Goal: Information Seeking & Learning: Check status

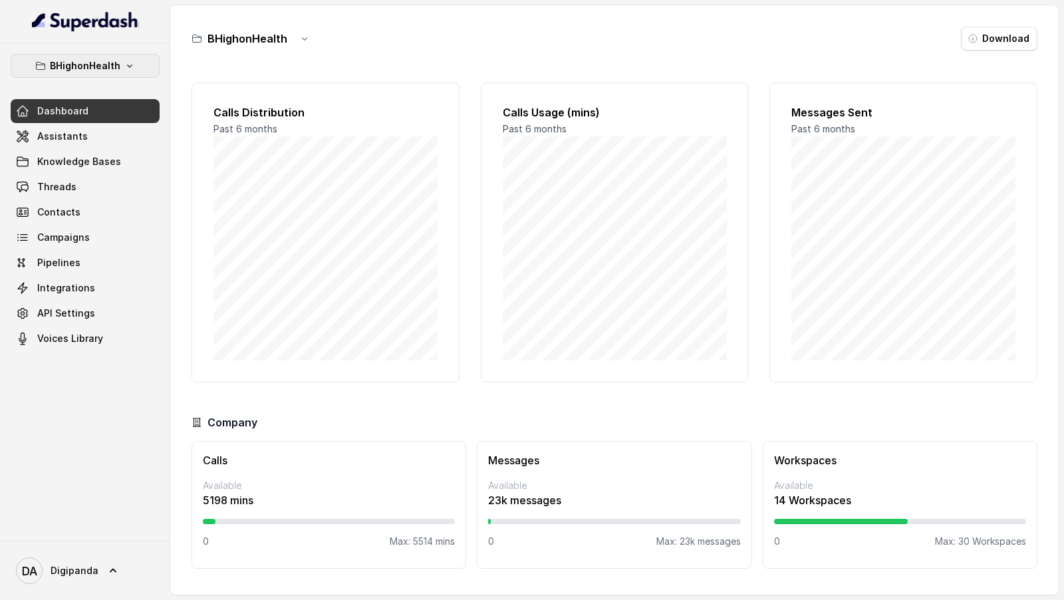
click at [77, 65] on p "BHighonHealth" at bounding box center [85, 66] width 71 height 16
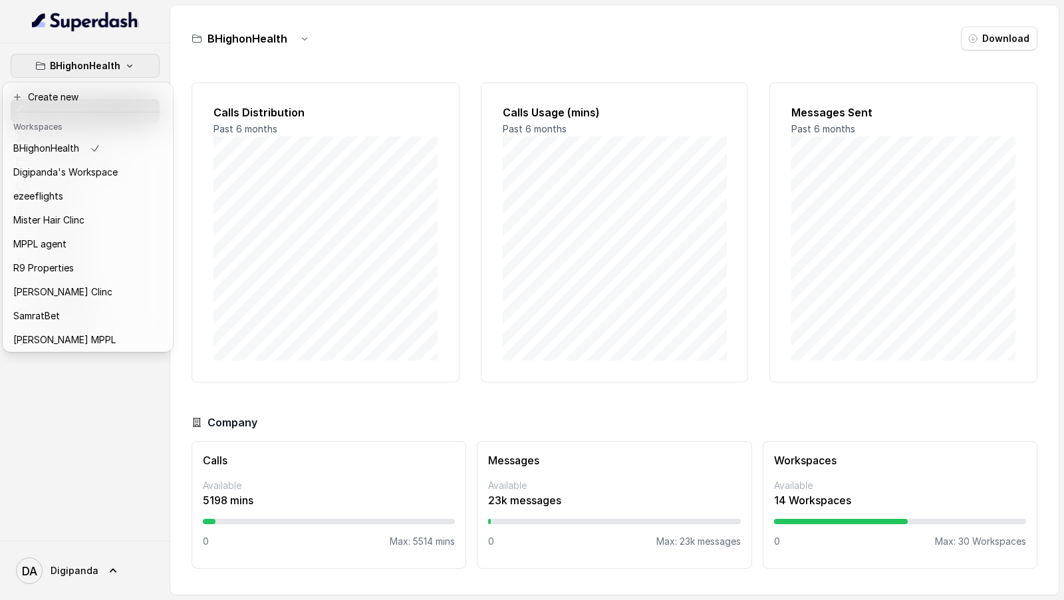
click at [323, 210] on div "BHighonHealth Dashboard Assistants Knowledge Bases Threads Contacts Campaigns P…" at bounding box center [532, 300] width 1064 height 600
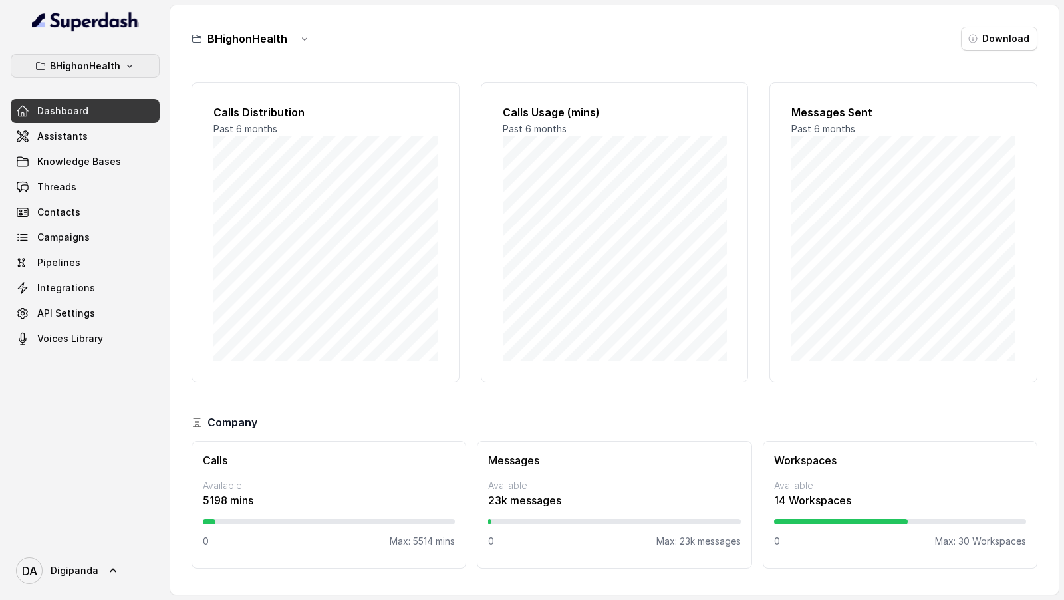
click at [116, 75] on button "BHighonHealth" at bounding box center [85, 66] width 149 height 24
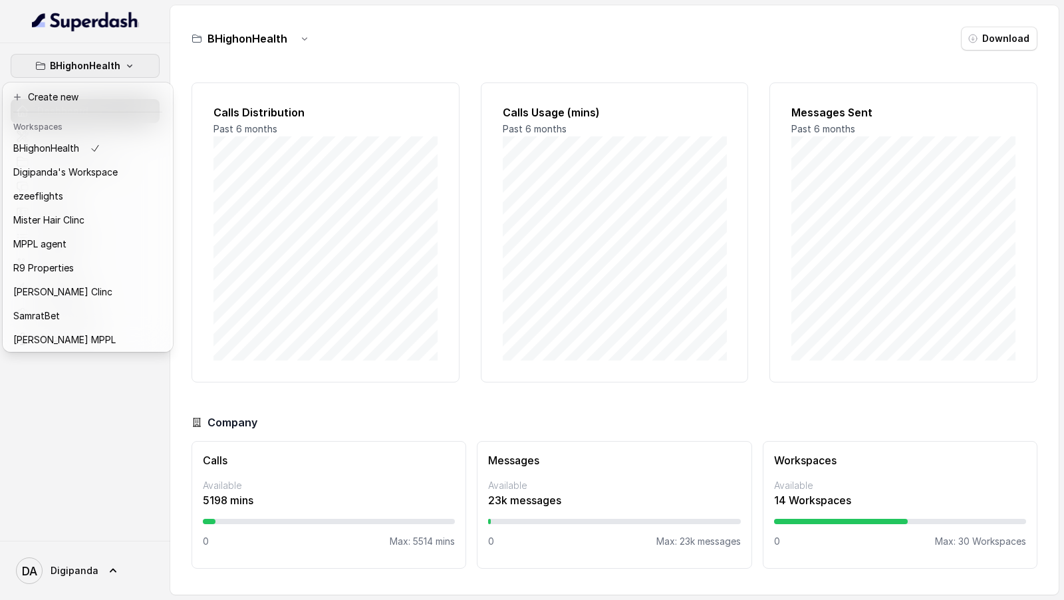
scroll to position [170, 0]
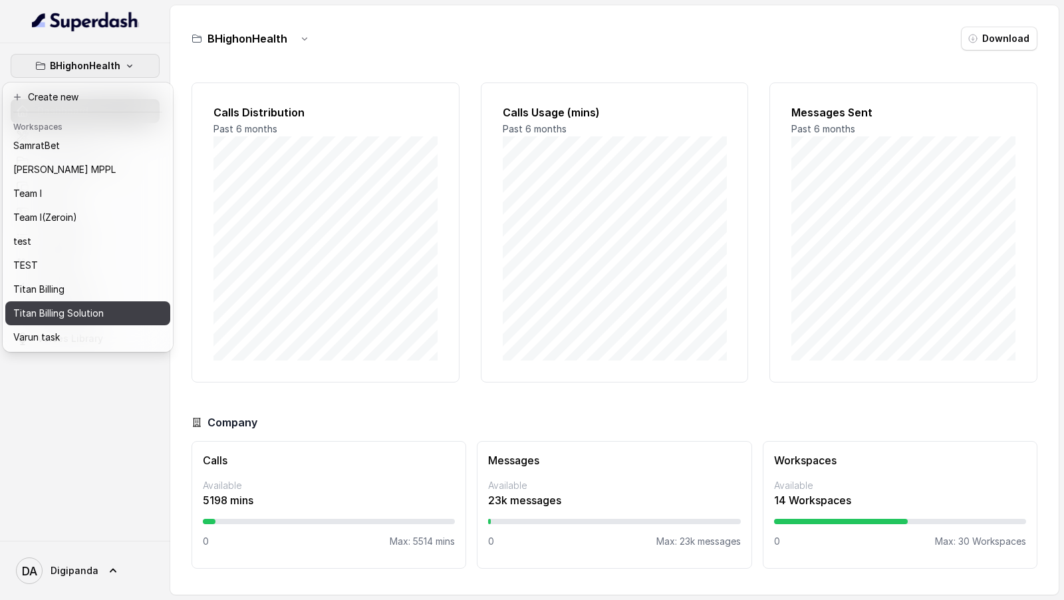
click at [75, 309] on p "Titan Billing Solution" at bounding box center [58, 313] width 90 height 16
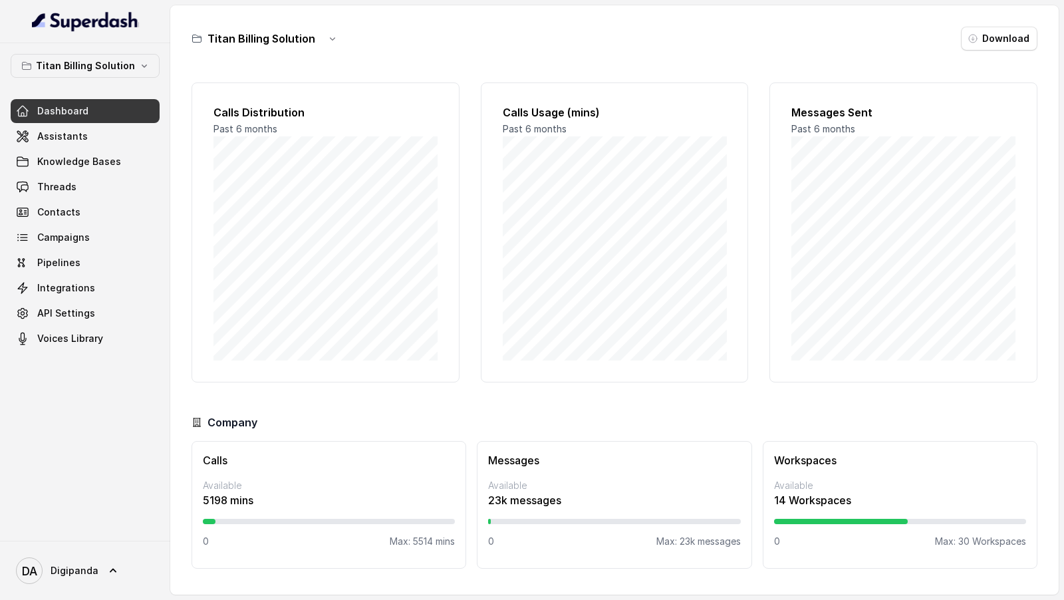
click at [90, 240] on link "Campaigns" at bounding box center [85, 238] width 149 height 24
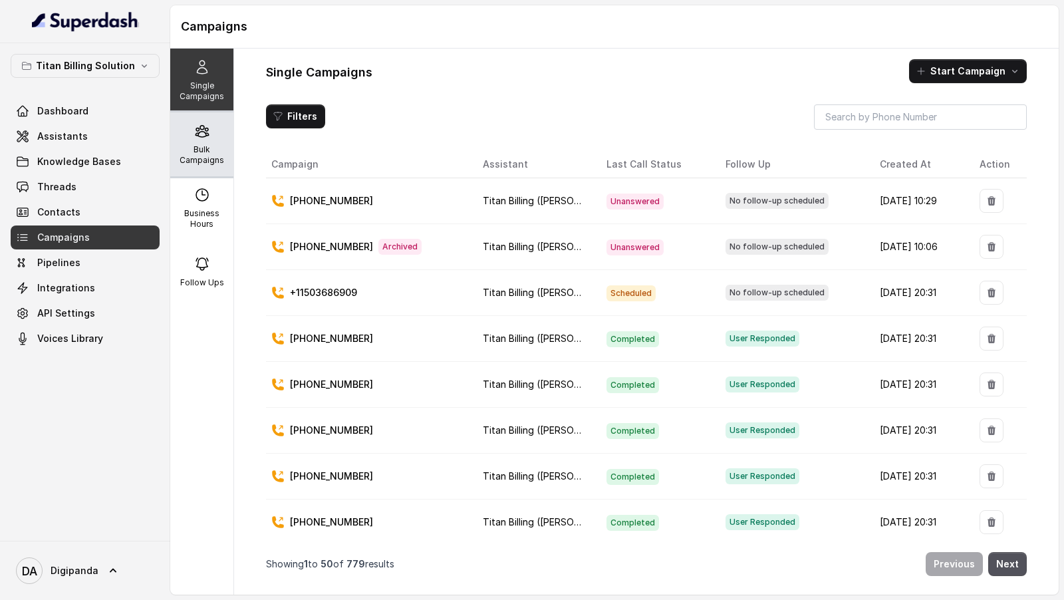
click at [225, 161] on p "Bulk Campaigns" at bounding box center [202, 154] width 53 height 21
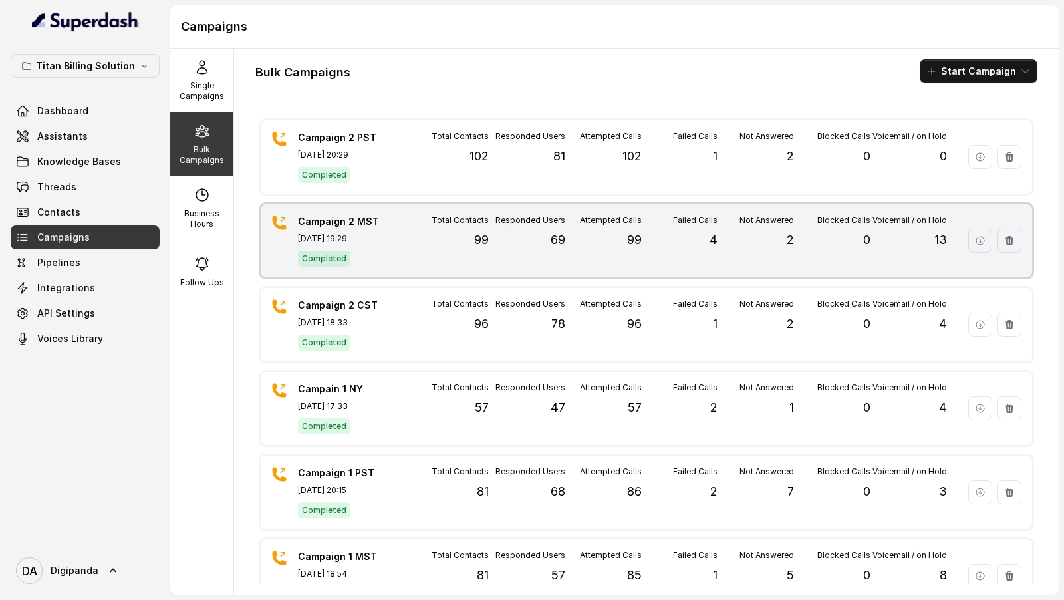
click at [786, 253] on div "Not Answered 2" at bounding box center [756, 241] width 77 height 52
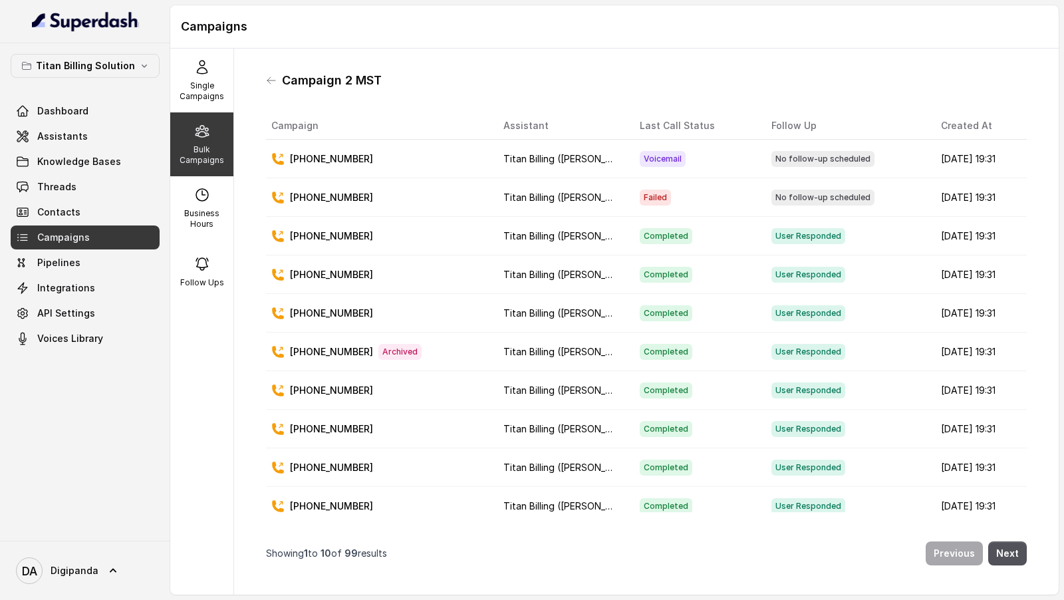
scroll to position [3, 0]
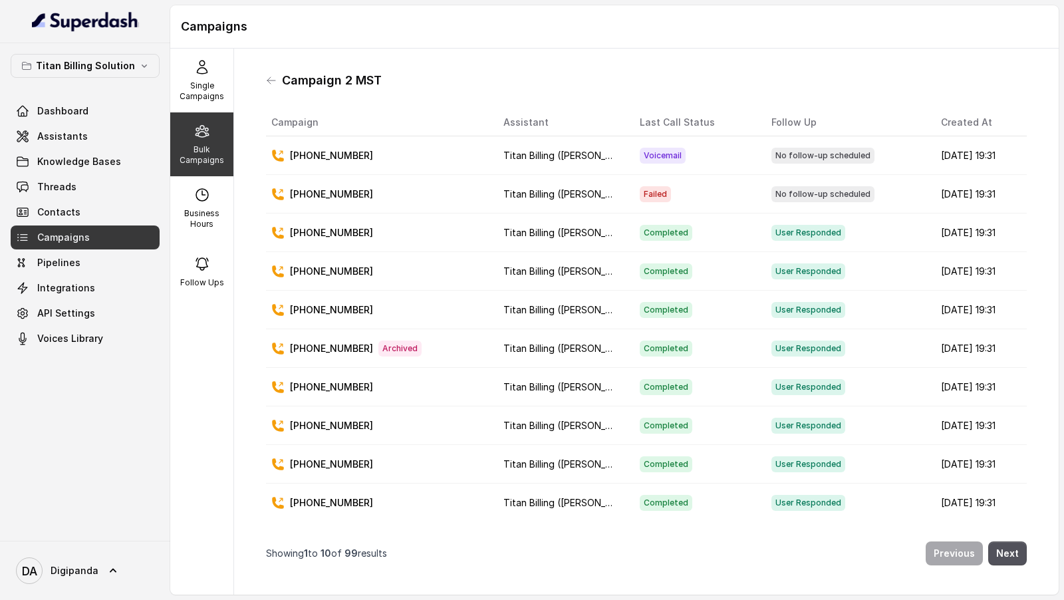
click at [272, 85] on div "Campaign 2 MST" at bounding box center [646, 80] width 761 height 21
click at [270, 80] on icon at bounding box center [271, 80] width 8 height 7
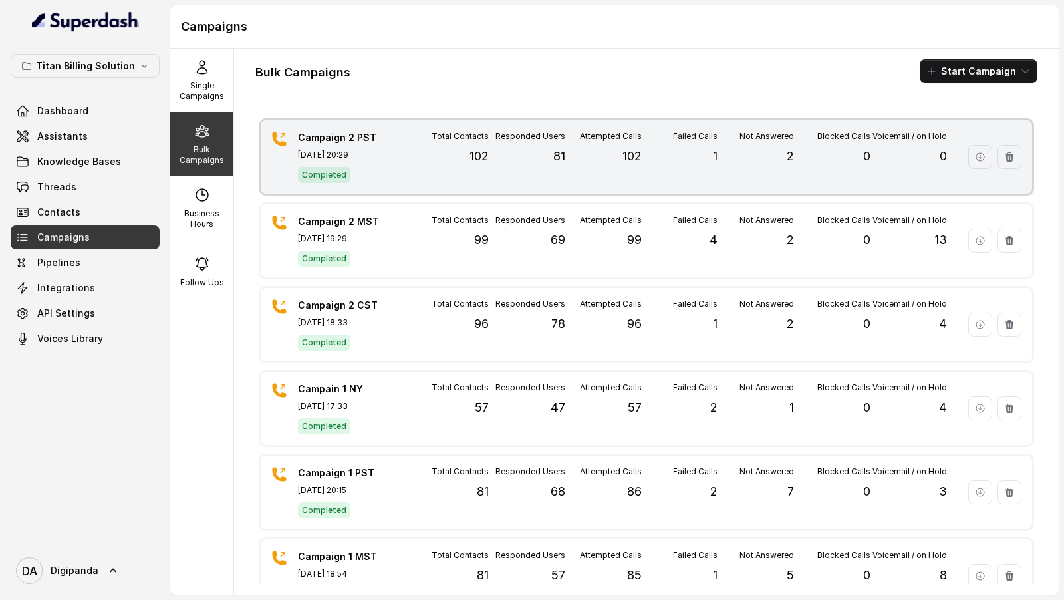
click at [432, 144] on div "Total Contacts 102" at bounding box center [450, 157] width 77 height 52
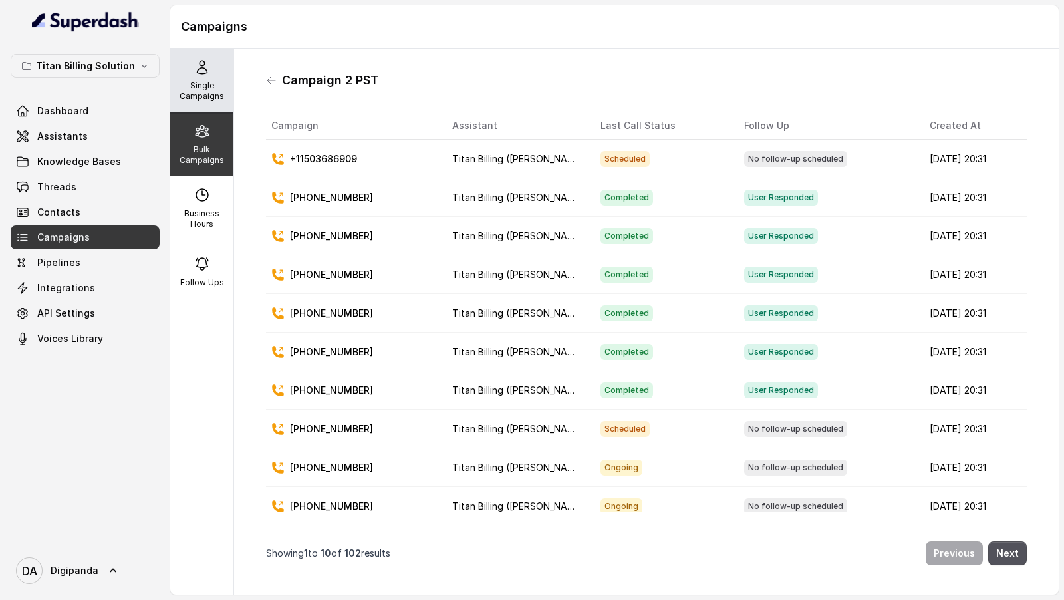
click at [198, 78] on div "Single Campaigns" at bounding box center [201, 81] width 63 height 64
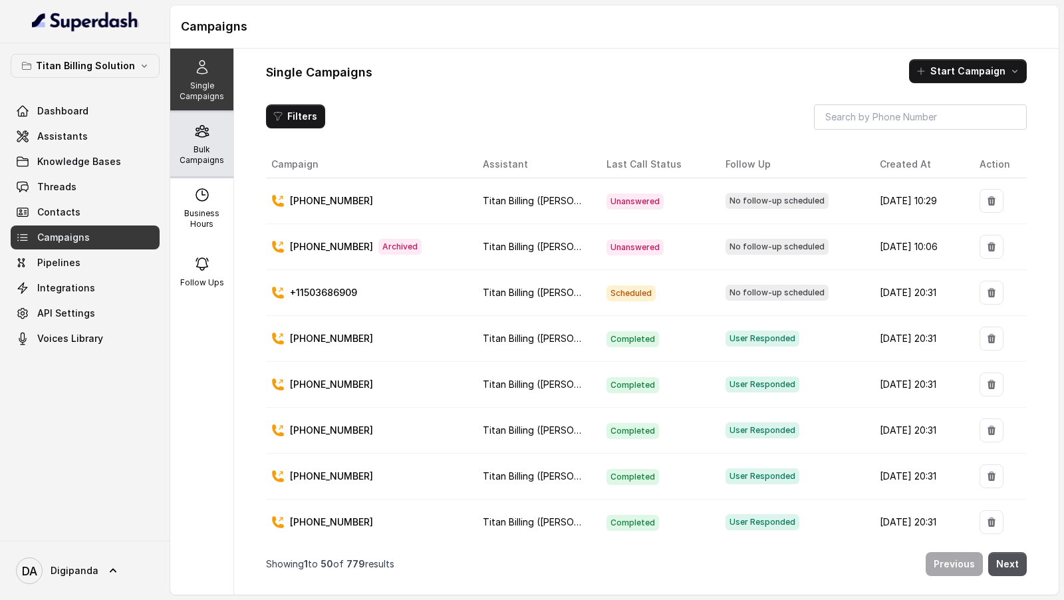
click at [198, 142] on div "Bulk Campaigns" at bounding box center [201, 144] width 63 height 64
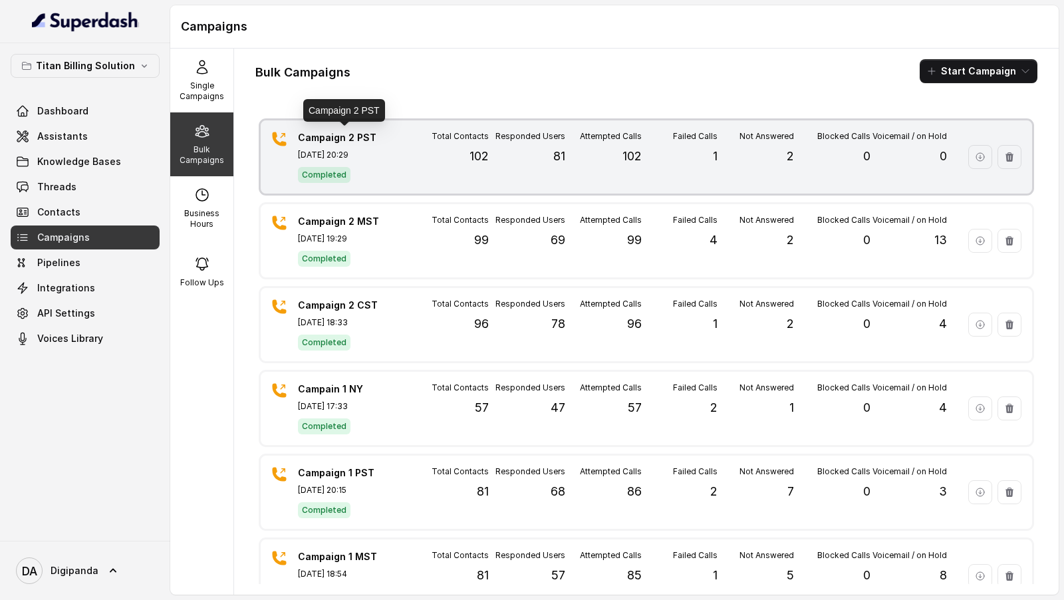
click at [401, 162] on div "Campaign 2 PST Oct 02, 2025, 20:29 Completed Total Contacts 102 Responded Users…" at bounding box center [647, 156] width 772 height 73
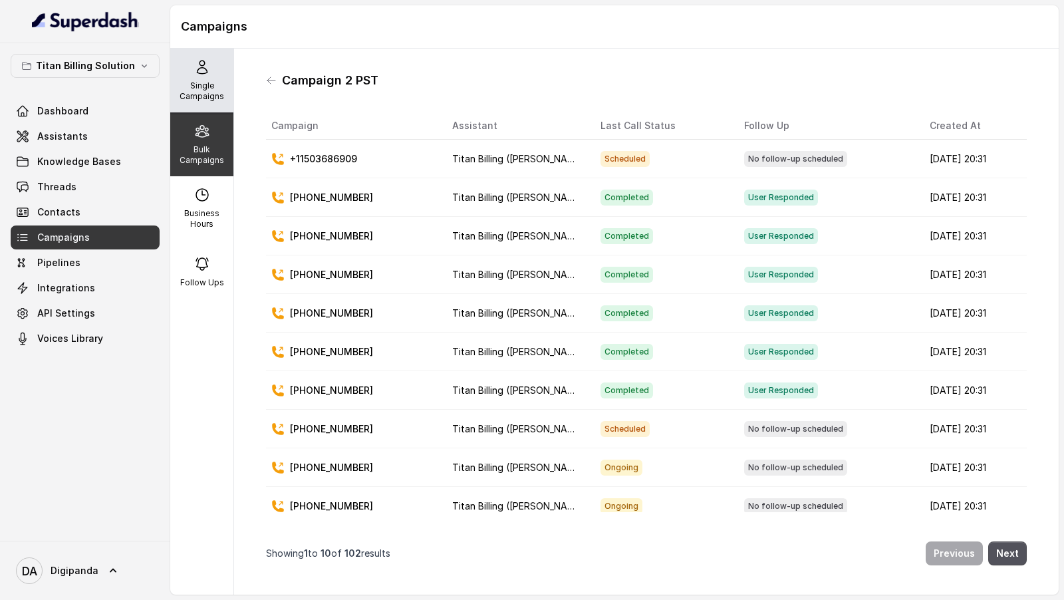
click at [220, 104] on div "Single Campaigns" at bounding box center [201, 81] width 63 height 64
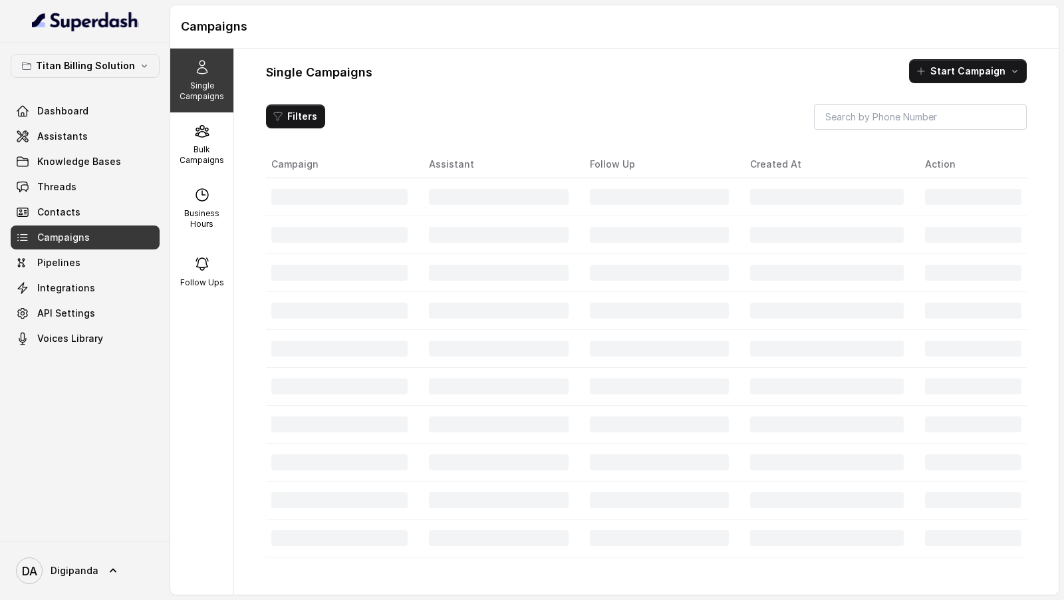
click at [220, 104] on div "Single Campaigns" at bounding box center [201, 81] width 63 height 64
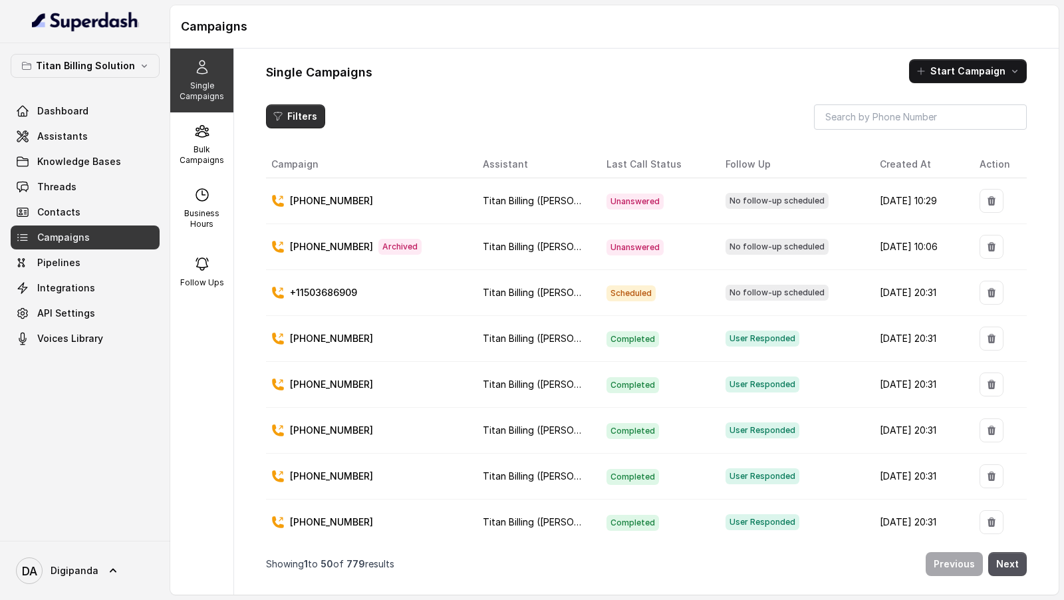
click at [293, 113] on button "Filters" at bounding box center [295, 116] width 59 height 24
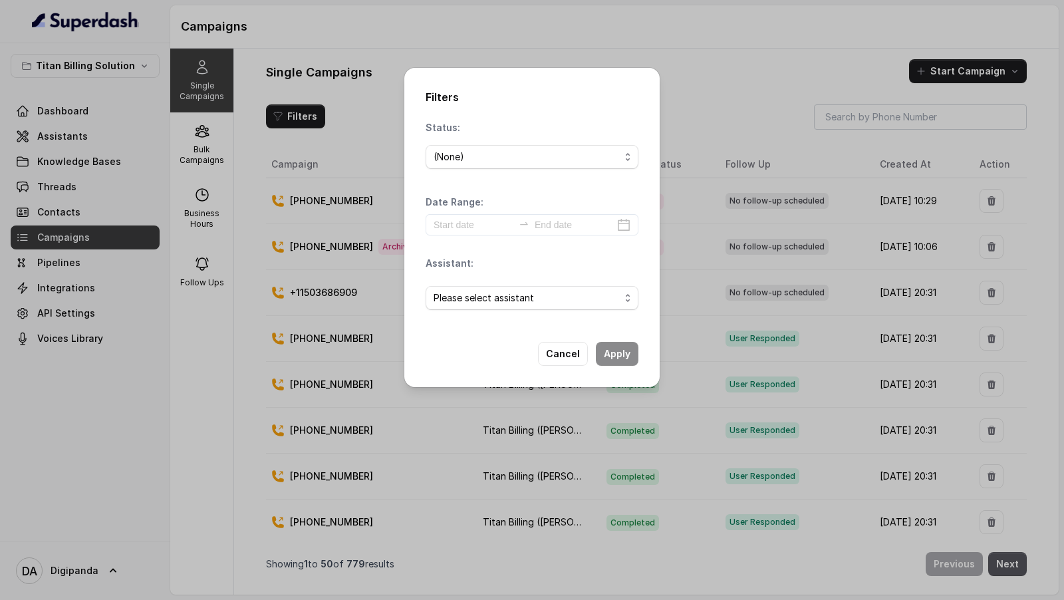
click at [299, 158] on div "Filters Status: (None) Date Range: Assistant: Please select assistant Cancel Ap…" at bounding box center [532, 300] width 1064 height 600
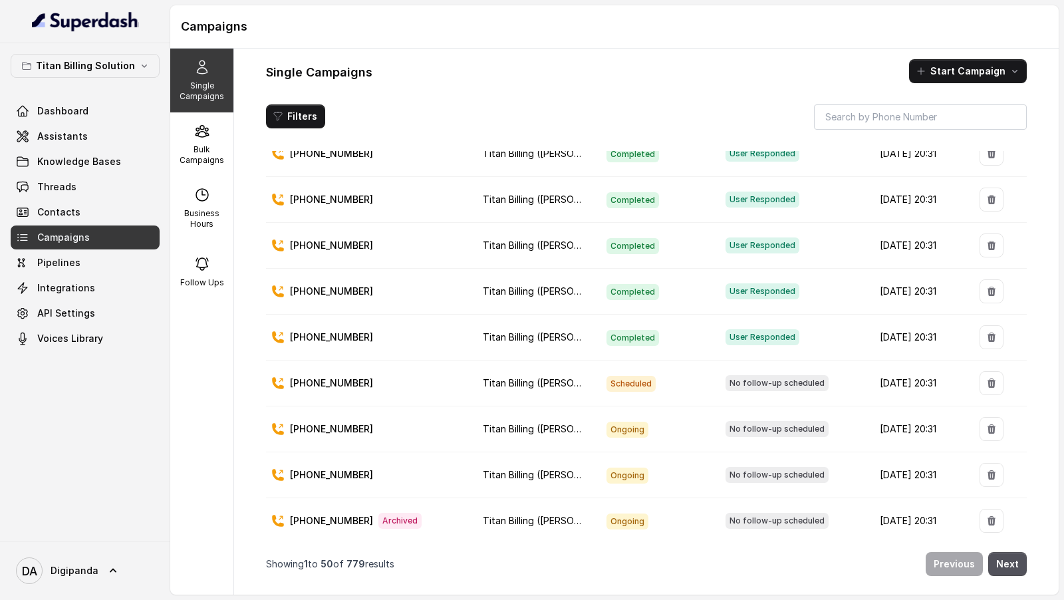
scroll to position [0, 0]
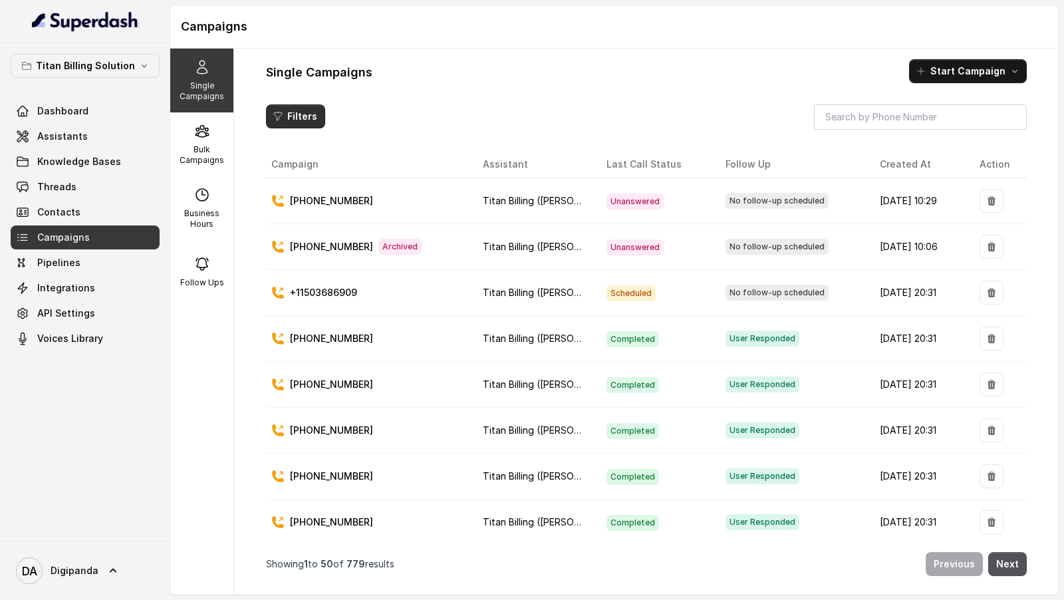
click at [283, 116] on button "Filters" at bounding box center [295, 116] width 59 height 24
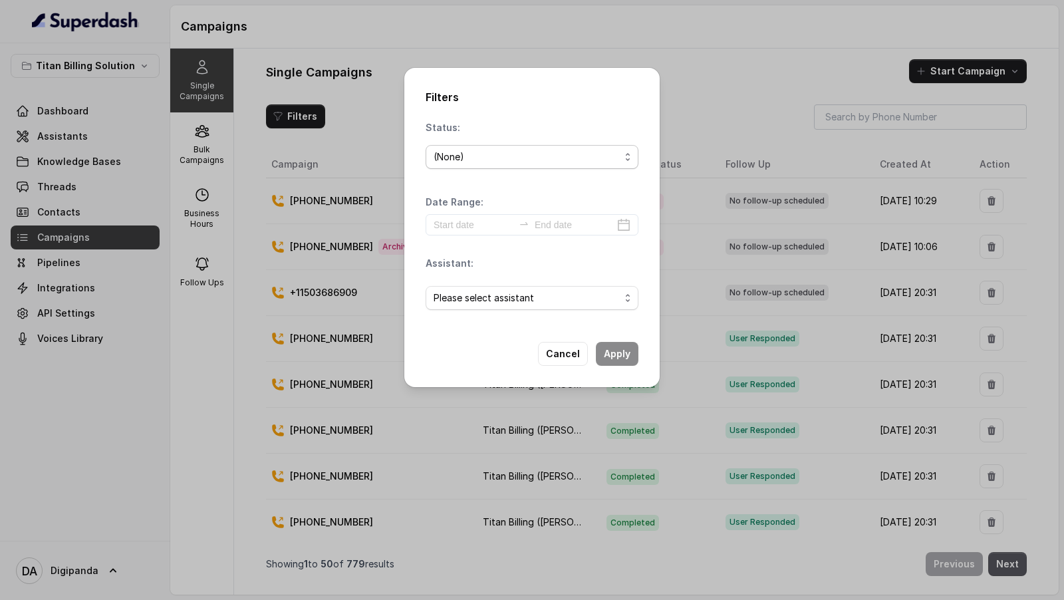
click at [460, 160] on div "(None)" at bounding box center [527, 157] width 186 height 16
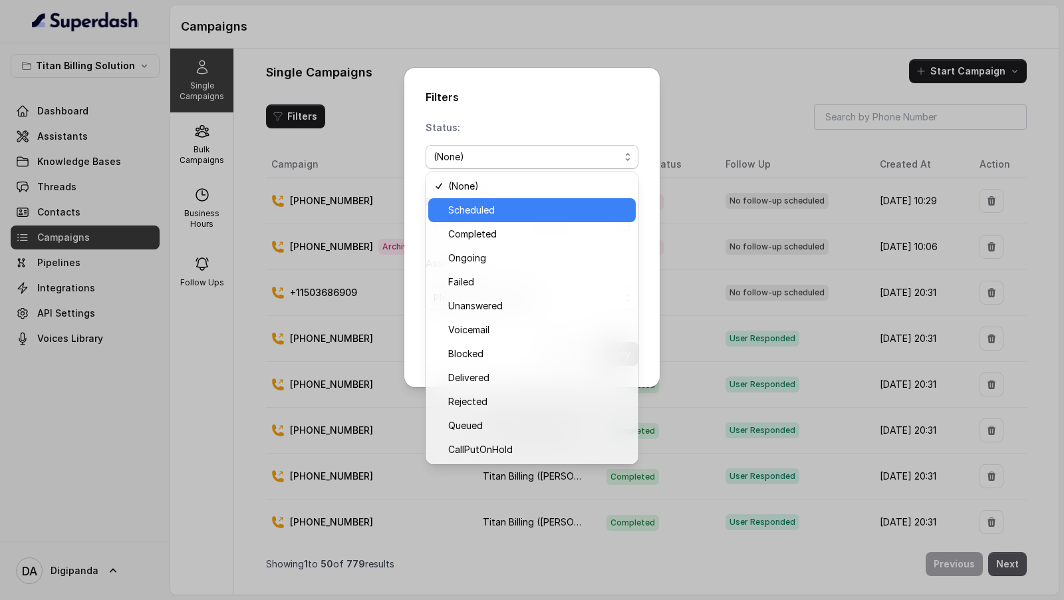
click at [524, 208] on span "Scheduled" at bounding box center [538, 210] width 180 height 16
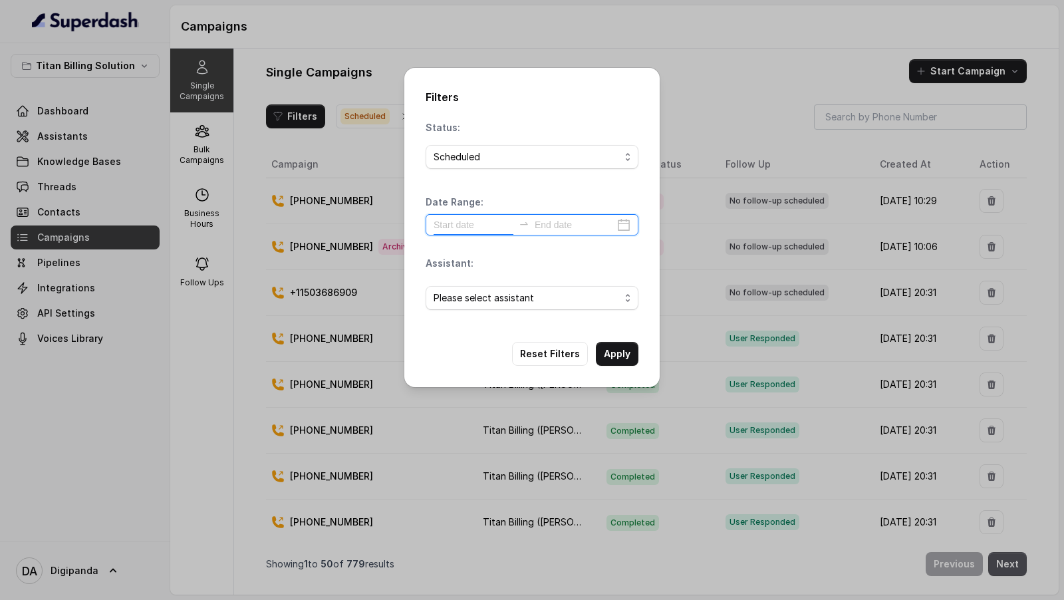
click at [485, 228] on input at bounding box center [474, 225] width 80 height 15
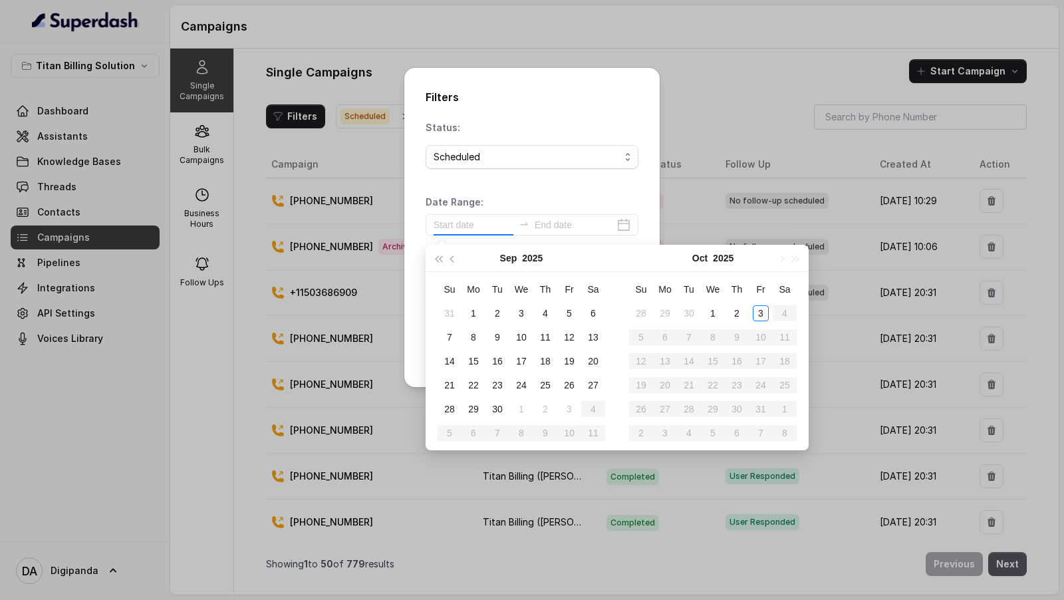
click at [549, 196] on div "Date Range:" at bounding box center [532, 216] width 213 height 40
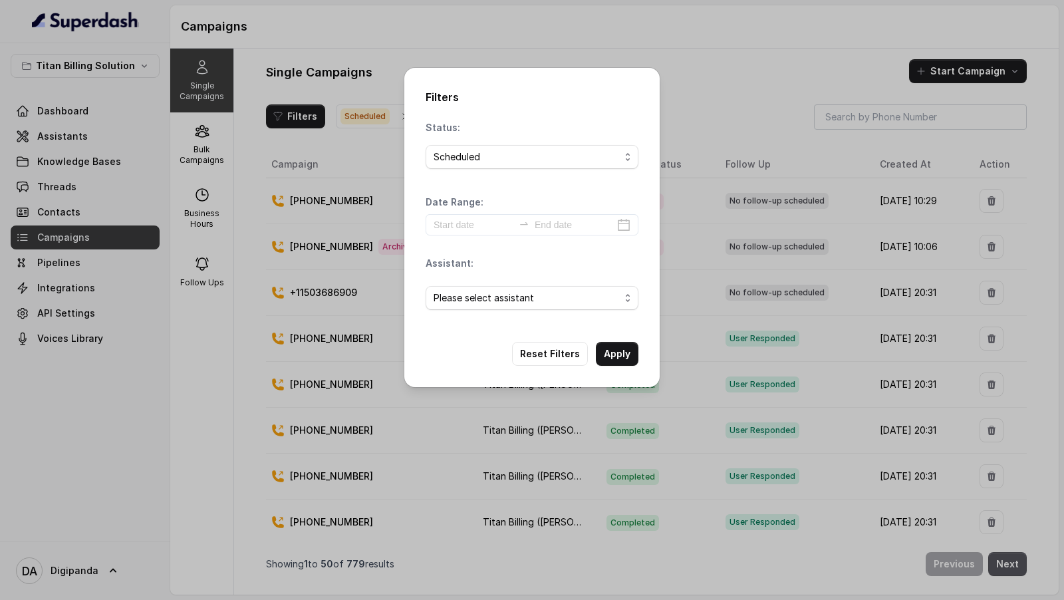
click at [707, 124] on div "Filters Status: Scheduled Date Range: Assistant: Please select assistant Reset …" at bounding box center [532, 300] width 1064 height 600
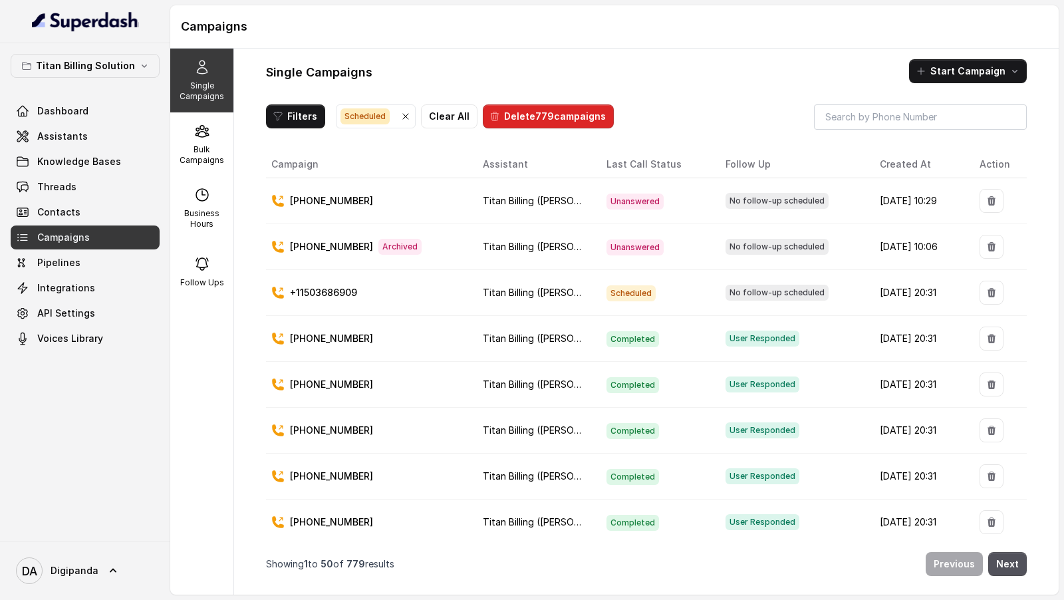
click at [402, 119] on icon "button" at bounding box center [405, 116] width 11 height 11
click at [280, 111] on icon "button" at bounding box center [278, 116] width 11 height 11
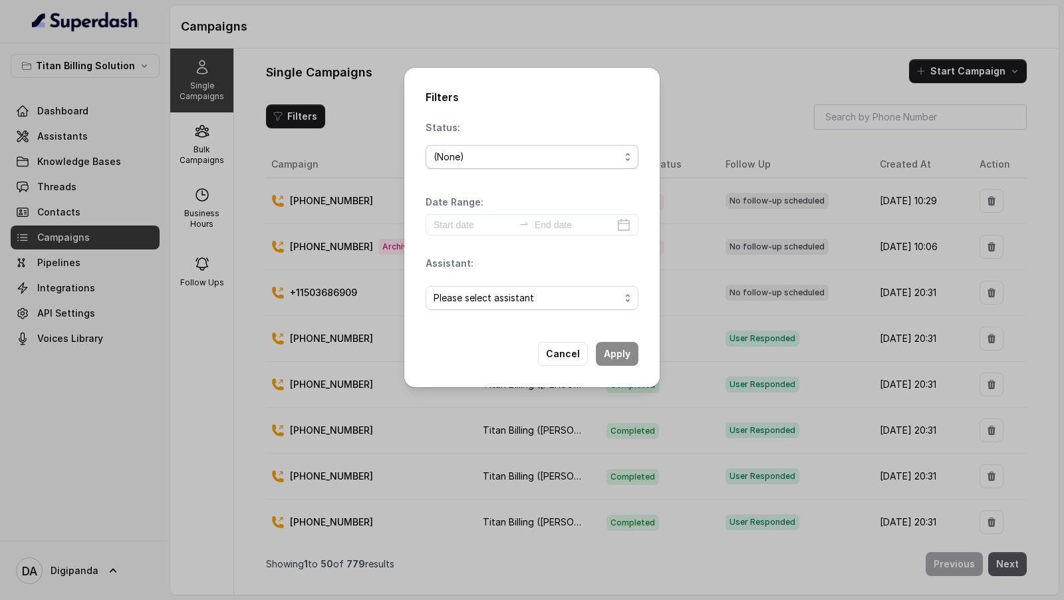
click at [483, 152] on div "(None)" at bounding box center [527, 157] width 186 height 16
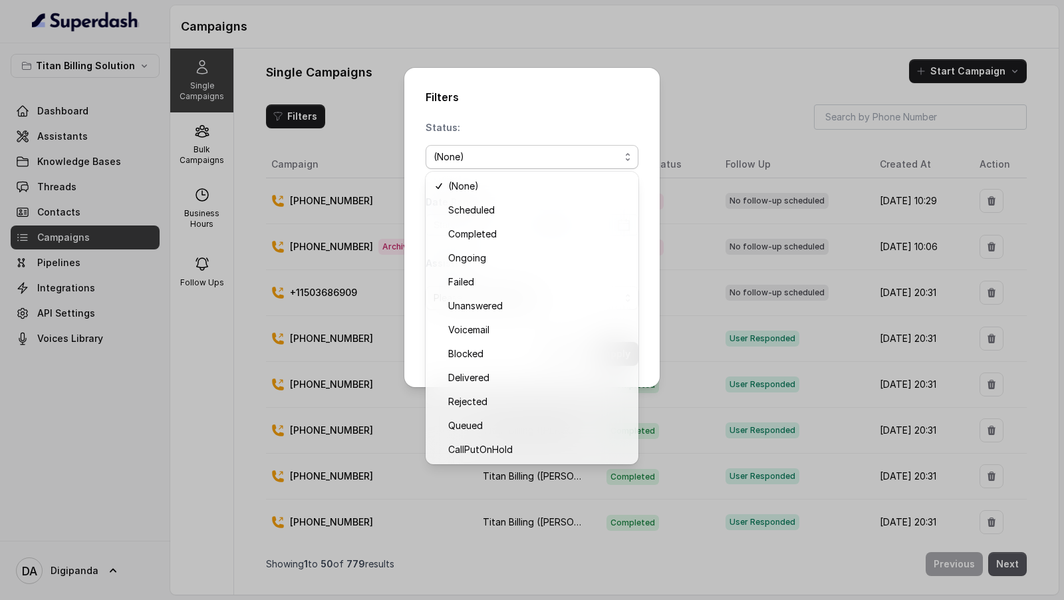
click at [535, 126] on div "Status: (None)" at bounding box center [532, 147] width 213 height 53
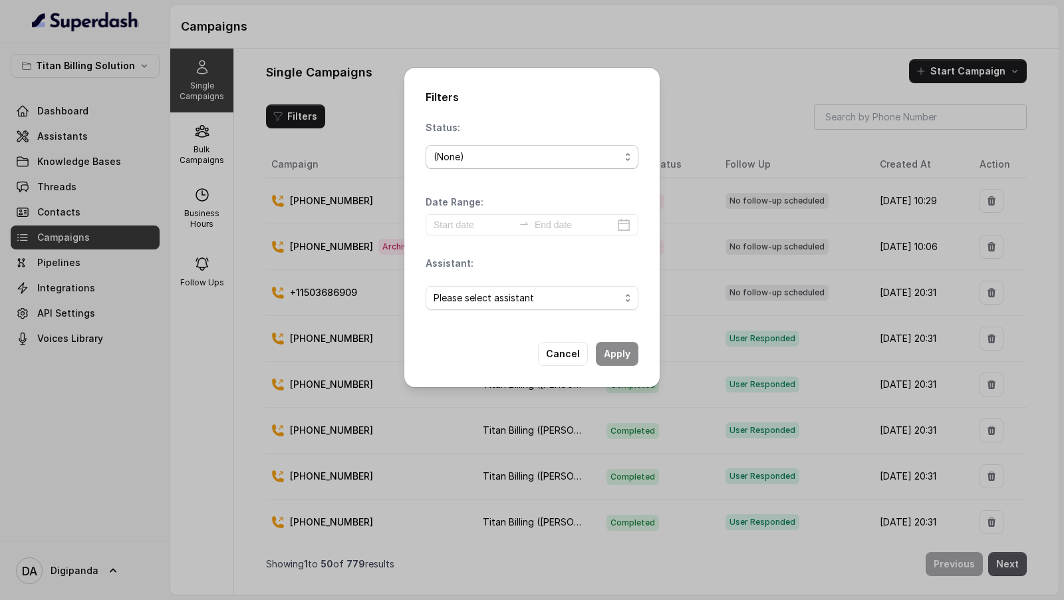
click at [517, 156] on div "(None)" at bounding box center [527, 157] width 186 height 16
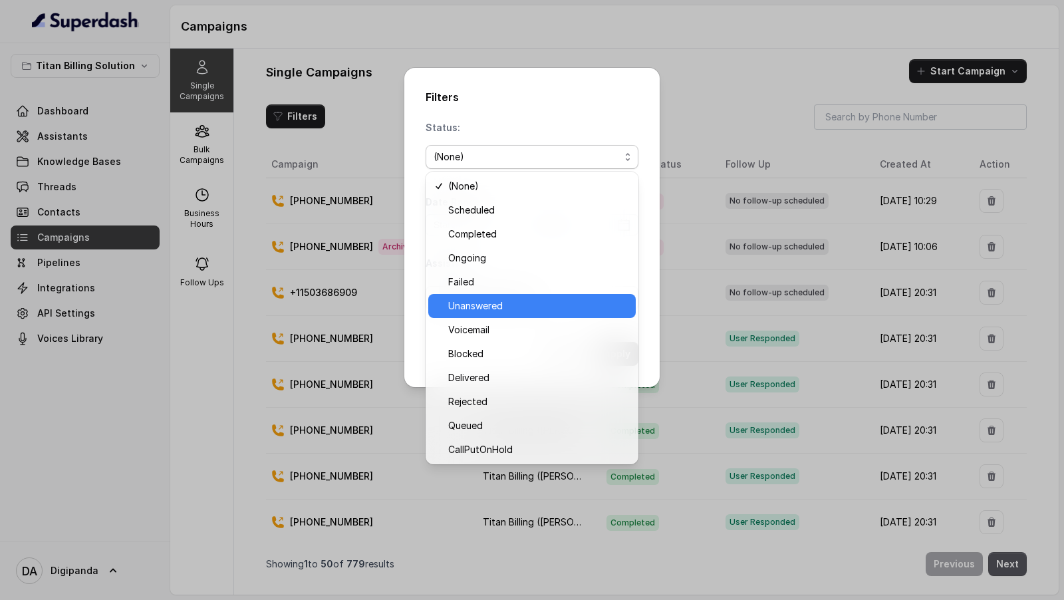
click at [488, 302] on span "Unanswered" at bounding box center [538, 306] width 180 height 16
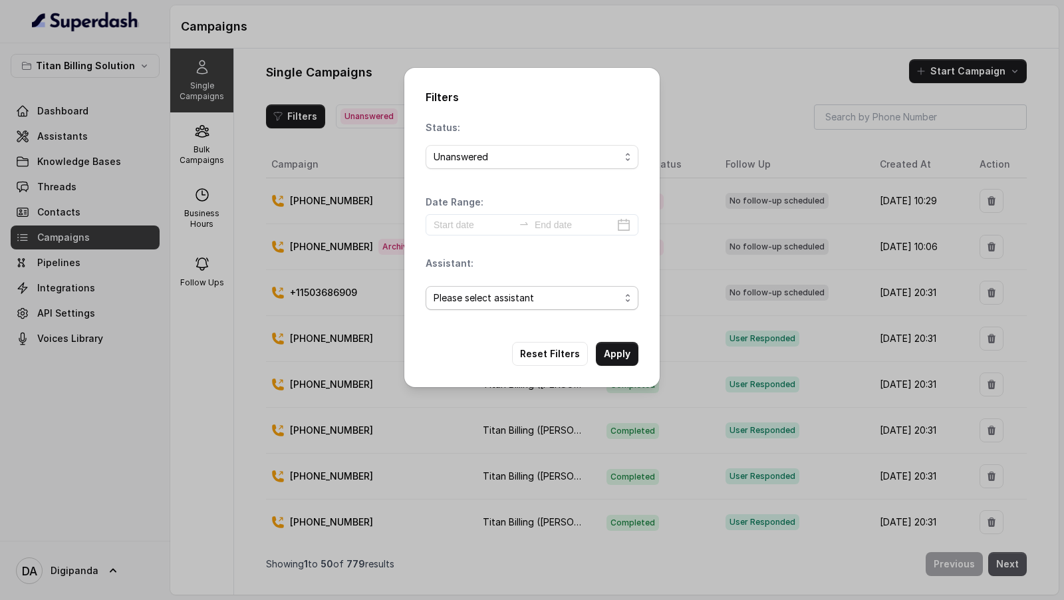
click at [488, 301] on span "Please select assistant" at bounding box center [527, 298] width 186 height 16
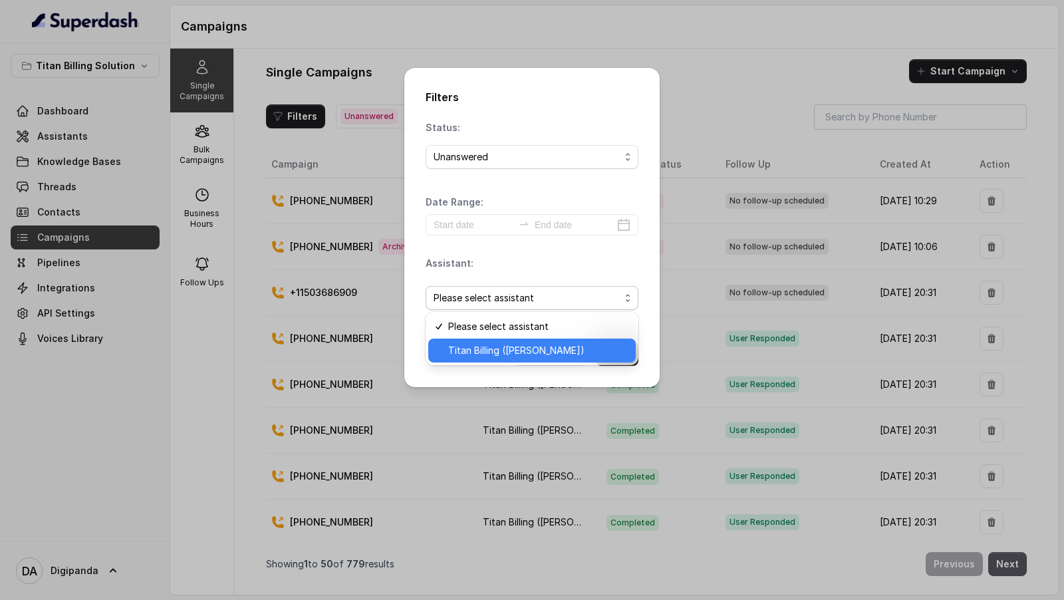
click at [480, 351] on span "Titan Billing ([PERSON_NAME])" at bounding box center [538, 351] width 180 height 16
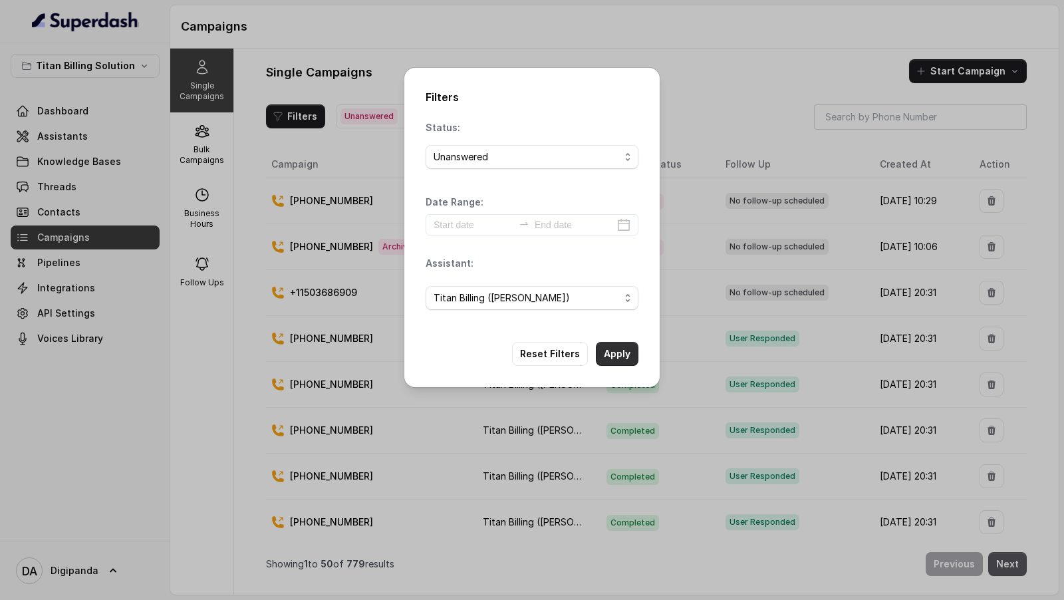
click at [627, 356] on button "Apply" at bounding box center [617, 354] width 43 height 24
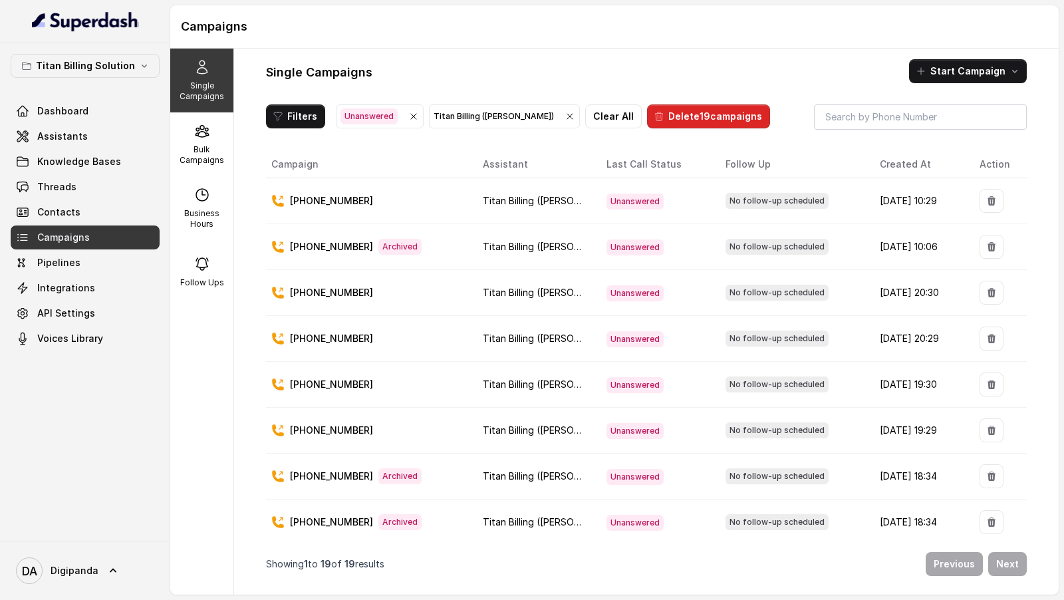
click at [334, 198] on p "[PHONE_NUMBER]" at bounding box center [331, 200] width 83 height 13
copy p "919045449640"
click at [103, 182] on link "Threads" at bounding box center [85, 187] width 149 height 24
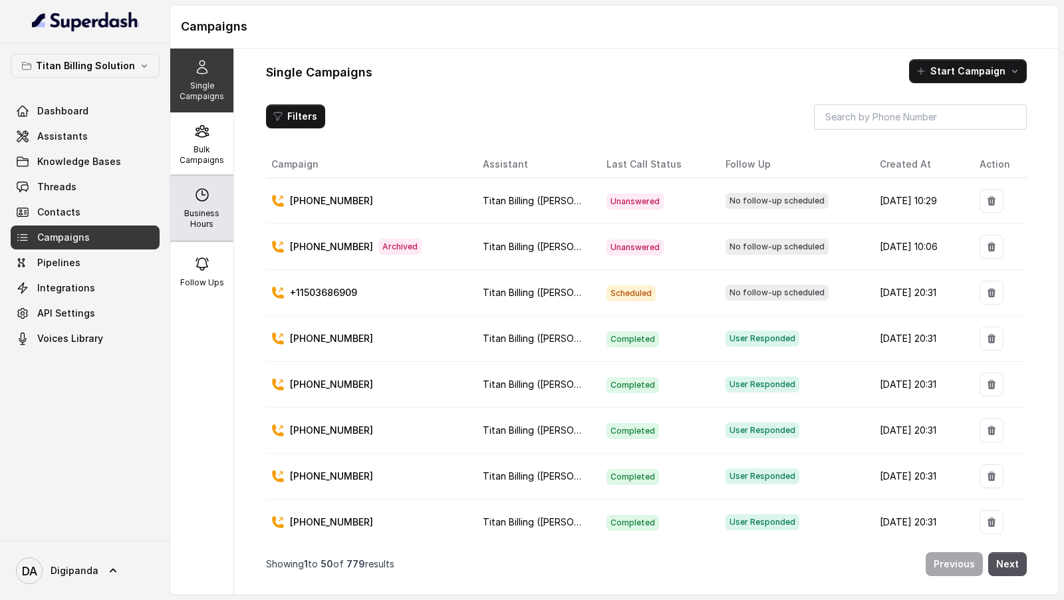
click at [211, 225] on p "Business Hours" at bounding box center [202, 218] width 53 height 21
select select "Asia/Kolkata"
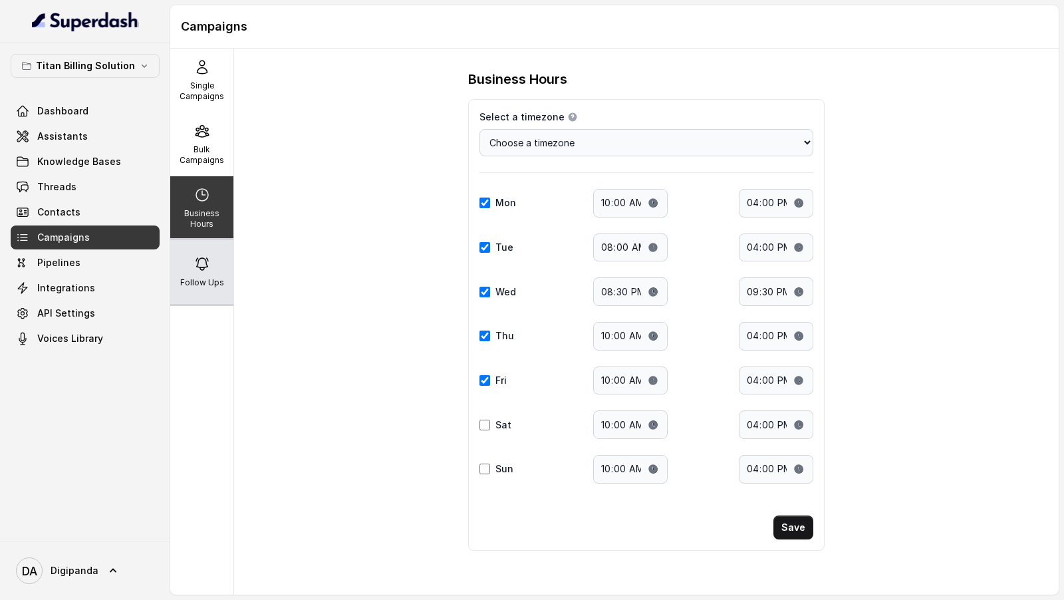
click at [216, 275] on div "Follow Ups" at bounding box center [201, 272] width 63 height 64
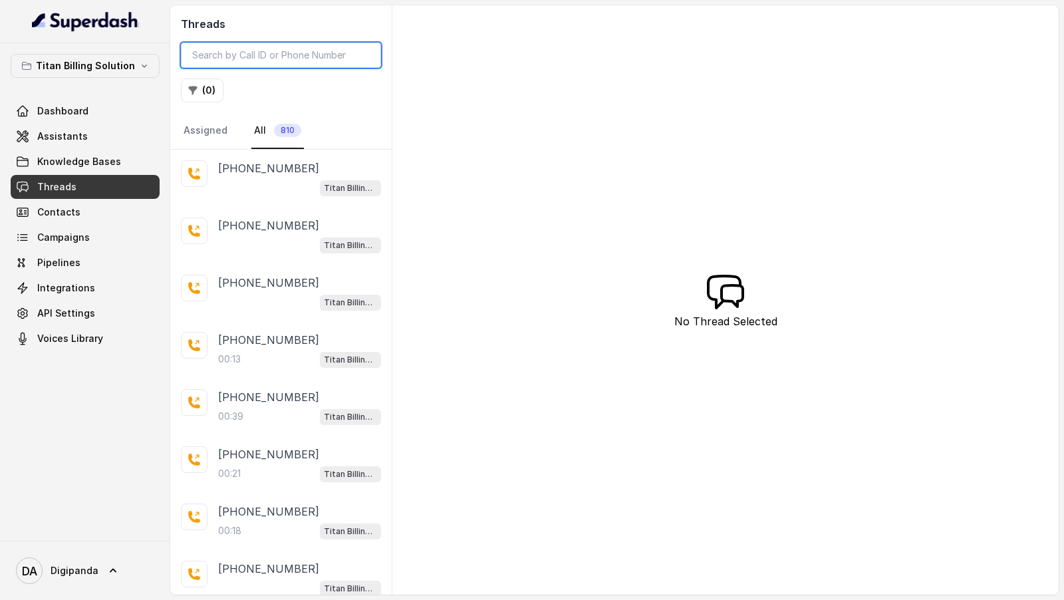
click at [289, 63] on input "search" at bounding box center [281, 55] width 200 height 25
paste input "919045449640"
type input "919045449640"
click at [294, 161] on p "[PHONE_NUMBER]" at bounding box center [268, 168] width 101 height 16
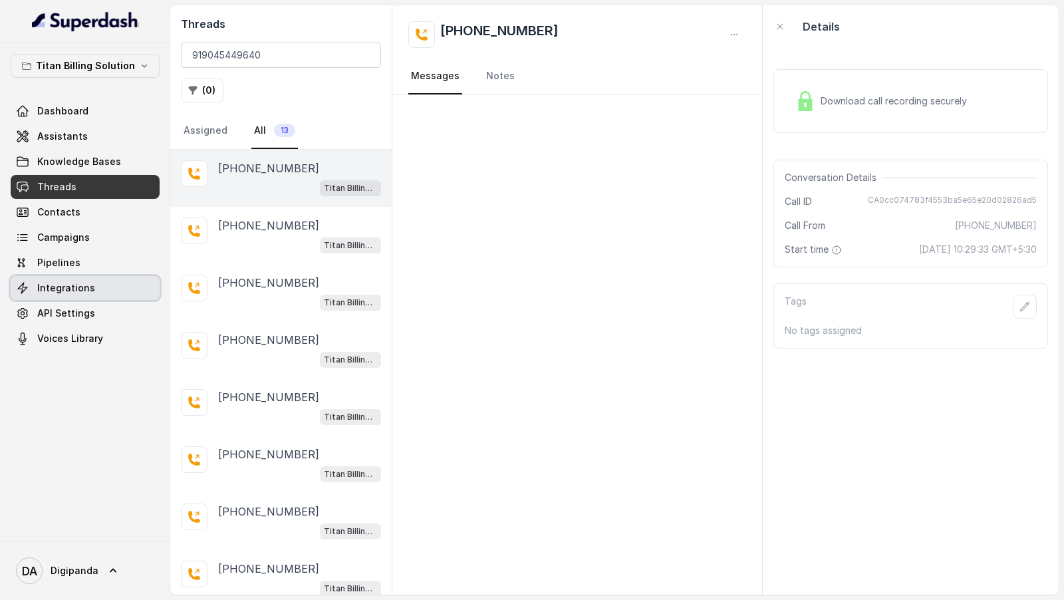
click at [75, 291] on span "Integrations" at bounding box center [66, 287] width 58 height 13
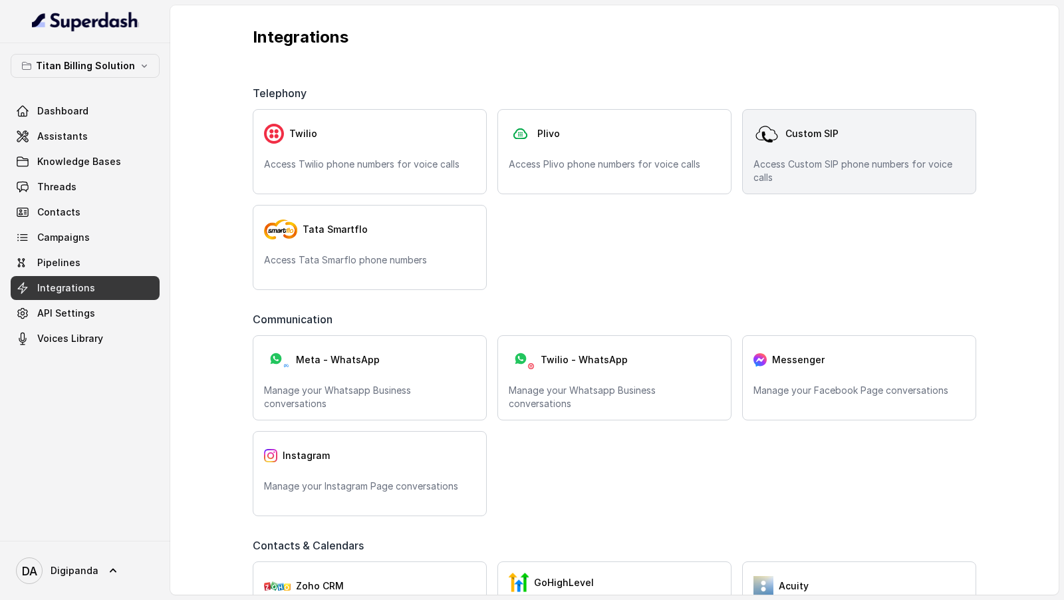
click at [830, 170] on p "Access Custom SIP phone numbers for voice calls" at bounding box center [860, 171] width 212 height 27
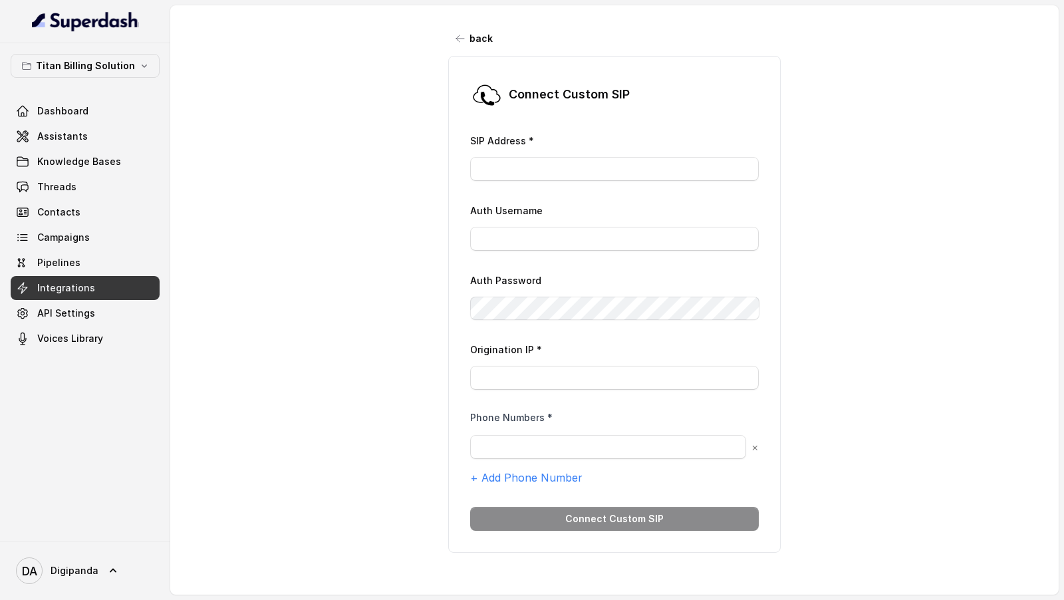
click at [472, 45] on button "back" at bounding box center [474, 39] width 53 height 24
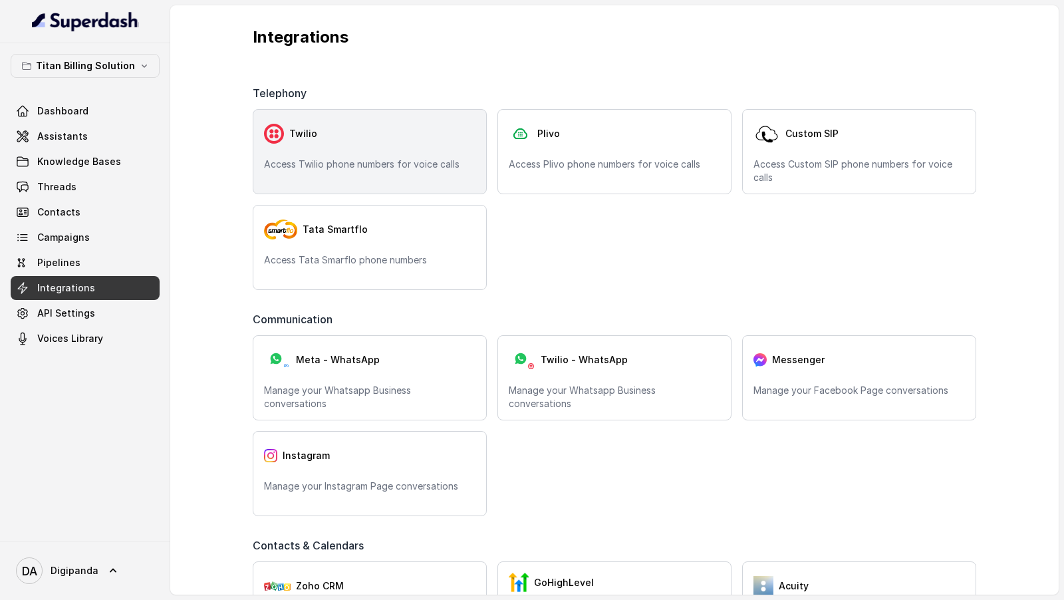
click at [342, 163] on p "Access Twilio phone numbers for voice calls" at bounding box center [370, 164] width 212 height 13
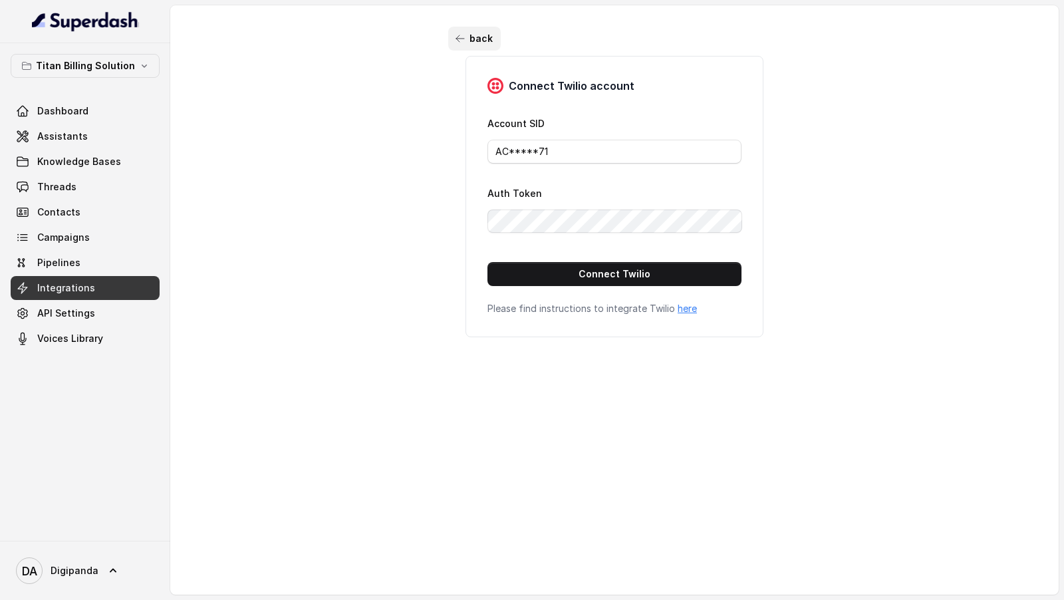
click at [478, 35] on button "back" at bounding box center [474, 39] width 53 height 24
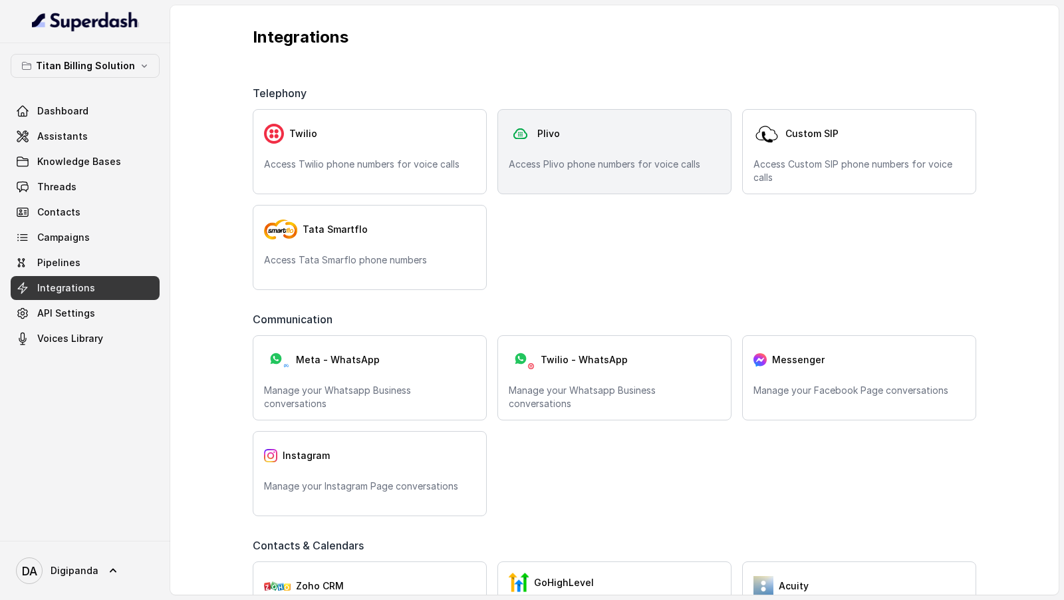
click at [617, 166] on p "Access Plivo phone numbers for voice calls" at bounding box center [615, 164] width 212 height 13
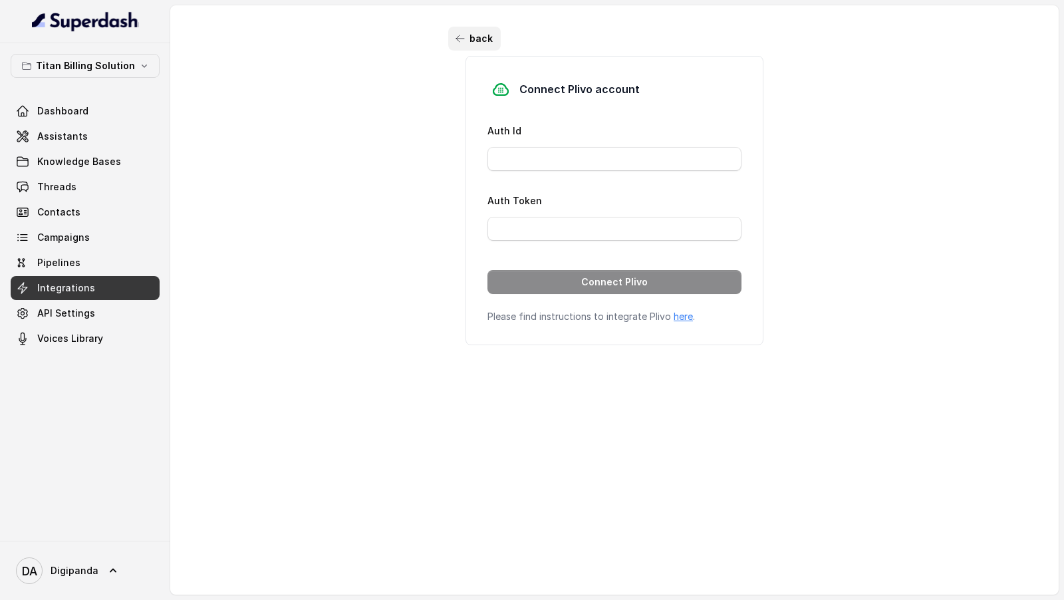
click at [478, 35] on button "back" at bounding box center [474, 39] width 53 height 24
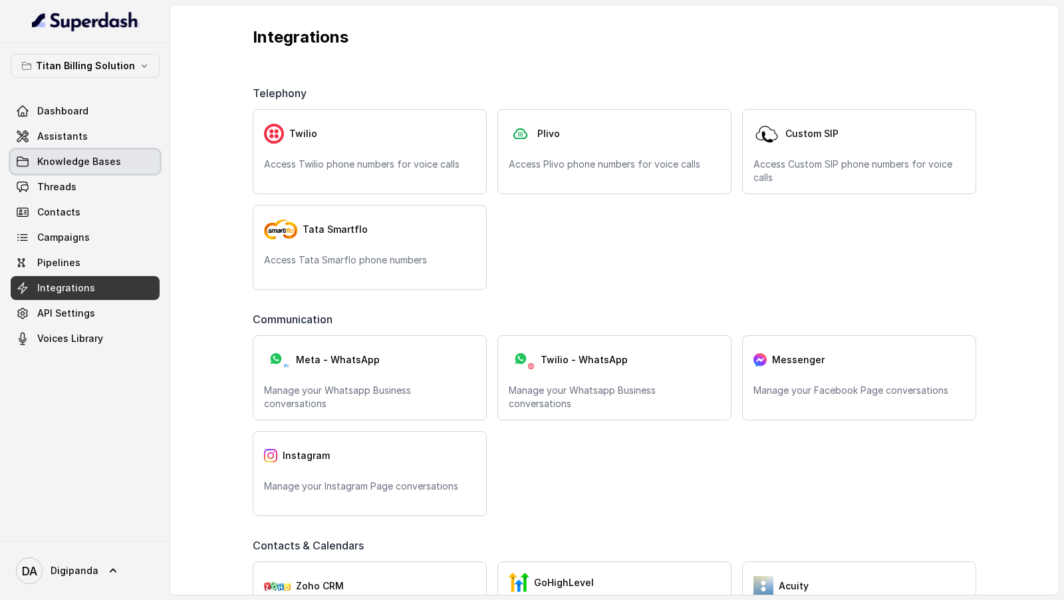
click at [70, 136] on span "Assistants" at bounding box center [62, 136] width 51 height 13
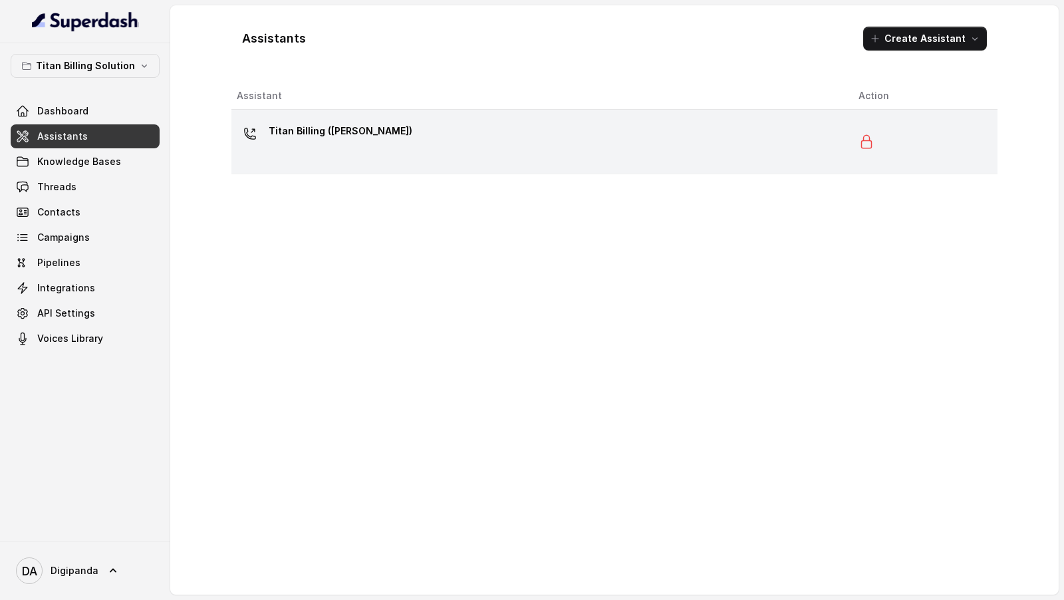
click at [344, 156] on div "Titan Billing ([PERSON_NAME])" at bounding box center [537, 141] width 601 height 43
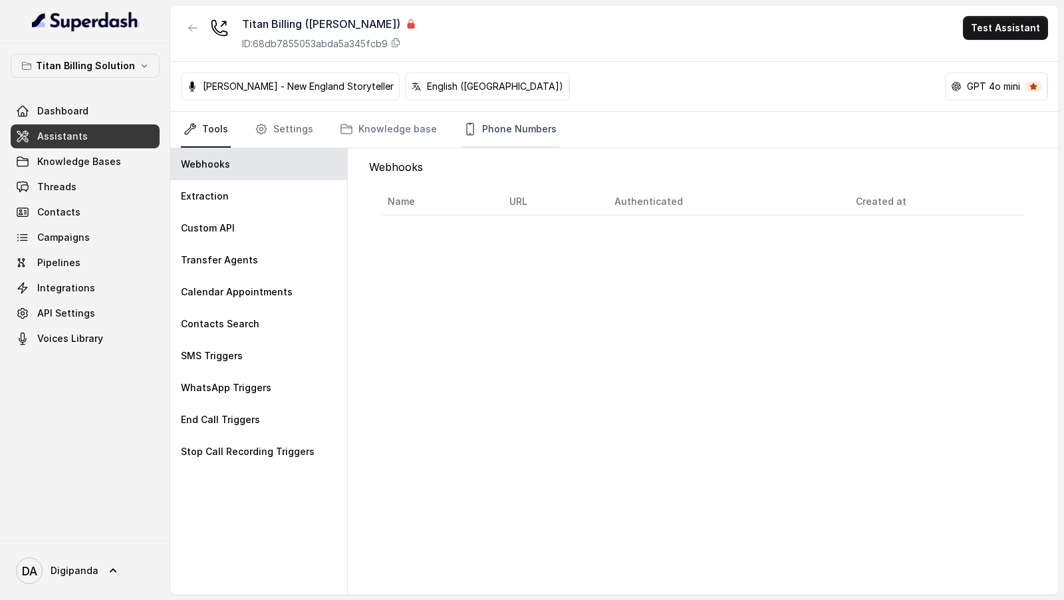
click at [508, 121] on link "Phone Numbers" at bounding box center [510, 130] width 98 height 36
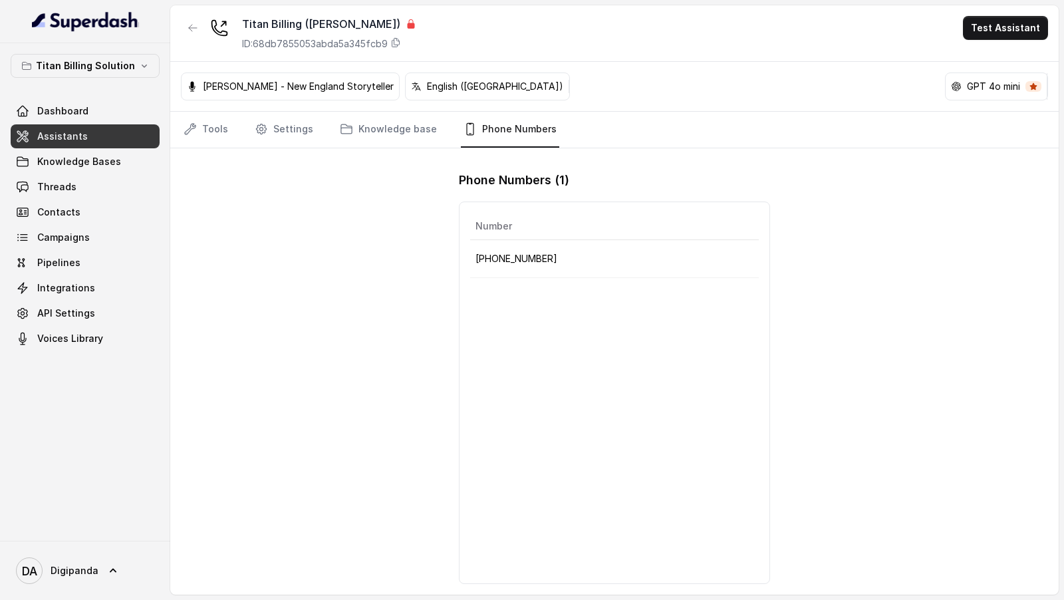
click at [503, 256] on p "+17324667821" at bounding box center [615, 259] width 278 height 16
click at [392, 269] on div "Titan Billing (Mary) ID: 68db7855053abda5a345fcb9 Test Assistant Sara - New Eng…" at bounding box center [614, 299] width 889 height 589
click at [216, 122] on link "Tools" at bounding box center [206, 130] width 50 height 36
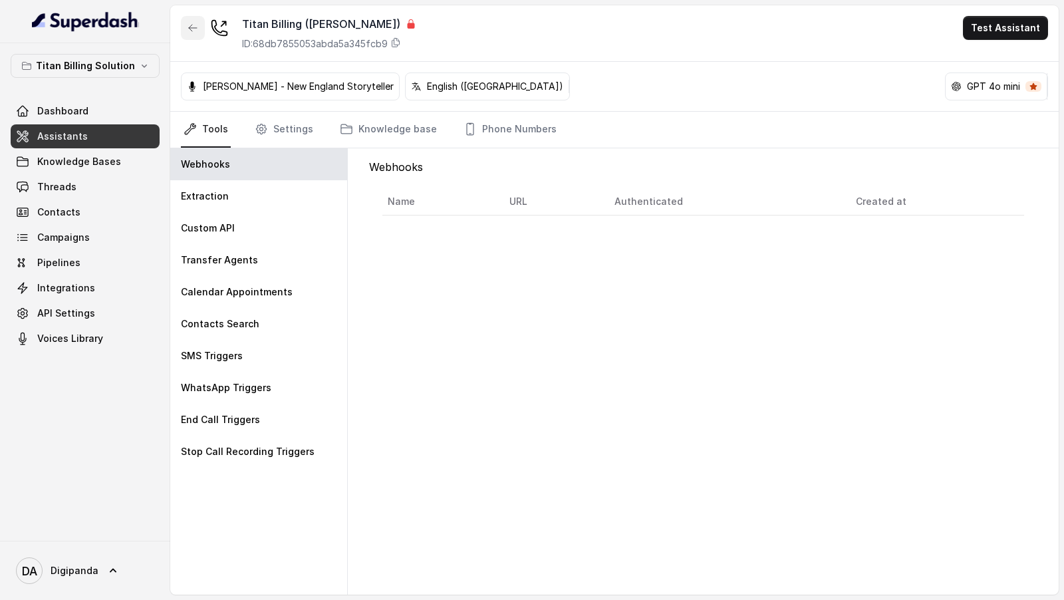
click at [196, 26] on icon "button" at bounding box center [193, 28] width 11 height 11
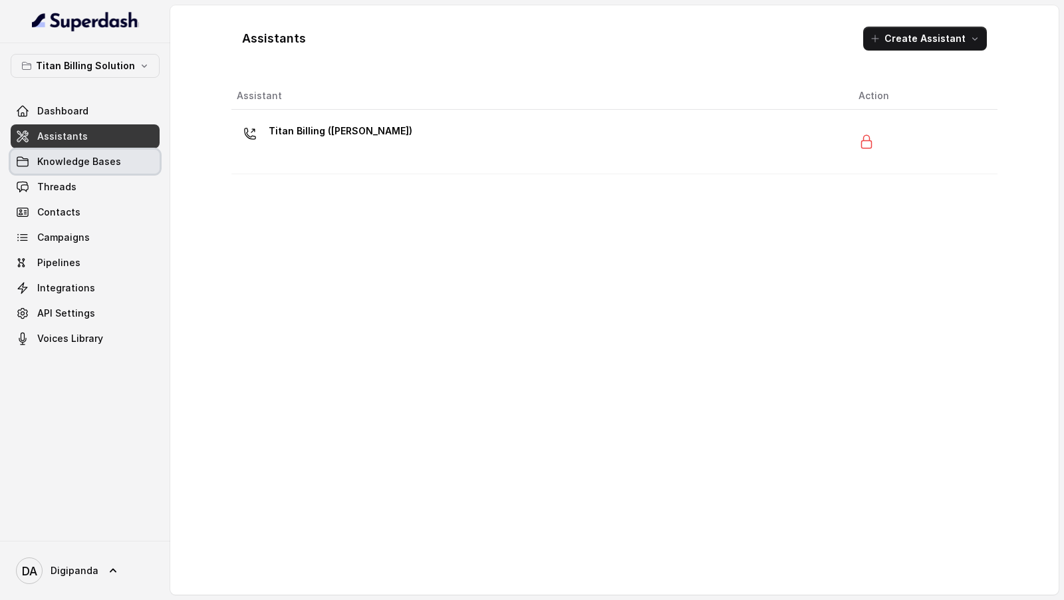
click at [90, 165] on span "Knowledge Bases" at bounding box center [79, 161] width 84 height 13
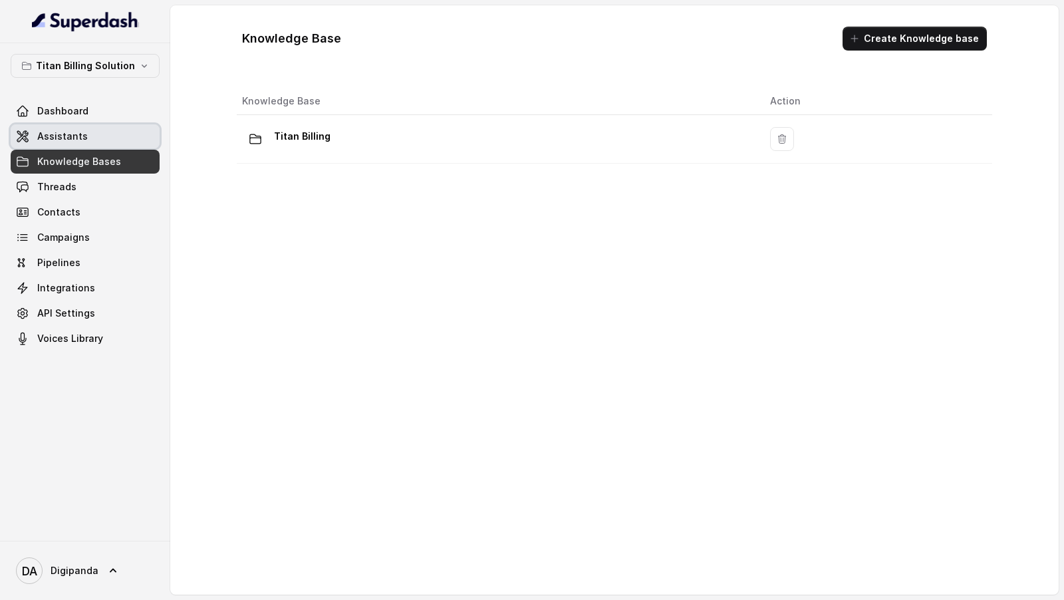
click at [99, 134] on link "Assistants" at bounding box center [85, 136] width 149 height 24
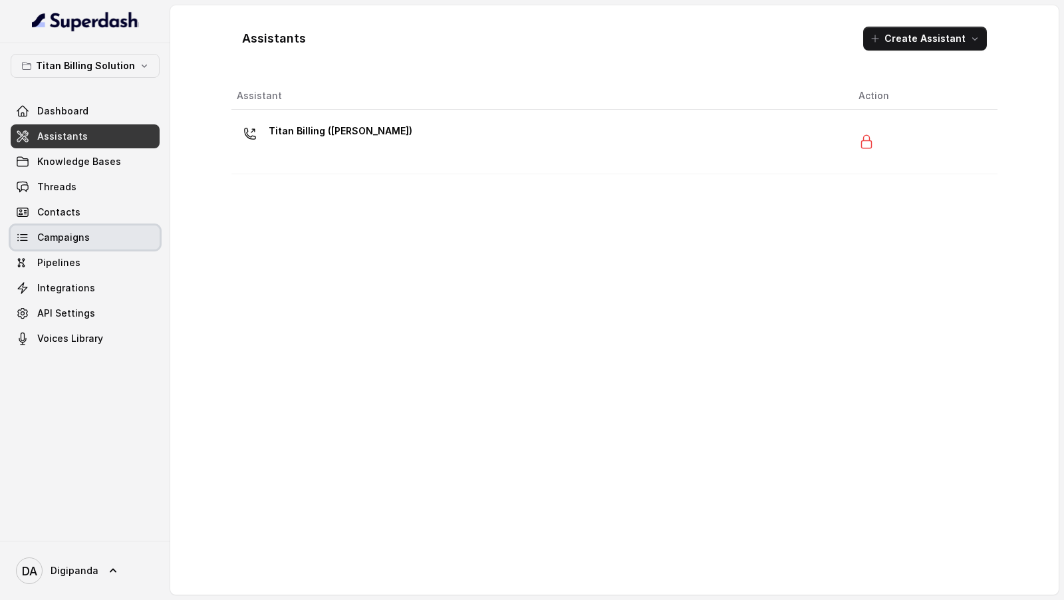
click at [103, 235] on link "Campaigns" at bounding box center [85, 238] width 149 height 24
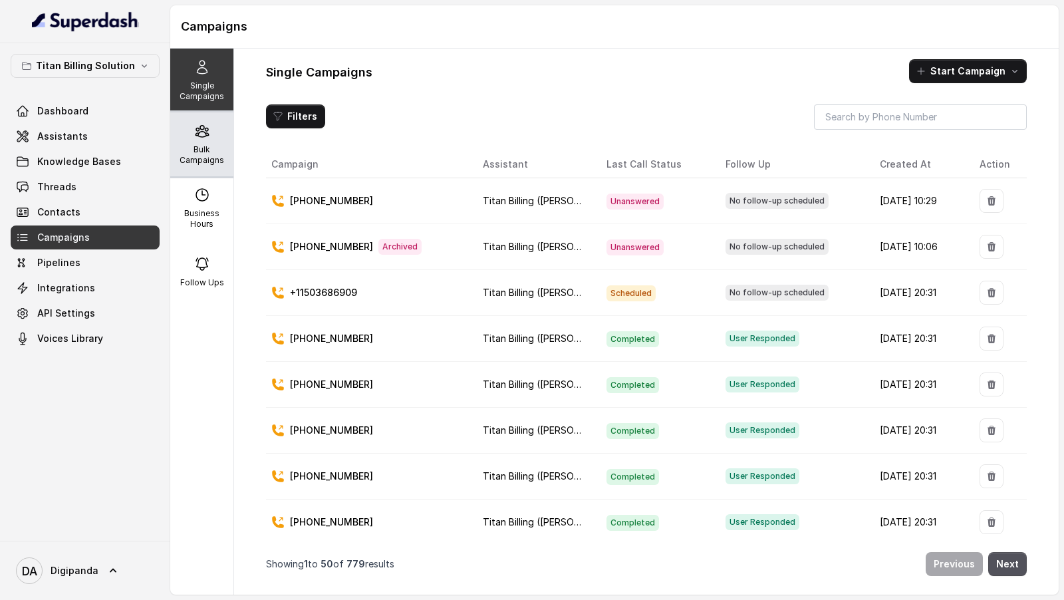
click at [199, 162] on p "Bulk Campaigns" at bounding box center [202, 154] width 53 height 21
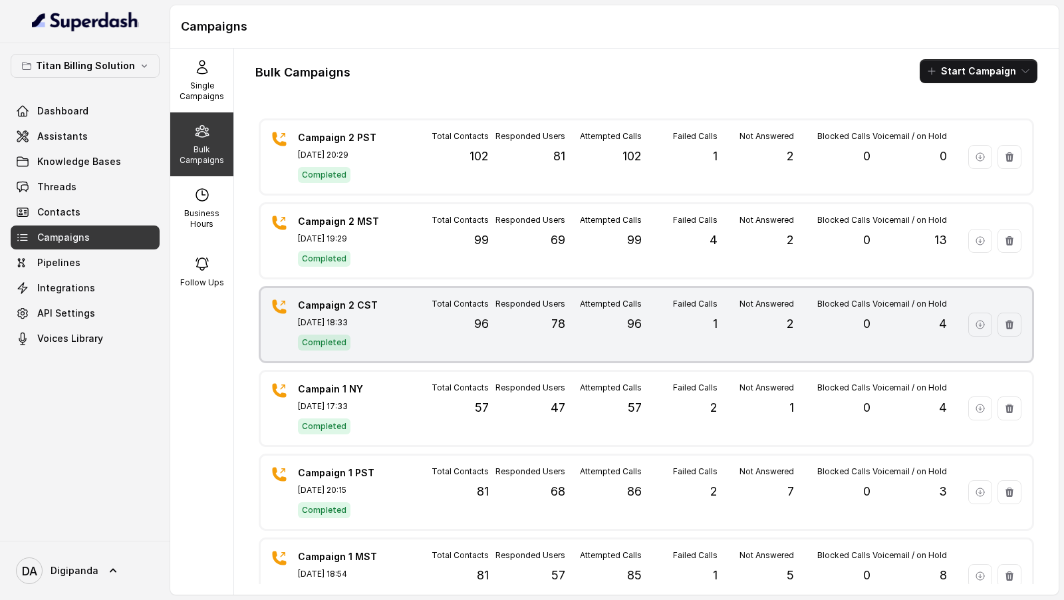
click at [468, 325] on div "Total Contacts 96" at bounding box center [450, 325] width 77 height 52
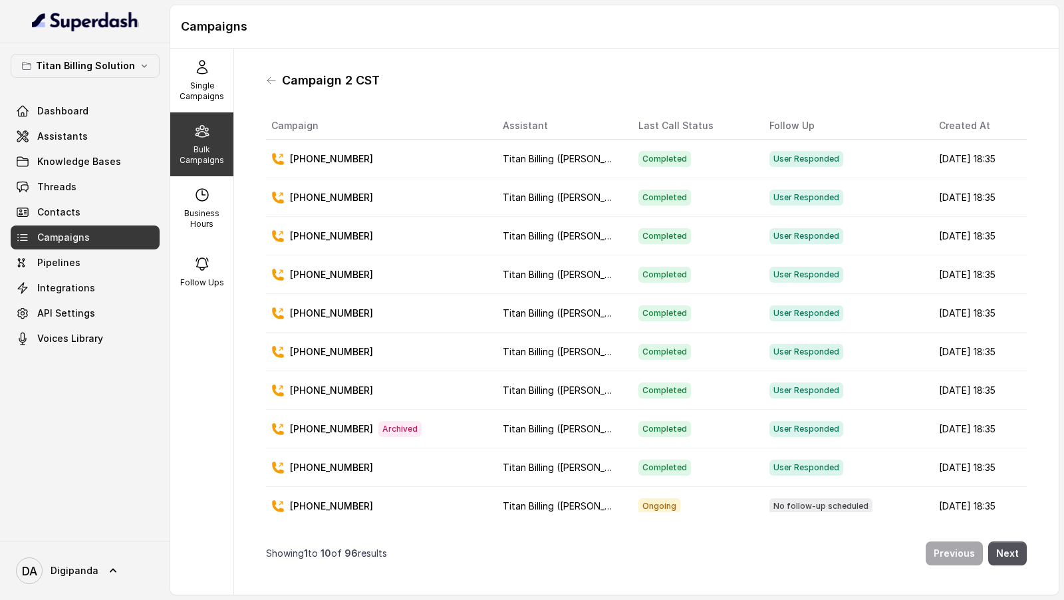
scroll to position [3, 0]
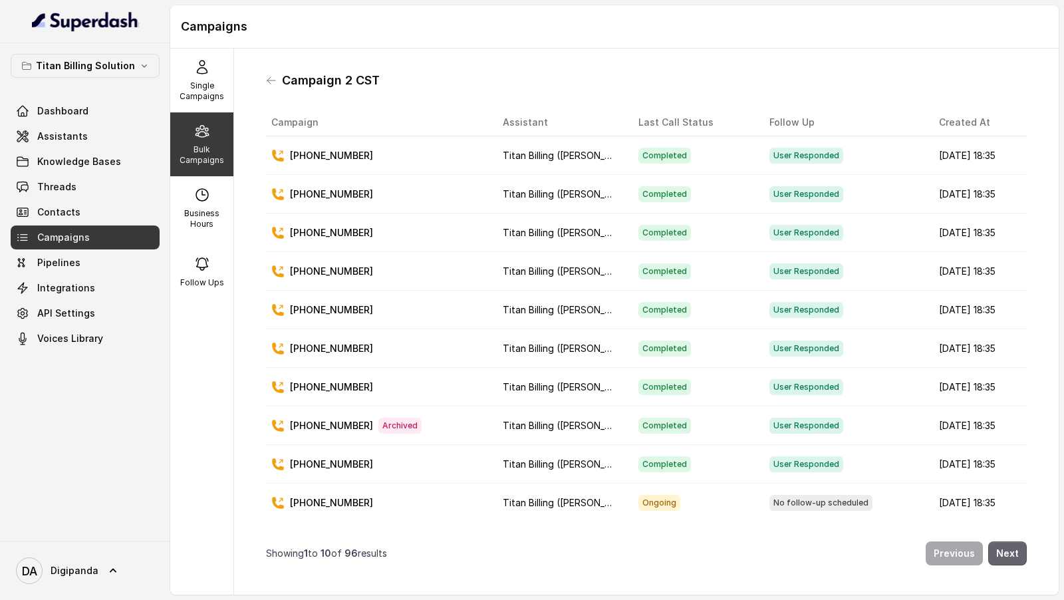
click at [1014, 555] on button "Next" at bounding box center [1008, 553] width 39 height 24
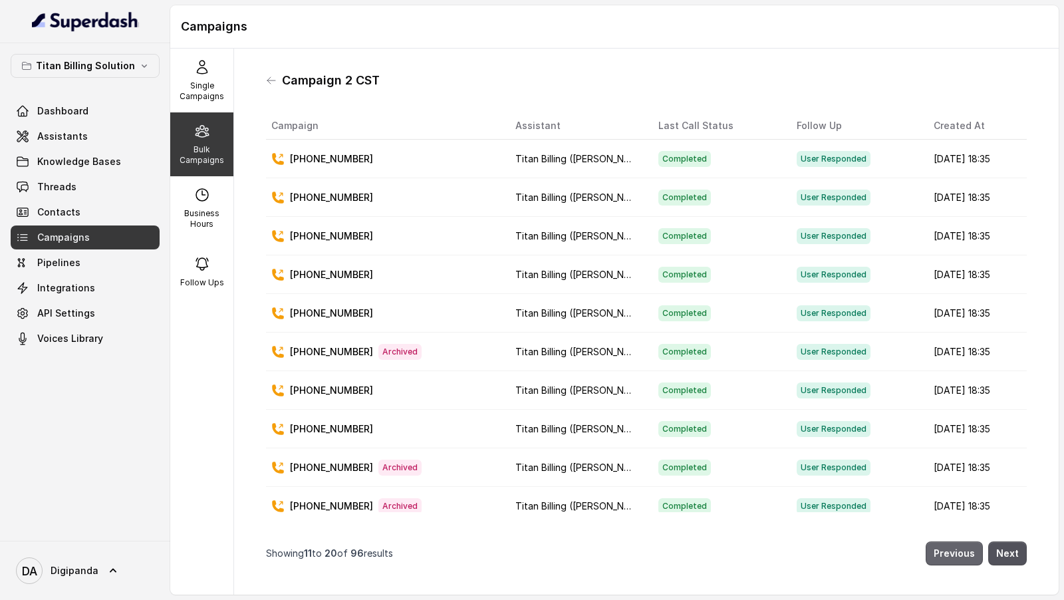
click at [943, 549] on button "Previous" at bounding box center [954, 553] width 57 height 24
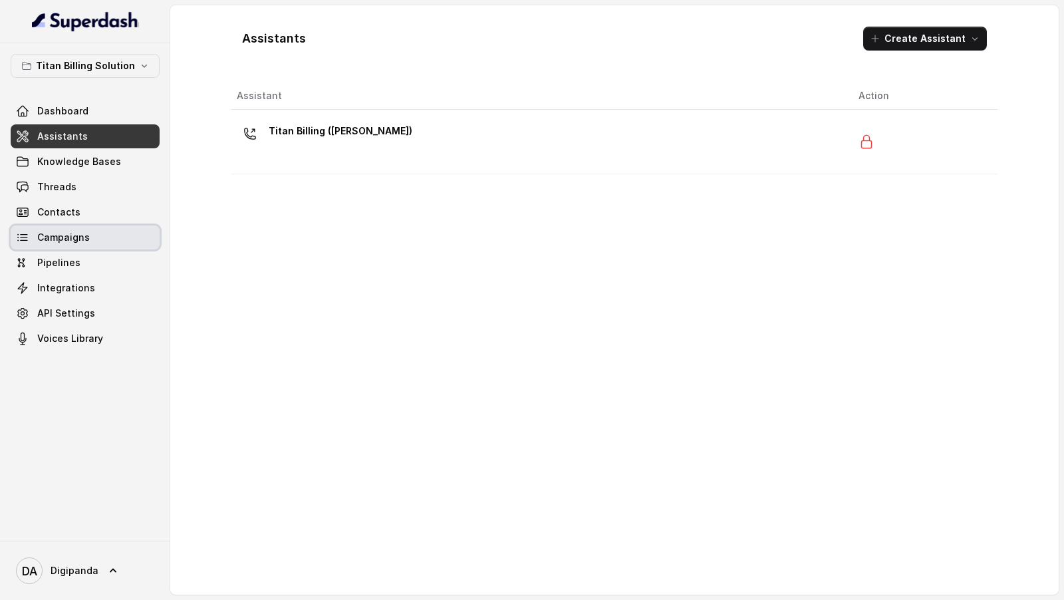
click at [94, 242] on link "Campaigns" at bounding box center [85, 238] width 149 height 24
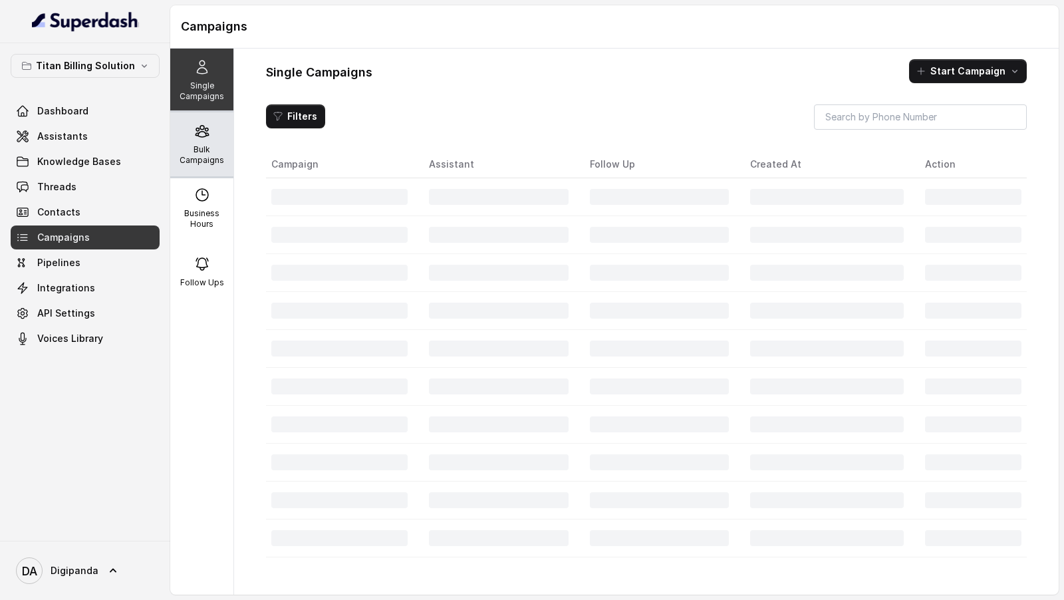
click at [205, 168] on div "Bulk Campaigns" at bounding box center [201, 144] width 63 height 64
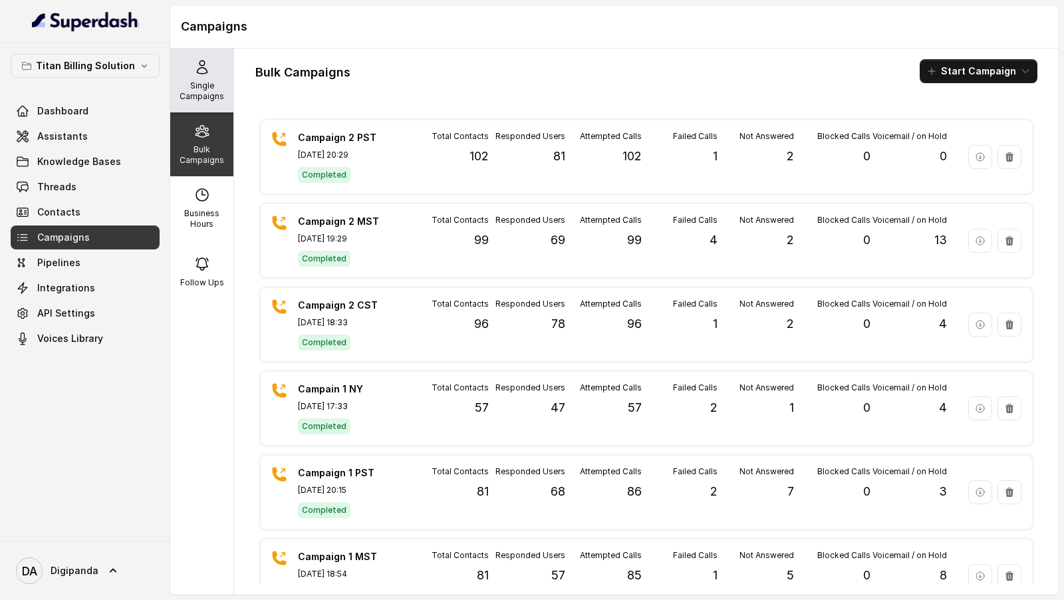
click at [220, 83] on p "Single Campaigns" at bounding box center [202, 90] width 53 height 21
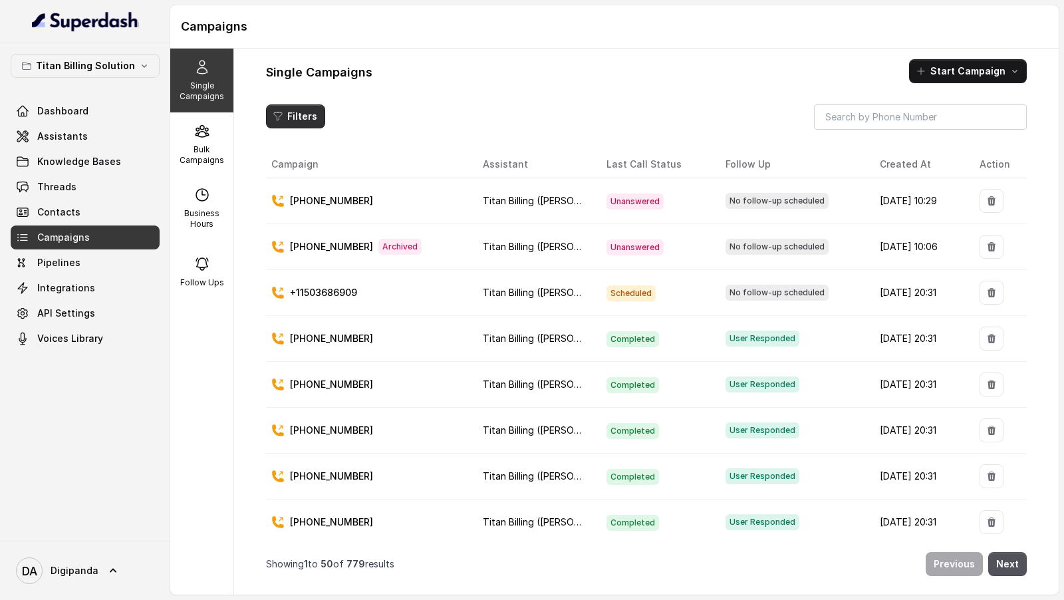
click at [279, 122] on button "Filters" at bounding box center [295, 116] width 59 height 24
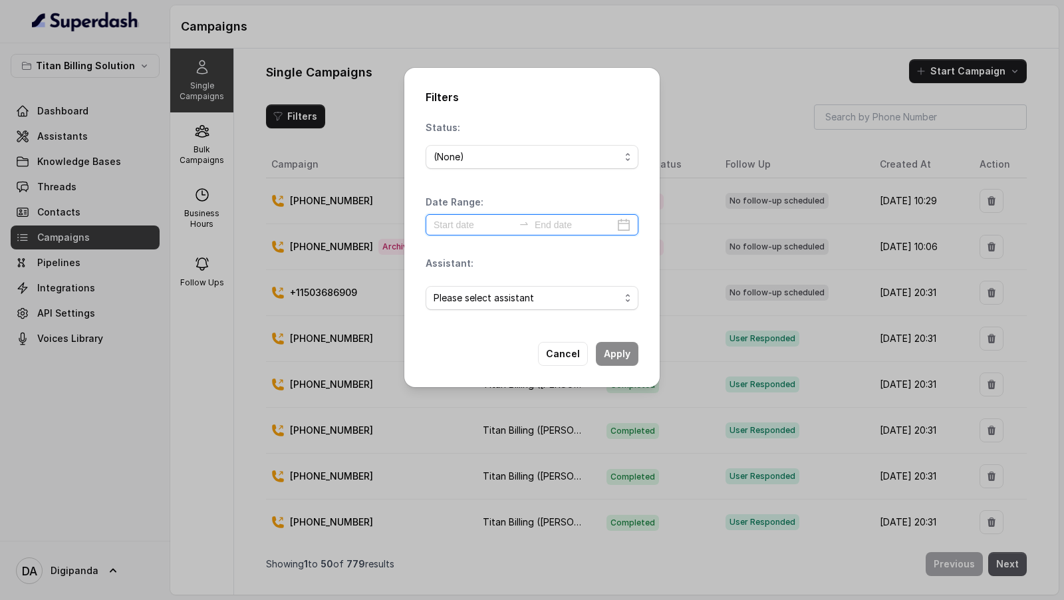
click at [457, 221] on input at bounding box center [474, 225] width 80 height 15
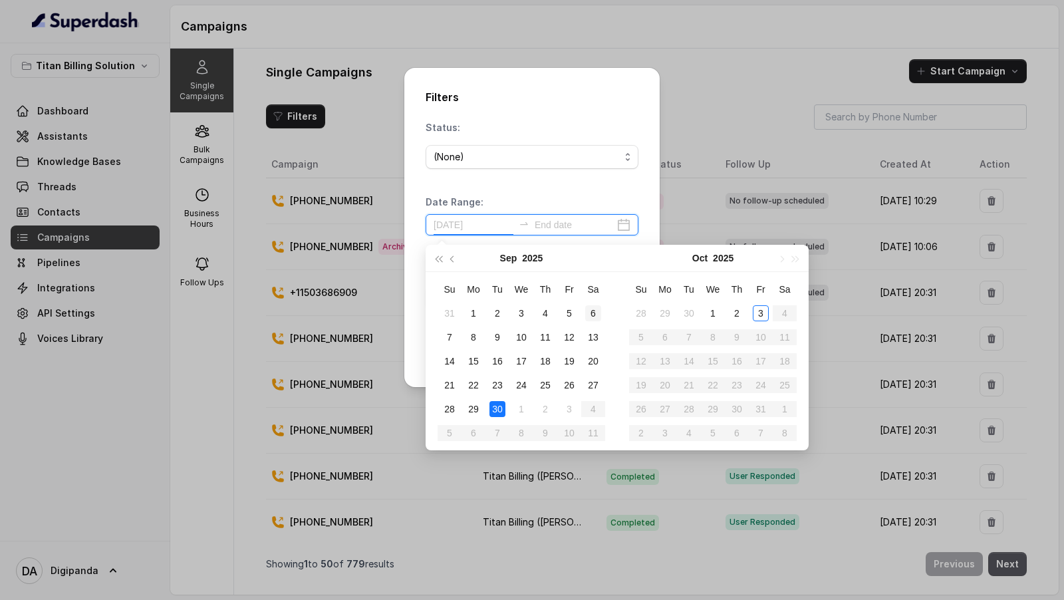
type input "2025-09-28"
type input "2025-09-06"
type input "2025-09-29"
type input "2025-10-02"
click at [733, 315] on div "2" at bounding box center [737, 313] width 16 height 16
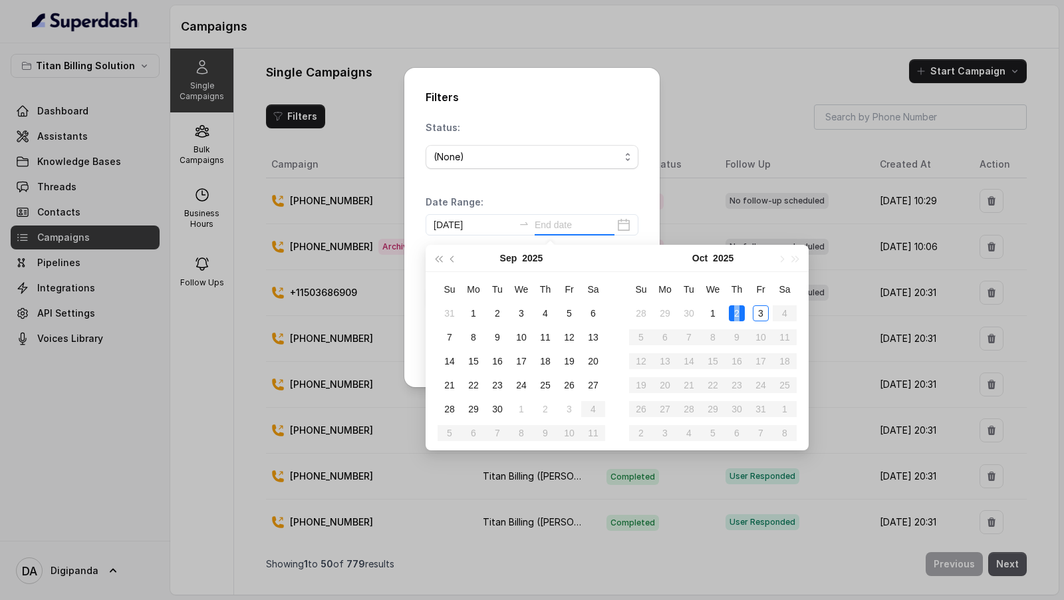
click at [733, 315] on div "2" at bounding box center [737, 313] width 16 height 16
type input "2025-10-02"
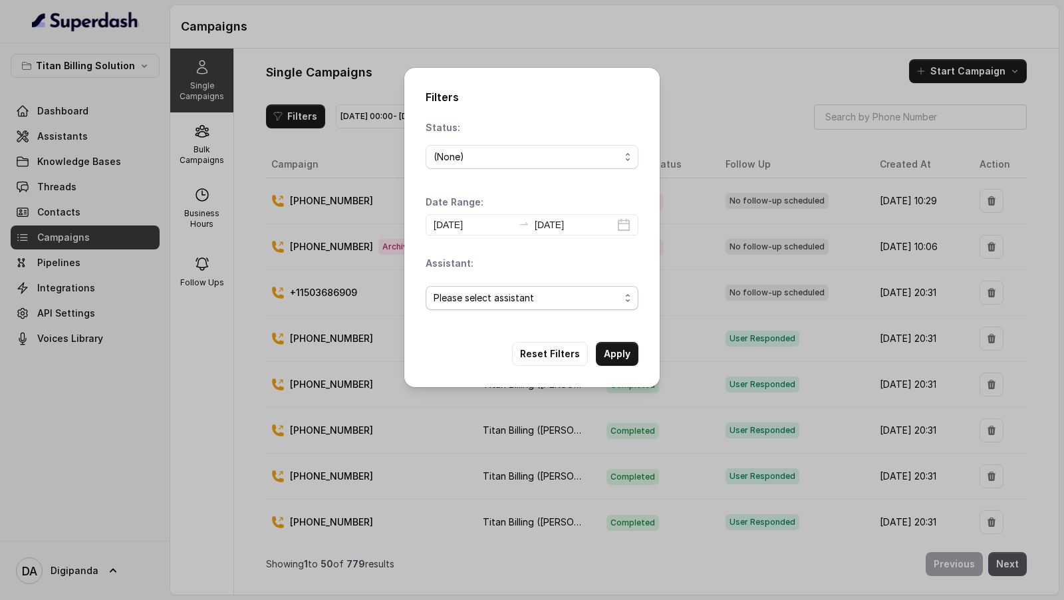
click at [482, 291] on span "Please select assistant" at bounding box center [527, 298] width 186 height 16
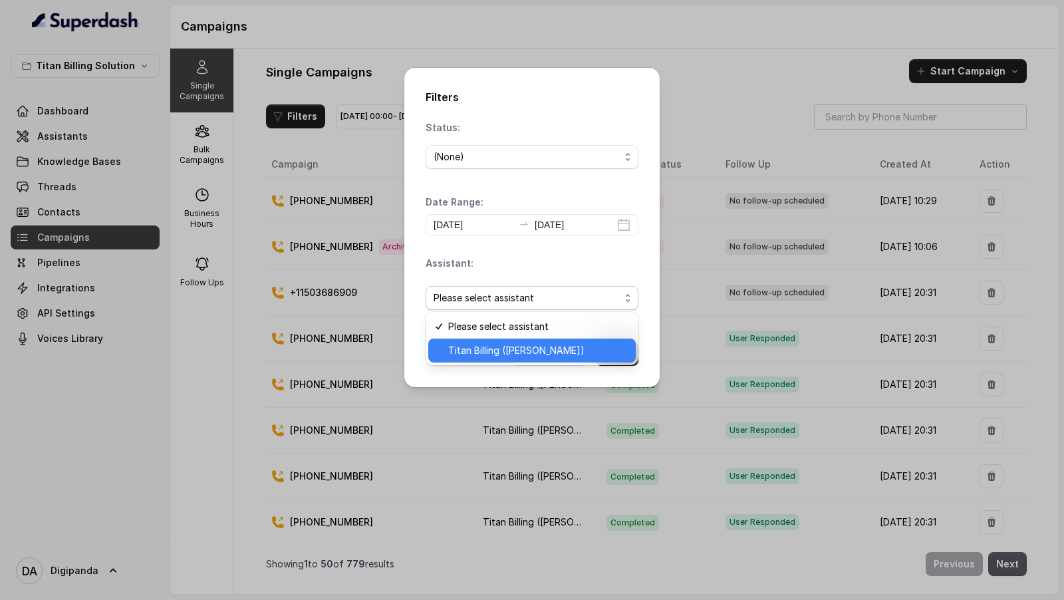
click at [484, 350] on span "Titan Billing ([PERSON_NAME])" at bounding box center [538, 351] width 180 height 16
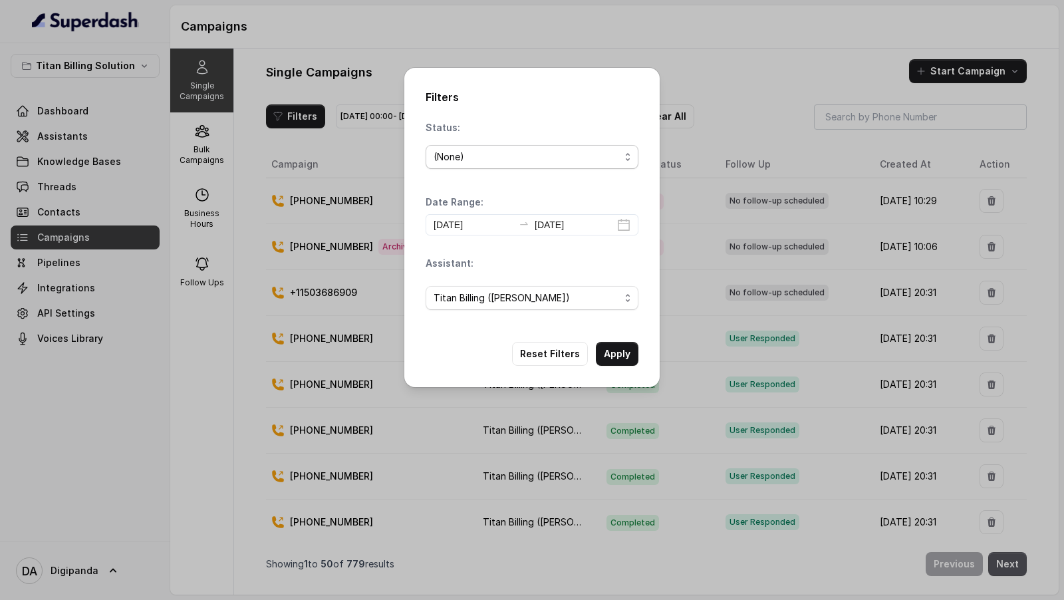
click at [498, 149] on div "(None)" at bounding box center [527, 157] width 186 height 16
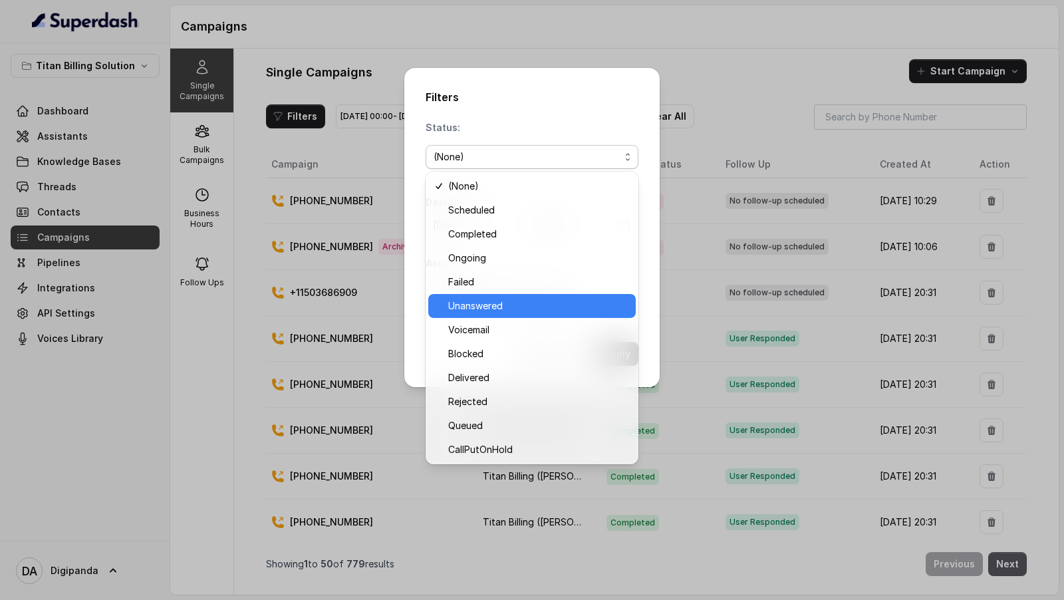
click at [502, 313] on span "Unanswered" at bounding box center [538, 306] width 180 height 16
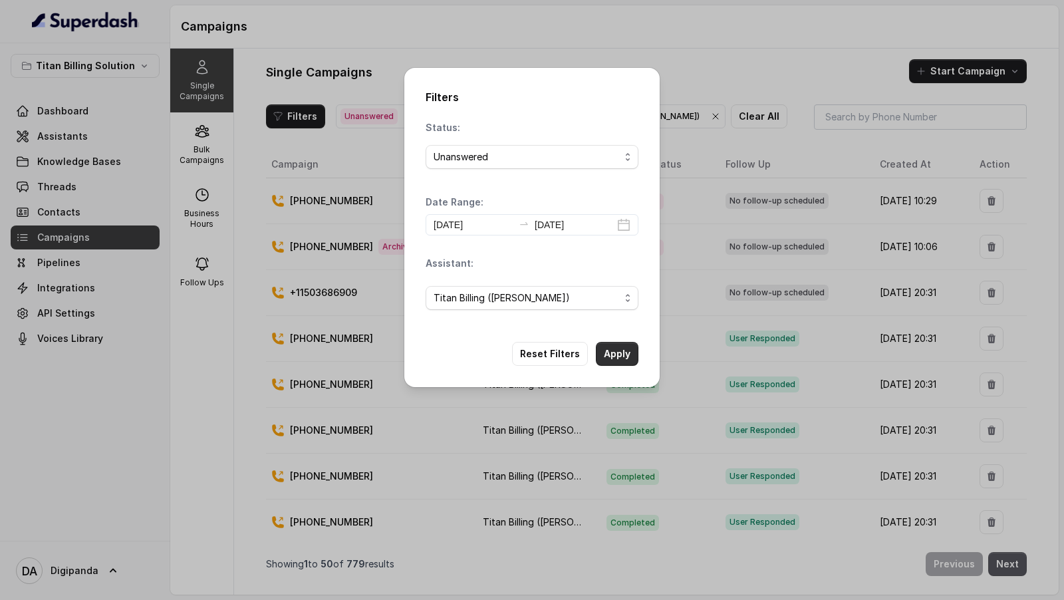
click at [615, 347] on button "Apply" at bounding box center [617, 354] width 43 height 24
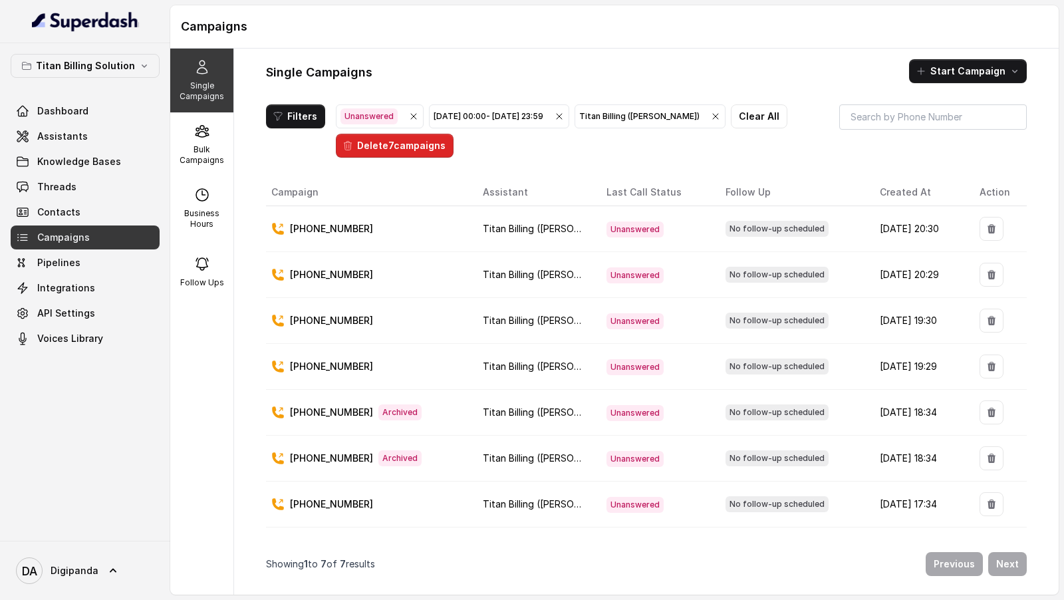
click at [325, 361] on p "[PHONE_NUMBER]" at bounding box center [331, 366] width 83 height 13
copy p "17033523429"
click at [565, 117] on icon "button" at bounding box center [559, 116] width 11 height 11
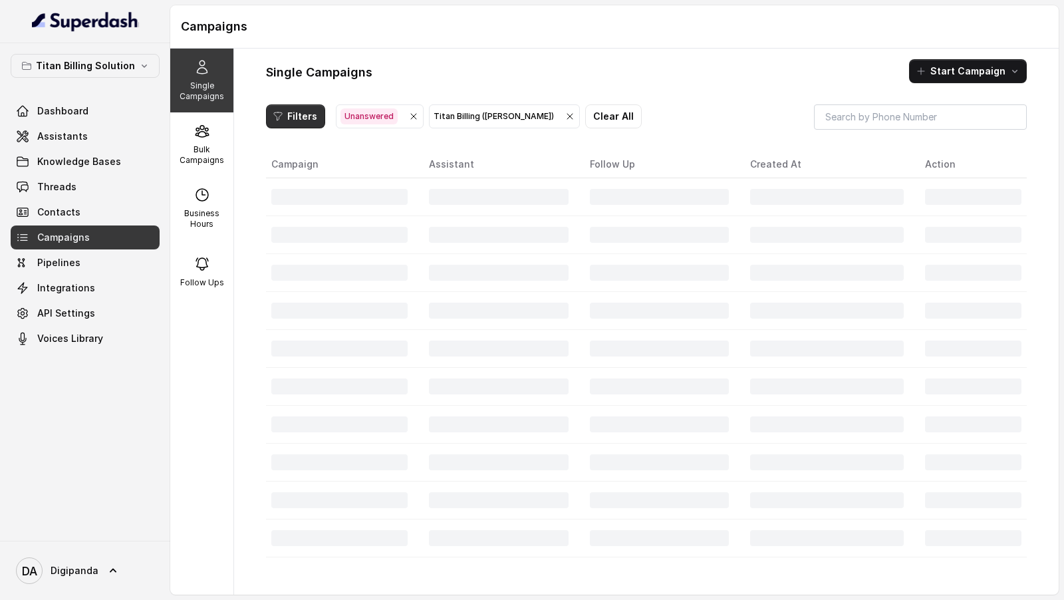
click at [297, 116] on button "Filters" at bounding box center [295, 116] width 59 height 24
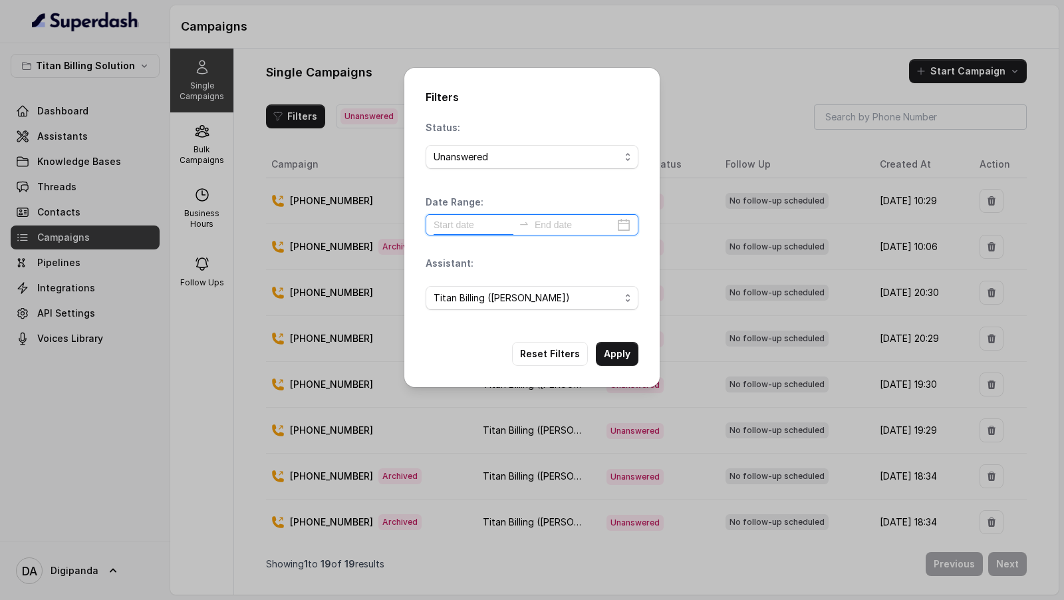
click at [478, 231] on input at bounding box center [474, 225] width 80 height 15
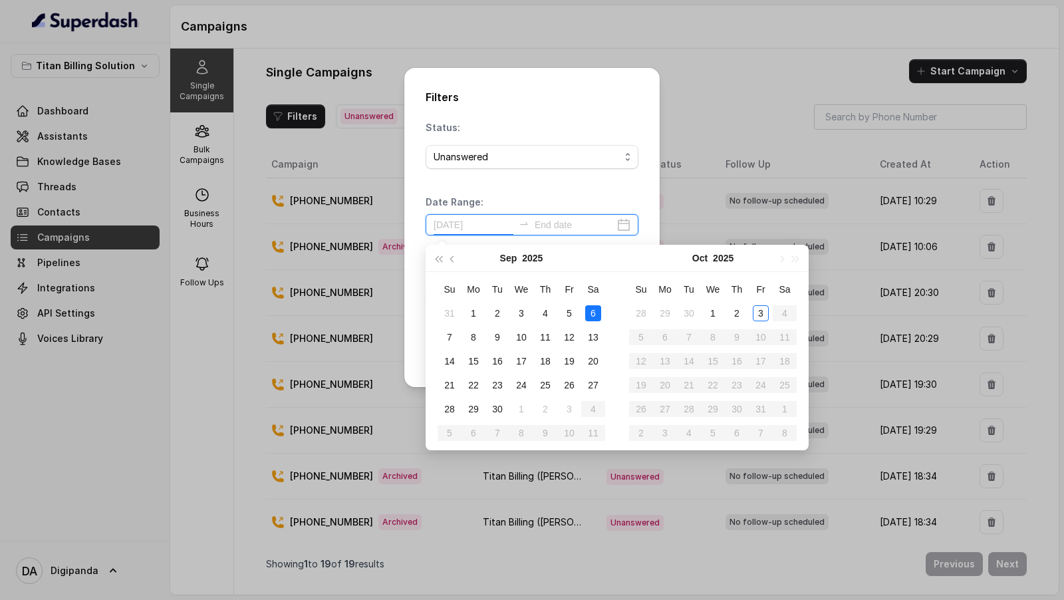
type input "2025-09-28"
type input "2025-09-26"
type input "2025-10-01"
click at [712, 311] on div "1" at bounding box center [713, 313] width 16 height 16
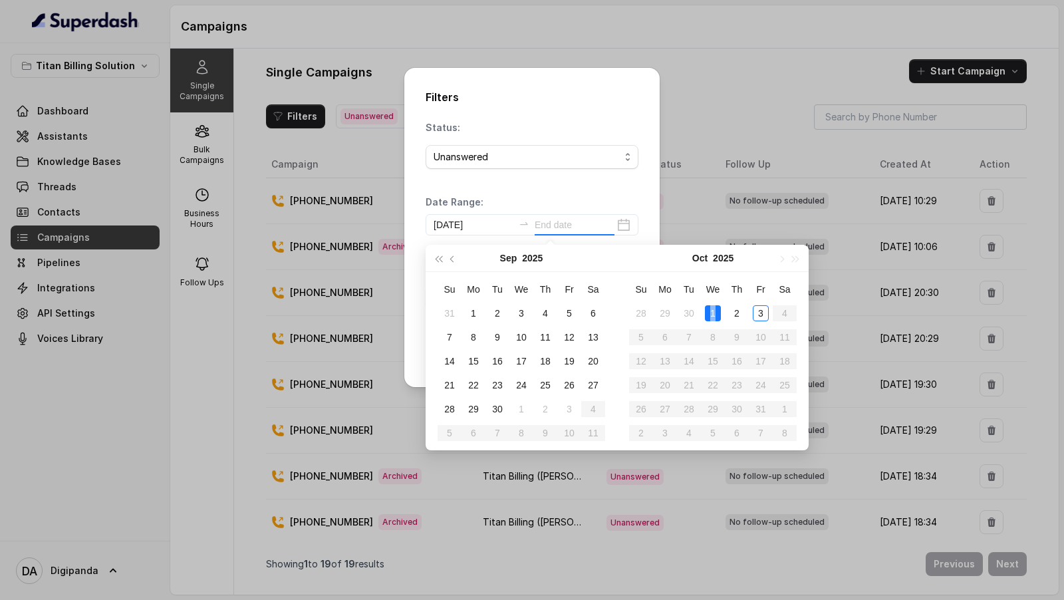
type input "2025-10-01"
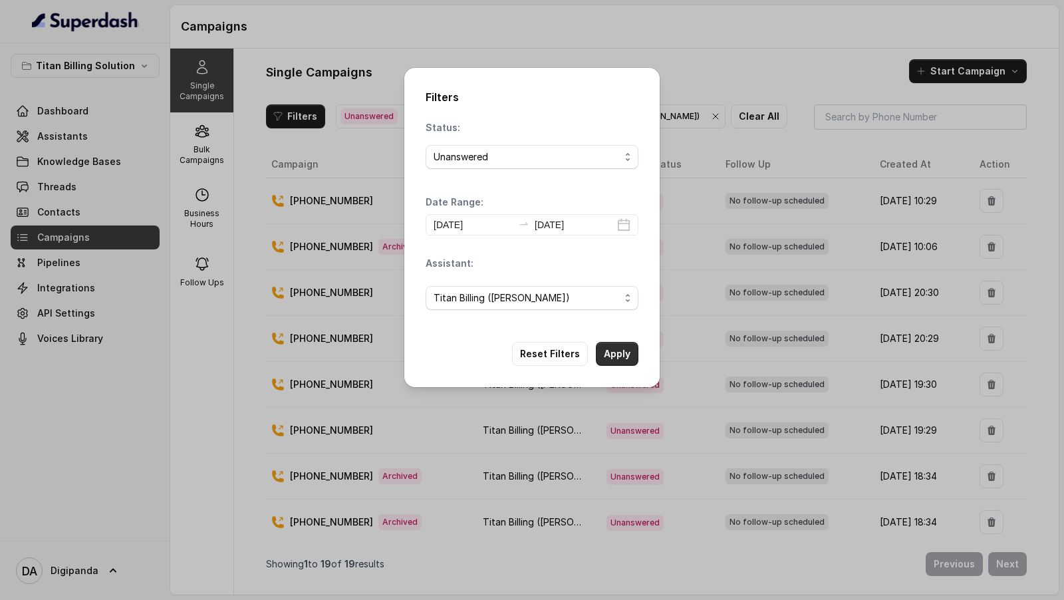
click at [617, 353] on button "Apply" at bounding box center [617, 354] width 43 height 24
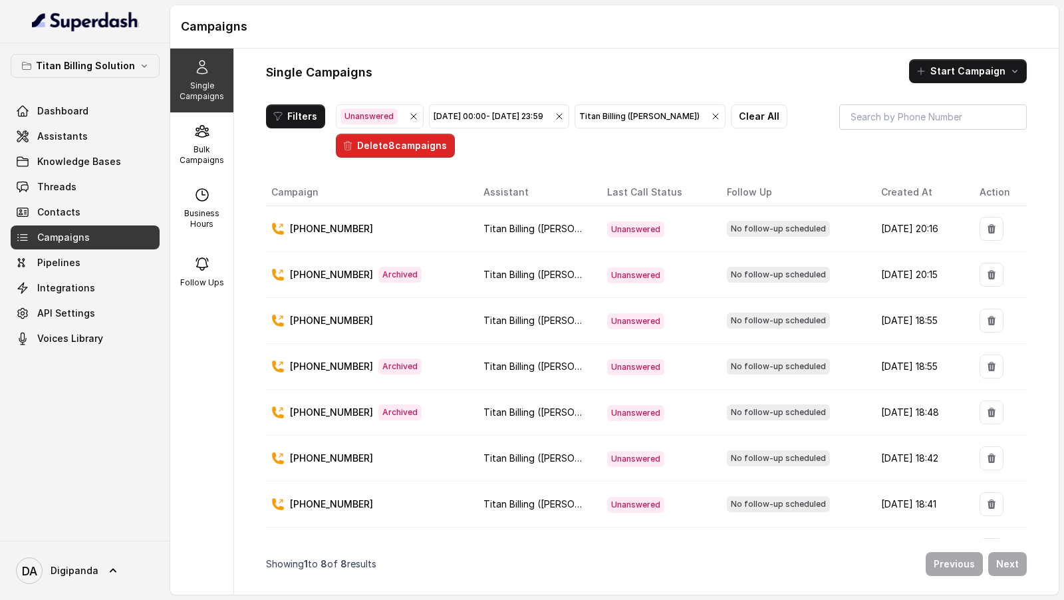
click at [318, 226] on p "[PHONE_NUMBER]" at bounding box center [331, 228] width 83 height 13
copy p "17478887911"
click at [340, 268] on p "[PHONE_NUMBER]" at bounding box center [331, 274] width 83 height 13
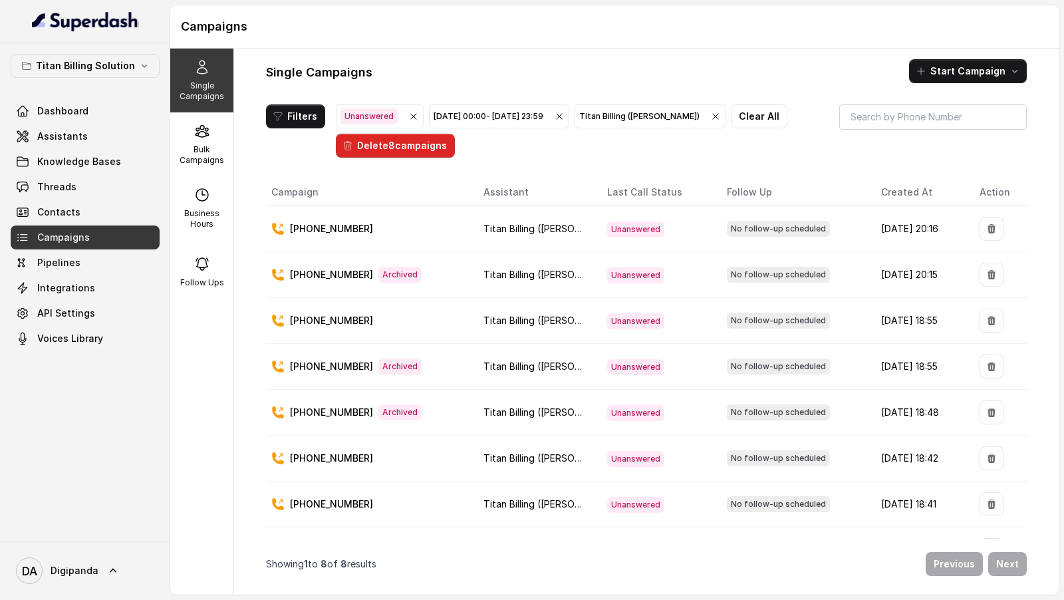
click at [329, 273] on p "[PHONE_NUMBER]" at bounding box center [331, 274] width 83 height 13
copy p "919045449640"
click at [341, 317] on p "[PHONE_NUMBER]" at bounding box center [331, 320] width 83 height 13
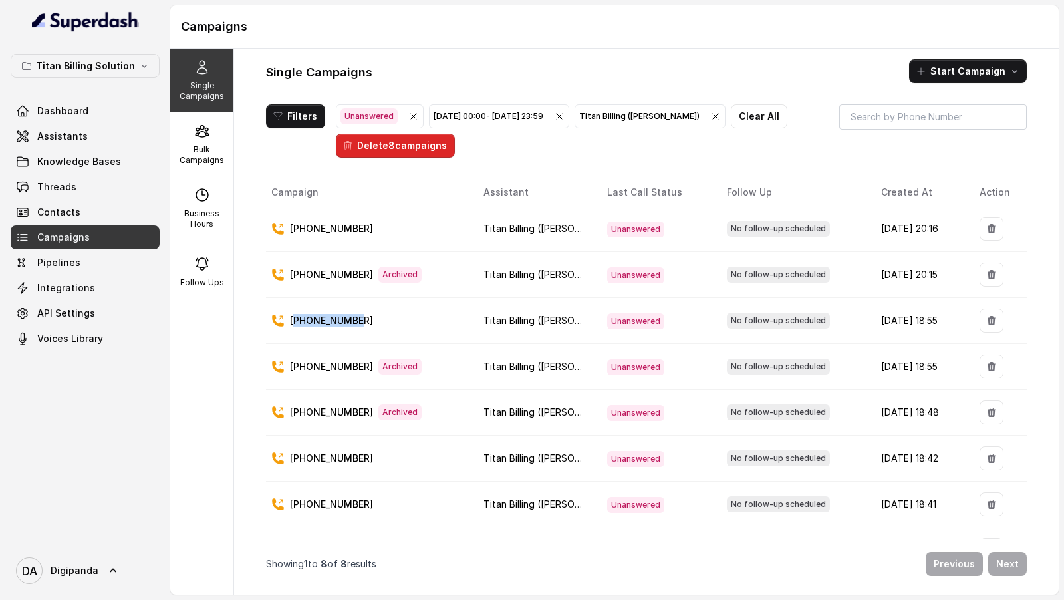
copy p "17197895307"
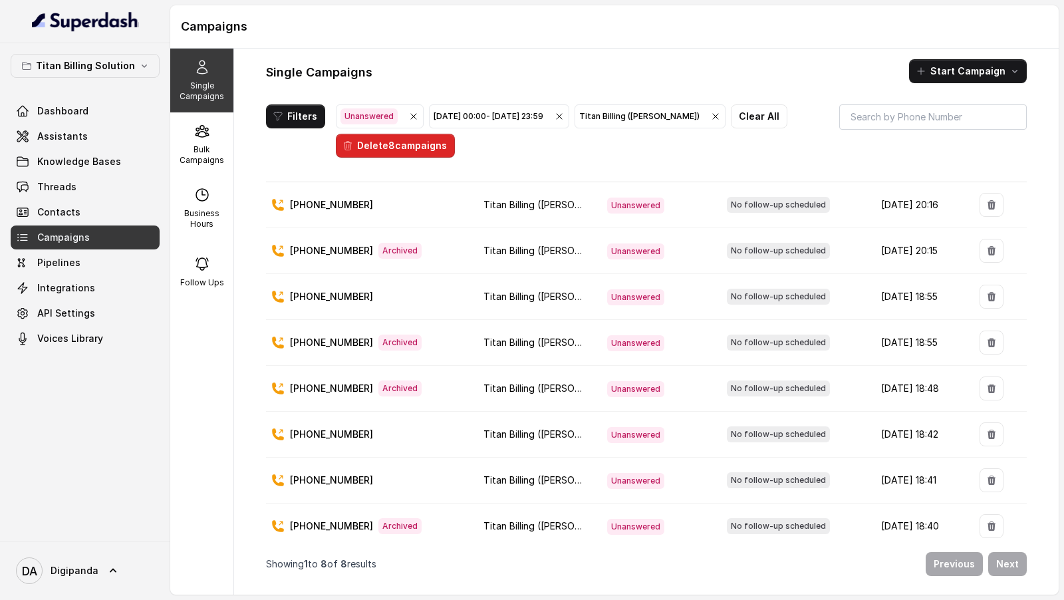
click at [327, 342] on p "[PHONE_NUMBER]" at bounding box center [331, 342] width 83 height 13
copy p "919045449640"
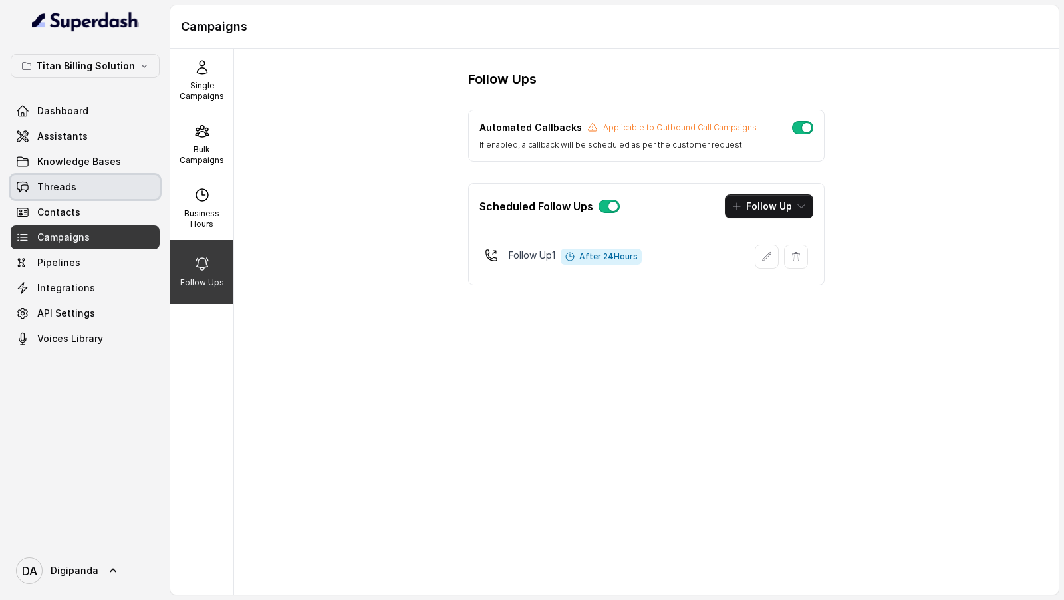
click at [75, 186] on link "Threads" at bounding box center [85, 187] width 149 height 24
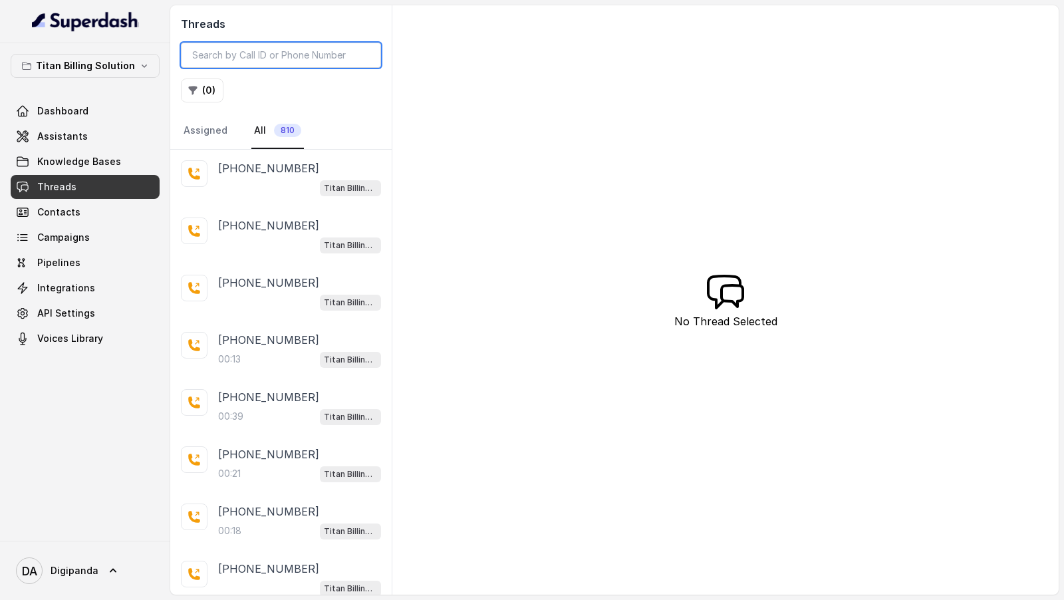
click at [248, 59] on input "search" at bounding box center [281, 55] width 200 height 25
paste input "17033523429"
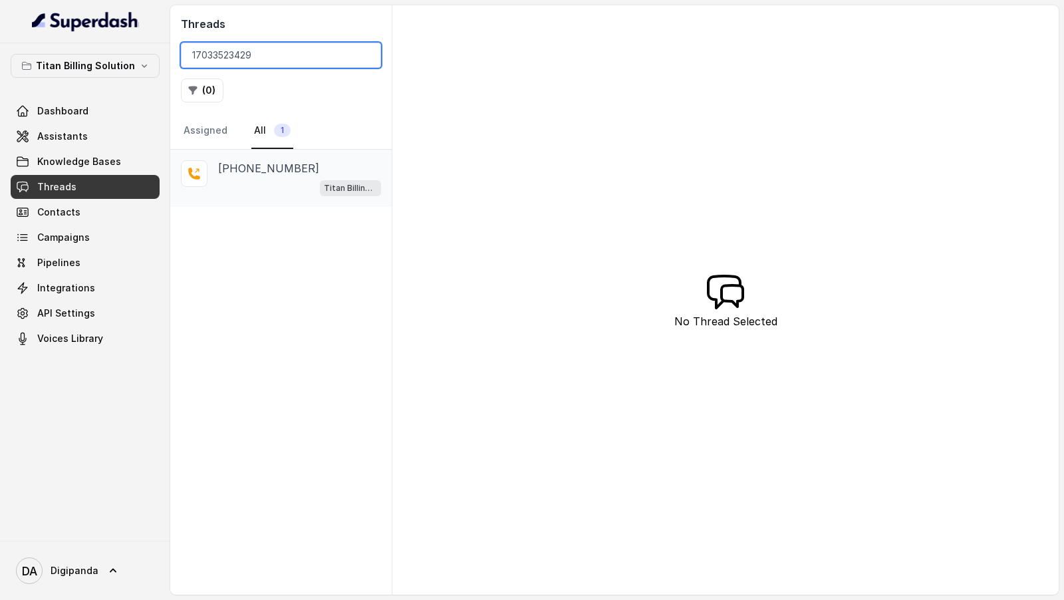
type input "17033523429"
click at [245, 167] on p "[PHONE_NUMBER]" at bounding box center [268, 168] width 101 height 16
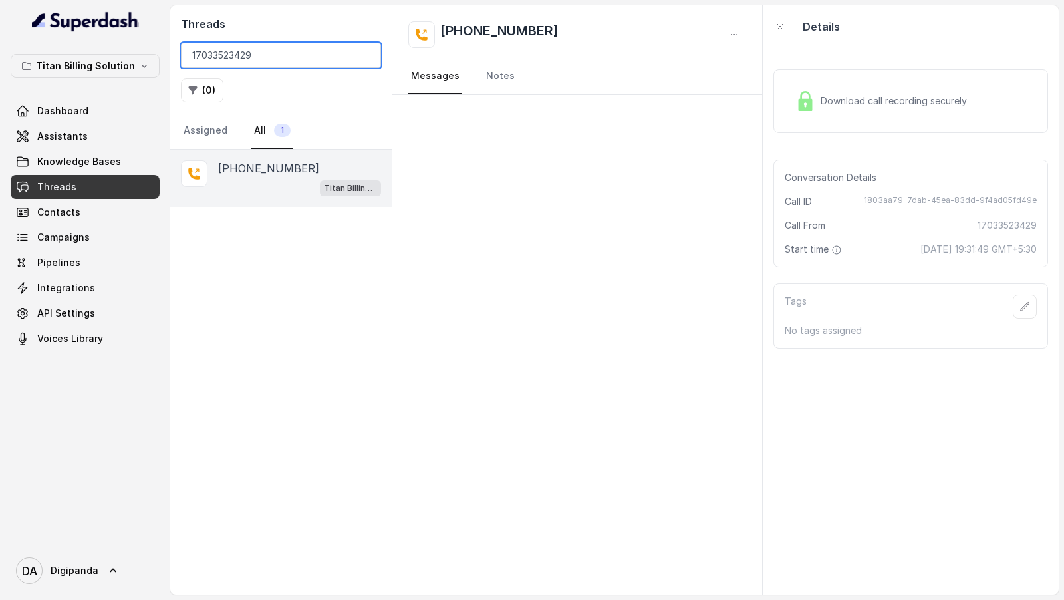
click at [332, 62] on input "17033523429" at bounding box center [281, 55] width 200 height 25
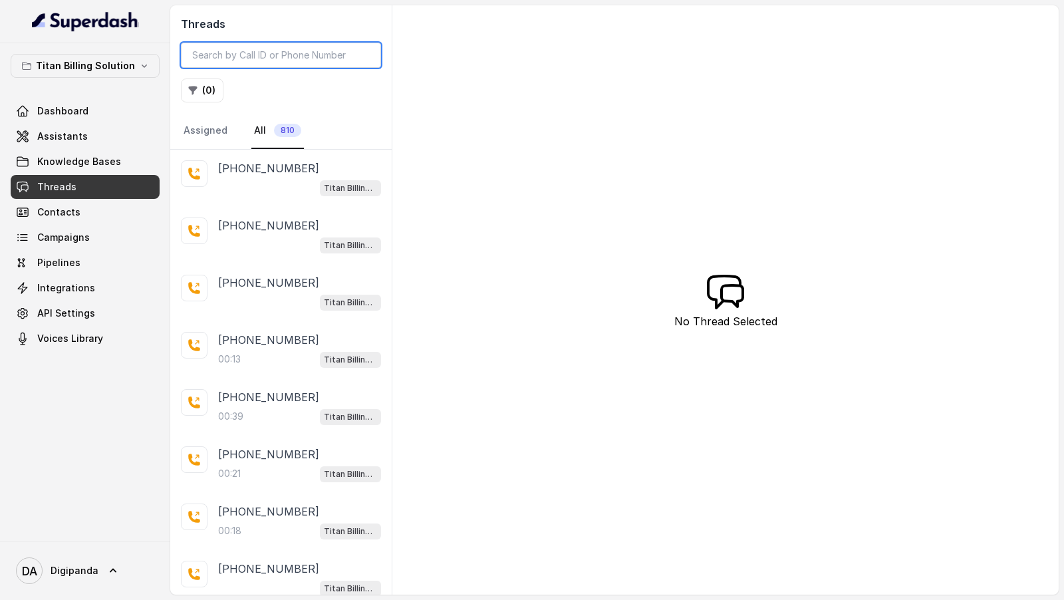
click at [262, 57] on input "search" at bounding box center [281, 55] width 200 height 25
paste input "919045449640"
click at [315, 233] on div "[PHONE_NUMBER] Titan Billing ([PERSON_NAME])" at bounding box center [299, 236] width 163 height 36
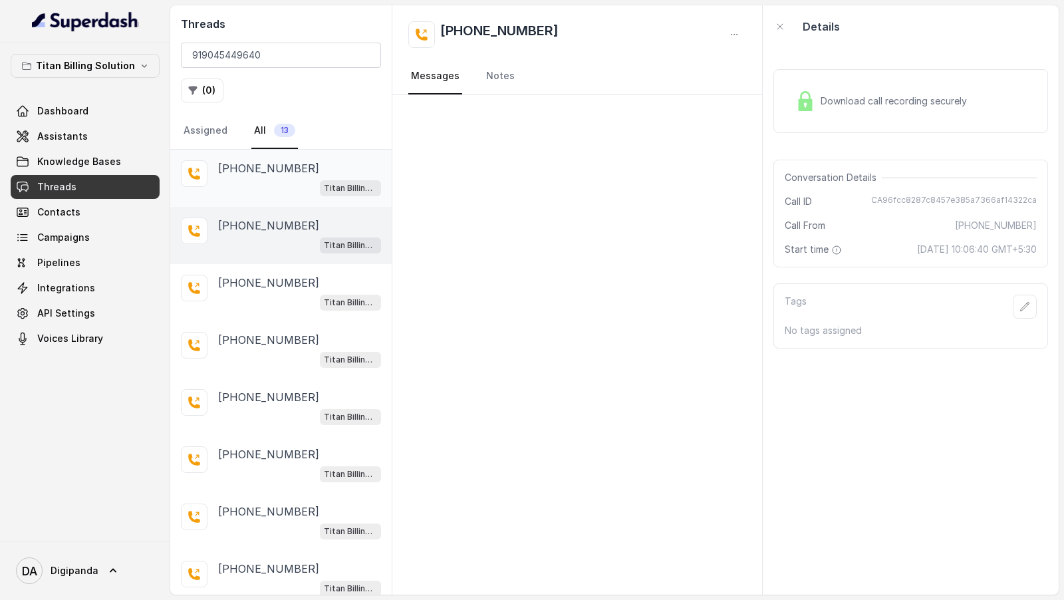
click at [319, 172] on div "[PHONE_NUMBER]" at bounding box center [299, 168] width 163 height 16
click at [290, 236] on div "Titan Billing ([PERSON_NAME])" at bounding box center [299, 244] width 163 height 17
click at [278, 284] on p "[PHONE_NUMBER]" at bounding box center [268, 283] width 101 height 16
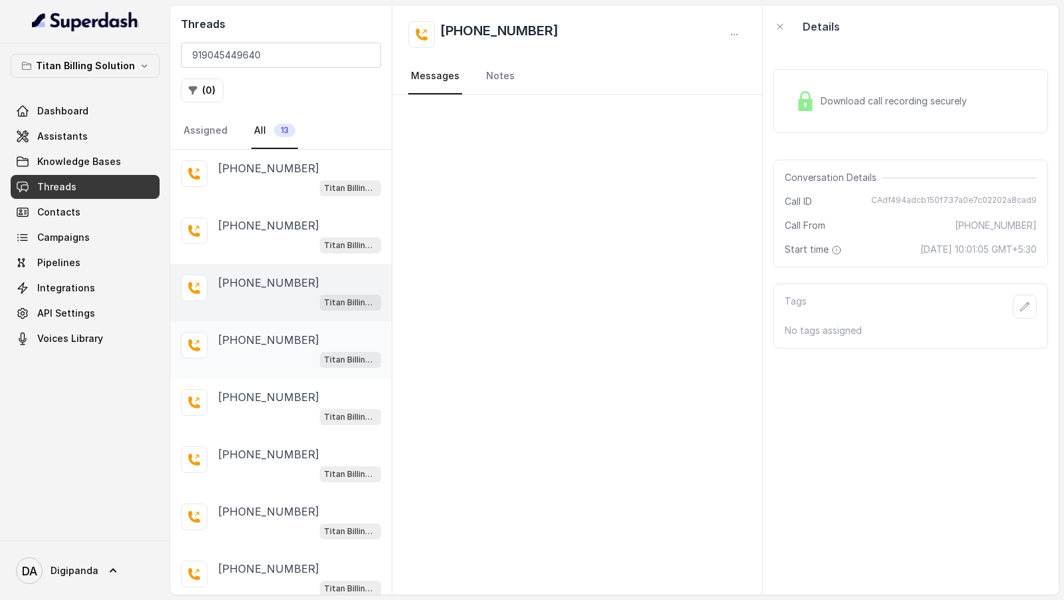
click at [263, 345] on div "[PHONE_NUMBER] Titan Billing ([PERSON_NAME])" at bounding box center [299, 350] width 163 height 36
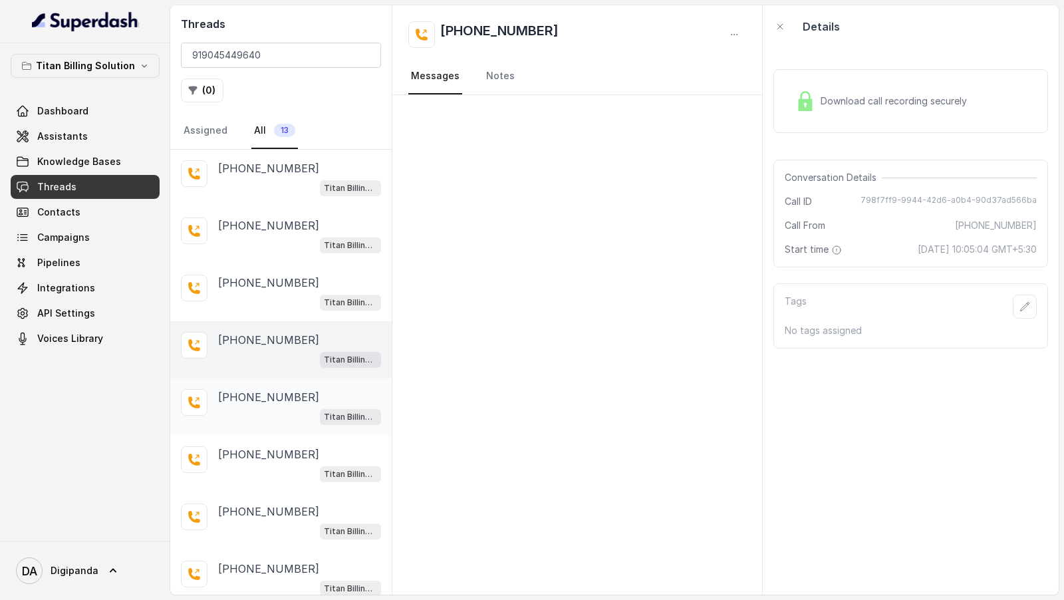
click at [262, 381] on div "[PHONE_NUMBER] Titan Billing ([PERSON_NAME])" at bounding box center [281, 407] width 222 height 57
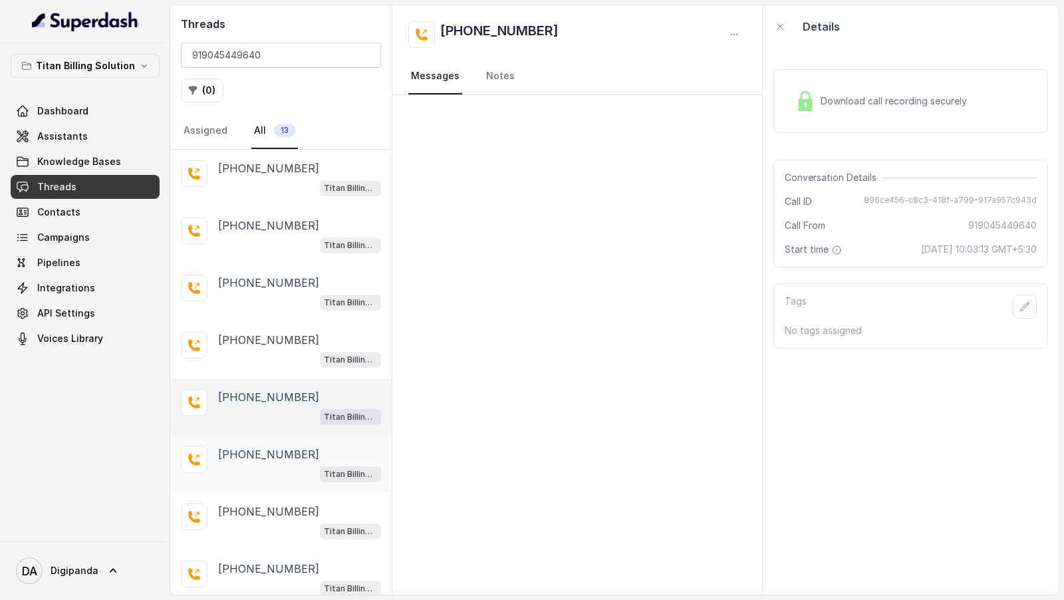
click at [262, 450] on p "[PHONE_NUMBER]" at bounding box center [268, 454] width 101 height 16
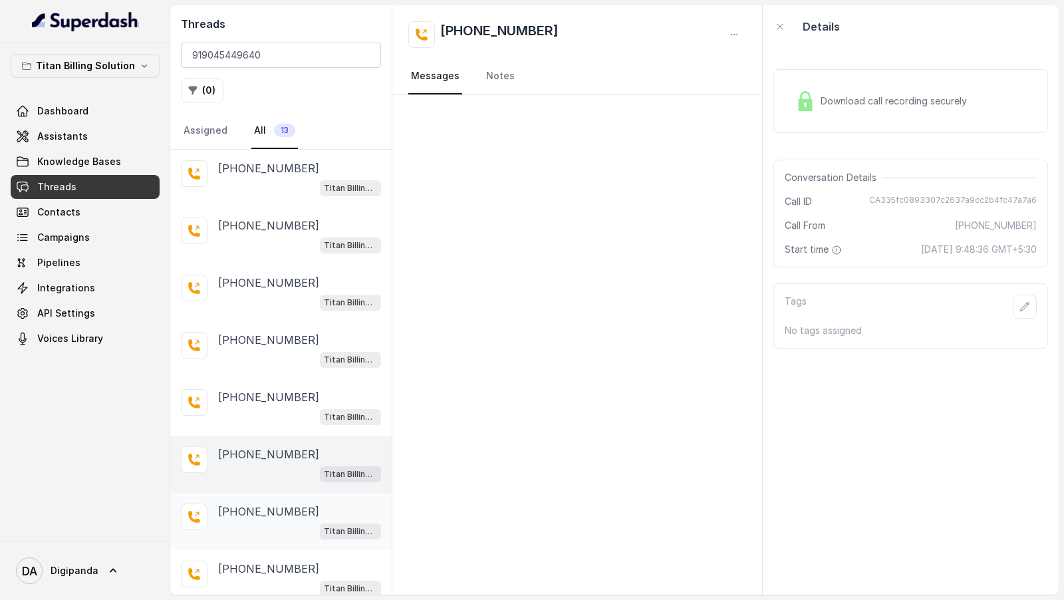
click at [263, 493] on div "+919045449640 Titan Billing (Mary)" at bounding box center [281, 521] width 222 height 57
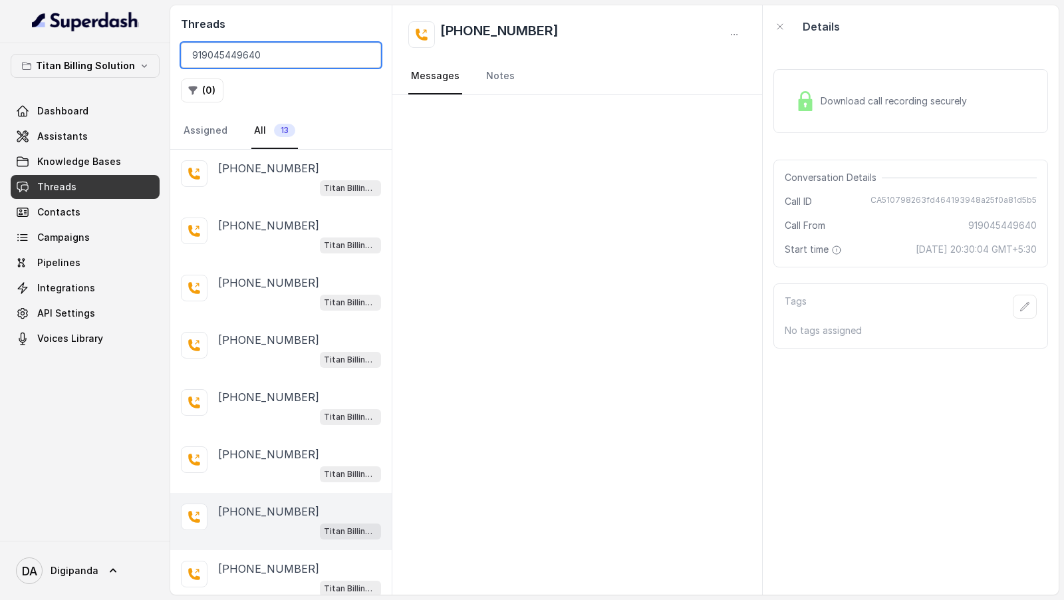
click at [280, 65] on input "919045449640" at bounding box center [281, 55] width 200 height 25
paste input "17197895307"
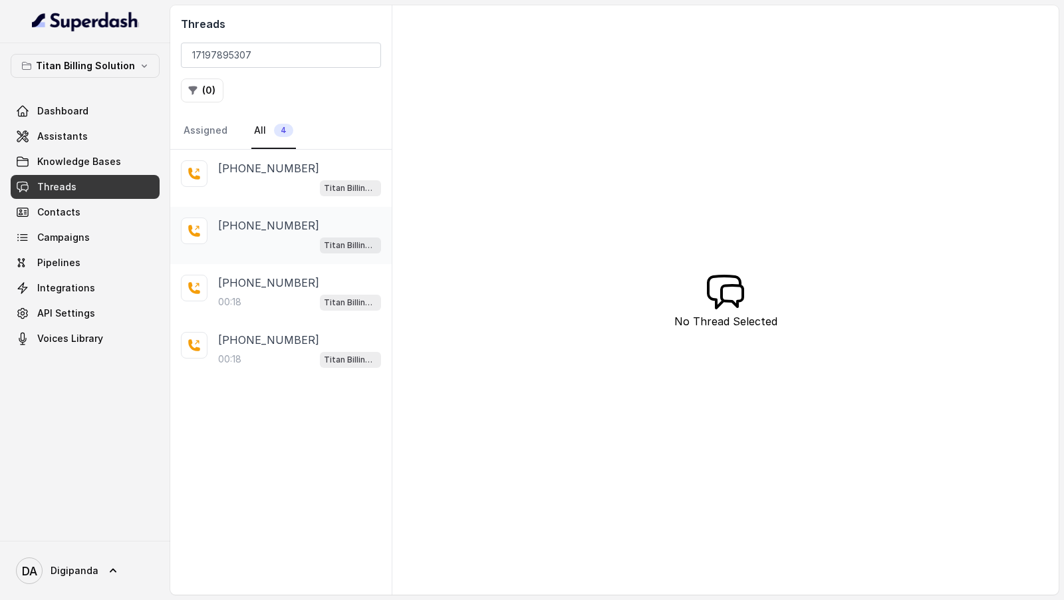
click at [279, 242] on div "Titan Billing (Mary)" at bounding box center [299, 244] width 163 height 17
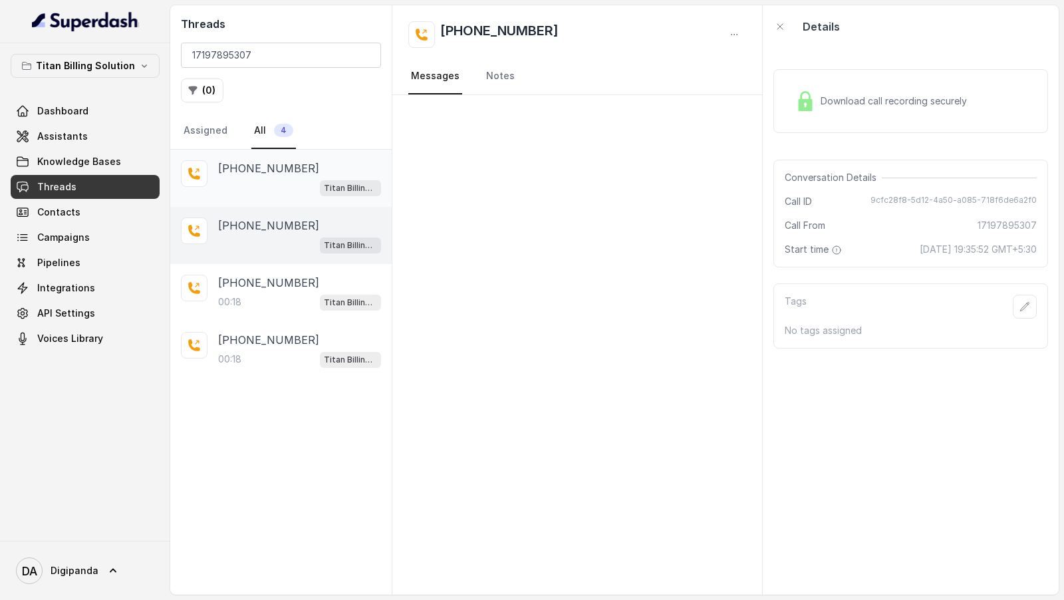
click at [310, 183] on div "Titan Billing (Mary)" at bounding box center [299, 187] width 163 height 17
click at [283, 264] on div "+17197895307 00:18 Titan Billing (Mary)" at bounding box center [281, 292] width 222 height 57
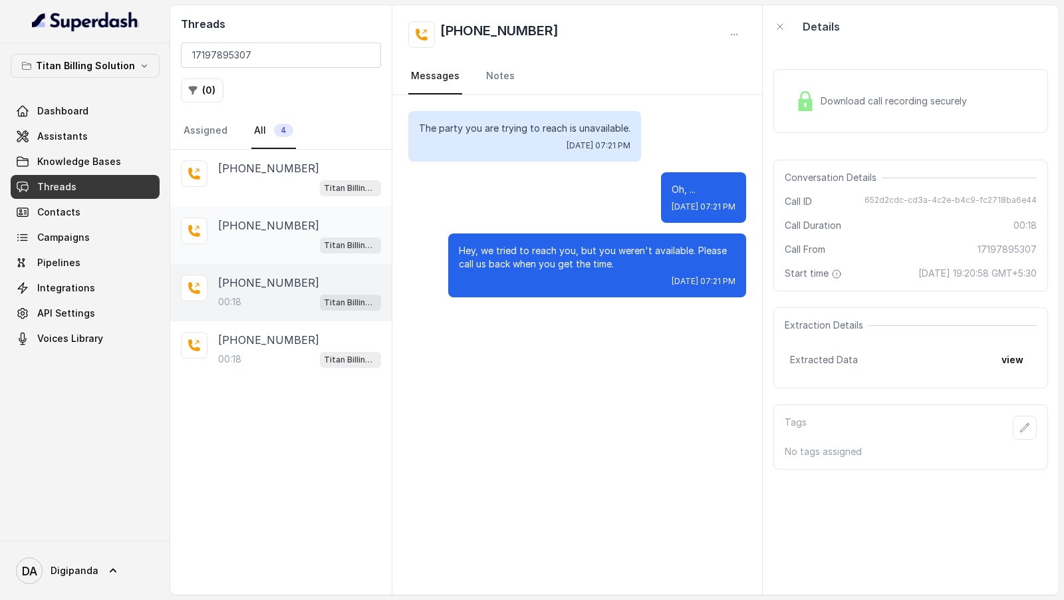
click at [305, 215] on div "+17197895307 Titan Billing (Mary)" at bounding box center [281, 235] width 222 height 57
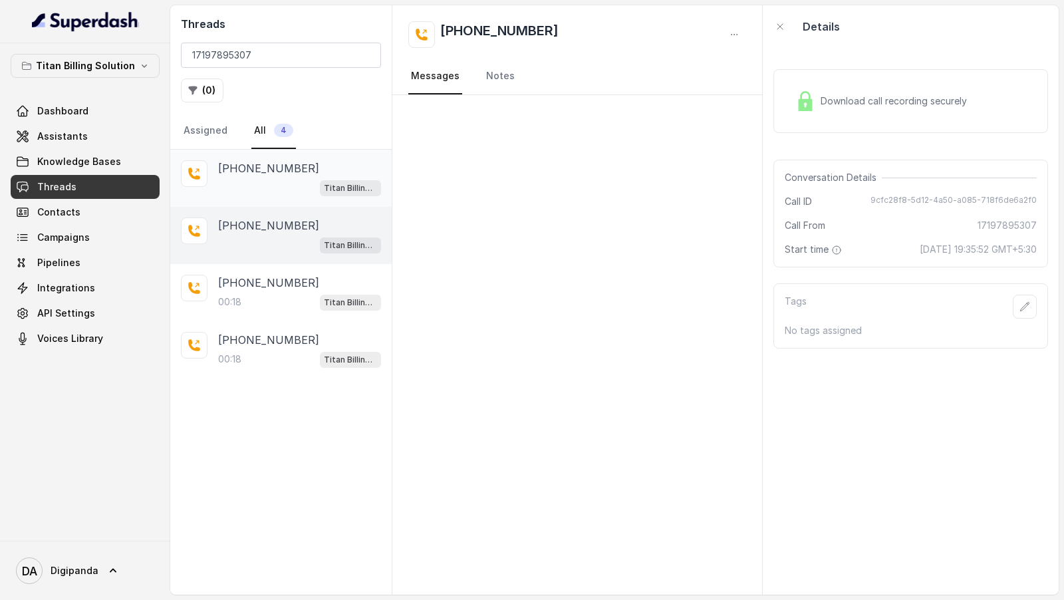
click at [319, 161] on div "+17197895307" at bounding box center [299, 168] width 163 height 16
click at [293, 236] on div "Titan Billing (Mary)" at bounding box center [299, 244] width 163 height 17
click at [300, 173] on div "+17197895307" at bounding box center [299, 168] width 163 height 16
click at [284, 208] on div "+17197895307 Titan Billing (Mary)" at bounding box center [281, 235] width 222 height 57
click at [242, 170] on p "+17197895307" at bounding box center [268, 168] width 101 height 16
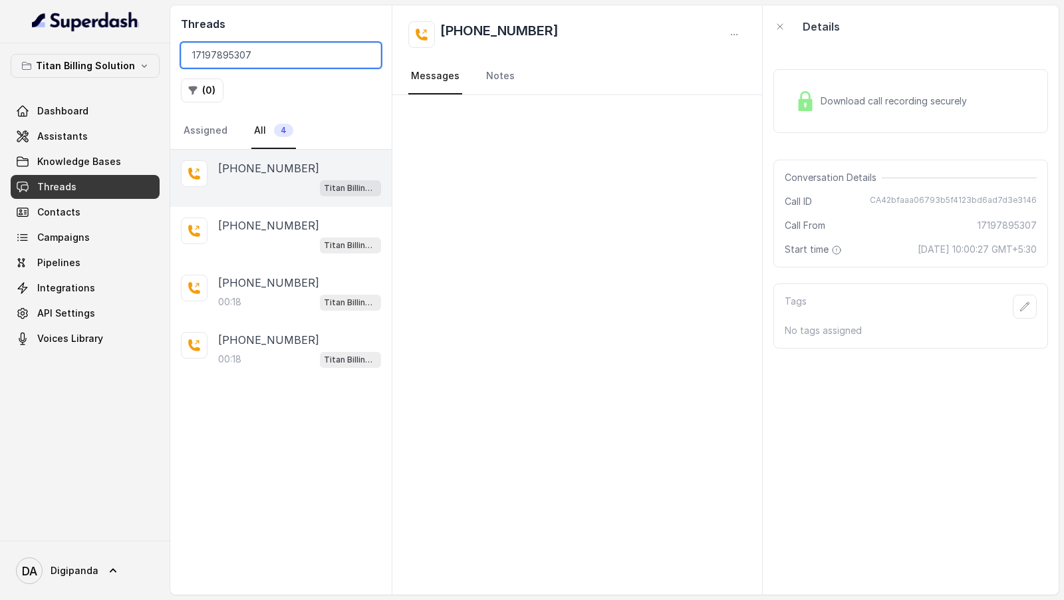
click at [289, 50] on input "17197895307" at bounding box center [281, 55] width 200 height 25
paste input "919045449640"
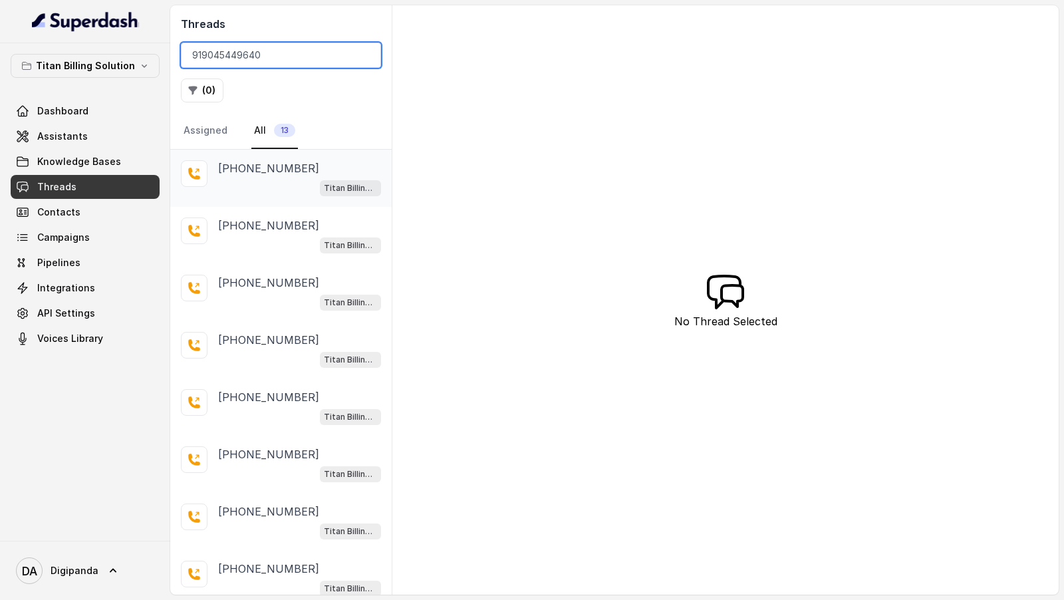
type input "919045449640"
click at [304, 180] on div "Titan Billing (Mary)" at bounding box center [299, 187] width 163 height 17
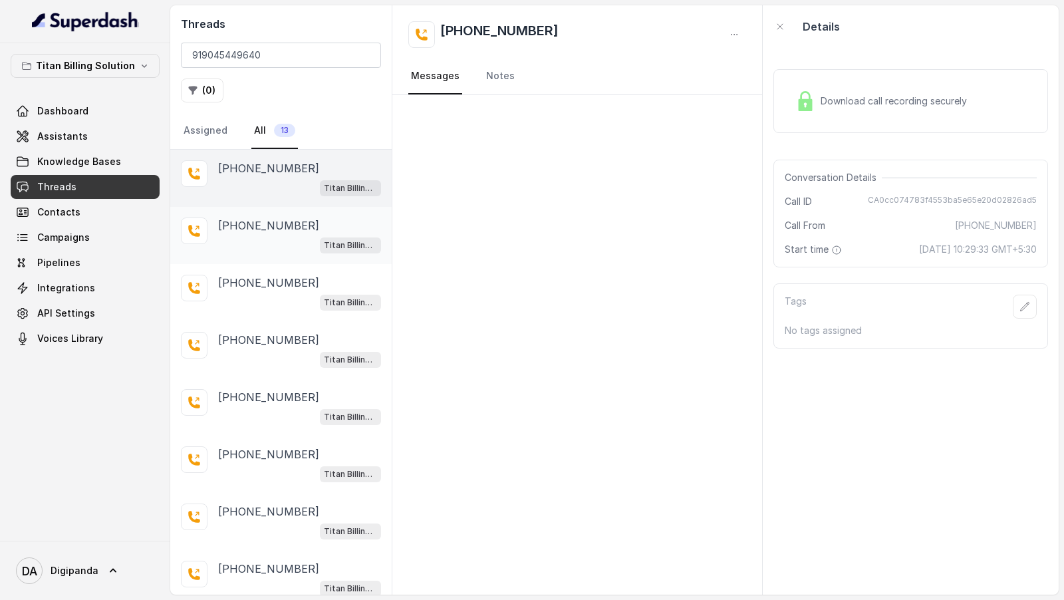
click at [255, 228] on p "+919045449640" at bounding box center [268, 226] width 101 height 16
click at [249, 270] on div "+919045449640 Titan Billing (Mary)" at bounding box center [281, 292] width 222 height 57
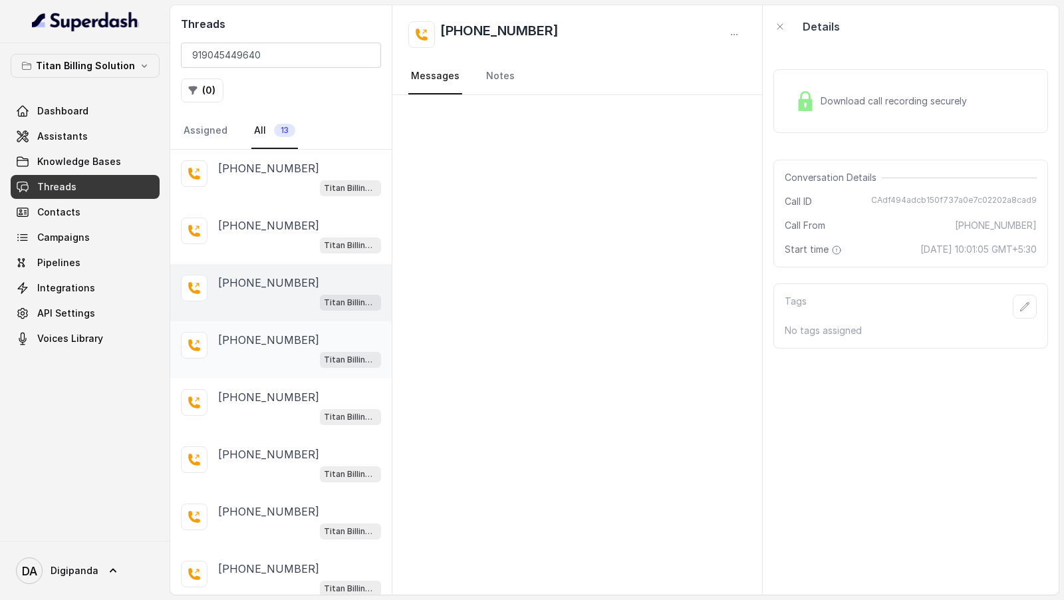
click at [269, 335] on p "+919045449640" at bounding box center [268, 340] width 101 height 16
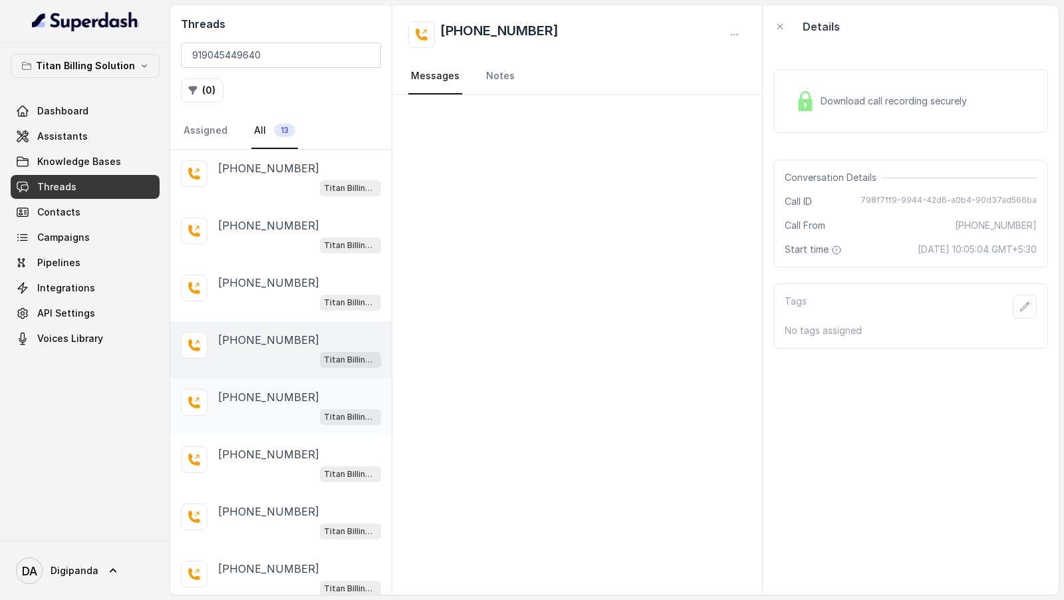
click at [254, 401] on div "+919045449640 Titan Billing (Mary)" at bounding box center [299, 407] width 163 height 36
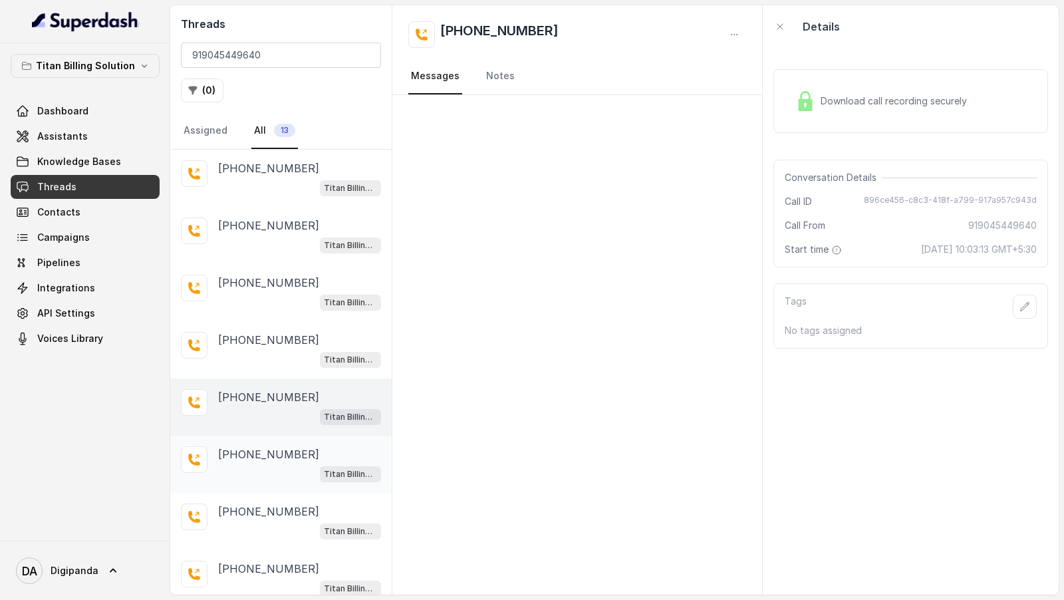
click at [265, 457] on p "+919045449640" at bounding box center [268, 454] width 101 height 16
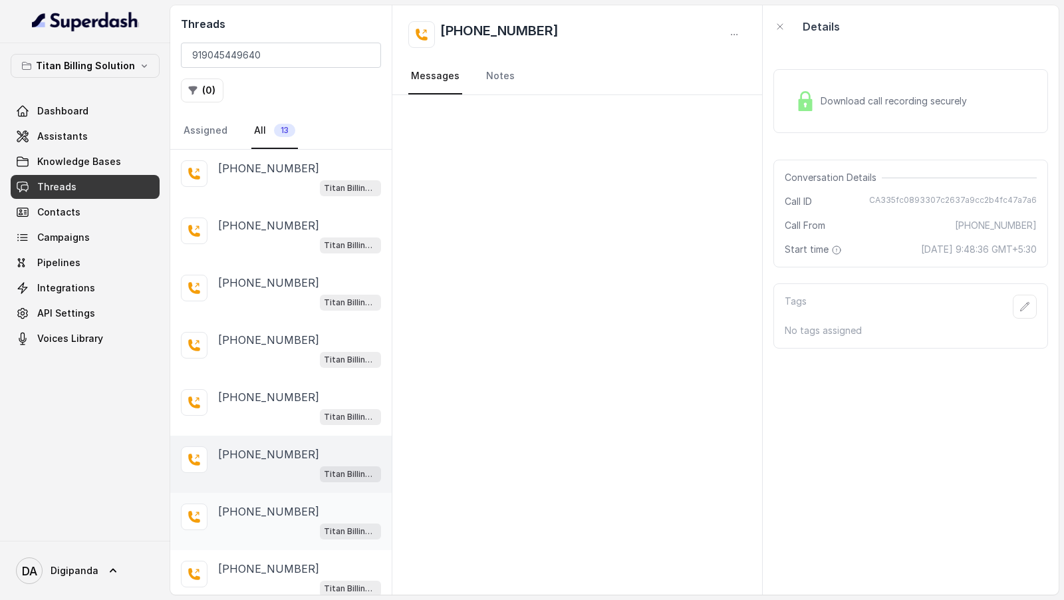
click at [269, 541] on div "+919045449640 Titan Billing (Mary)" at bounding box center [281, 521] width 222 height 57
click at [315, 465] on div "Titan Billing (Mary)" at bounding box center [299, 473] width 163 height 17
click at [321, 403] on div "+919045449640 Titan Billing (Mary)" at bounding box center [299, 407] width 163 height 36
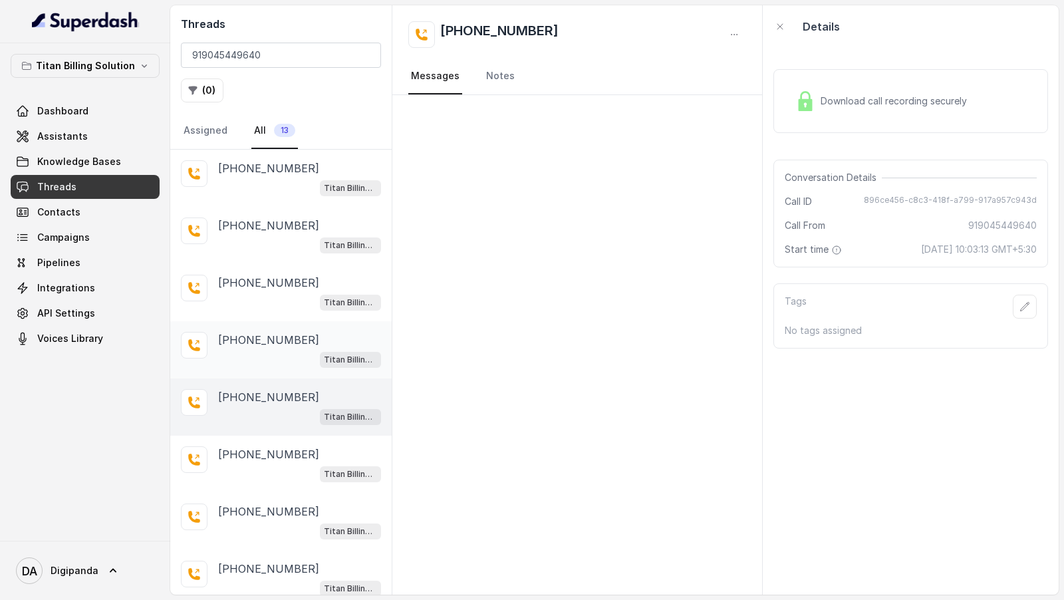
click at [329, 343] on div "+919045449640" at bounding box center [299, 340] width 163 height 16
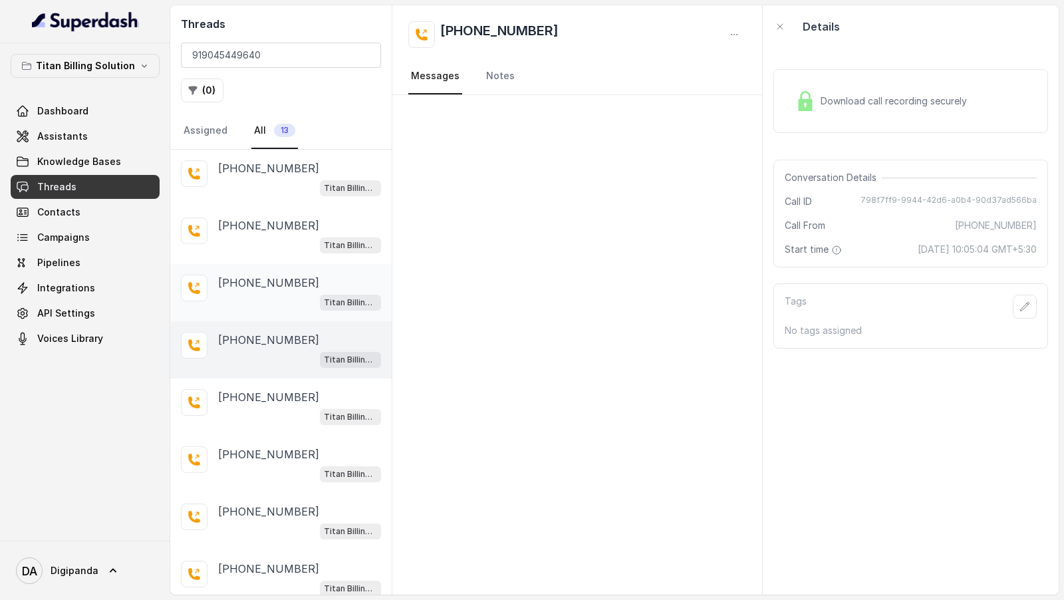
click at [331, 267] on div "+919045449640 Titan Billing (Mary)" at bounding box center [281, 292] width 222 height 57
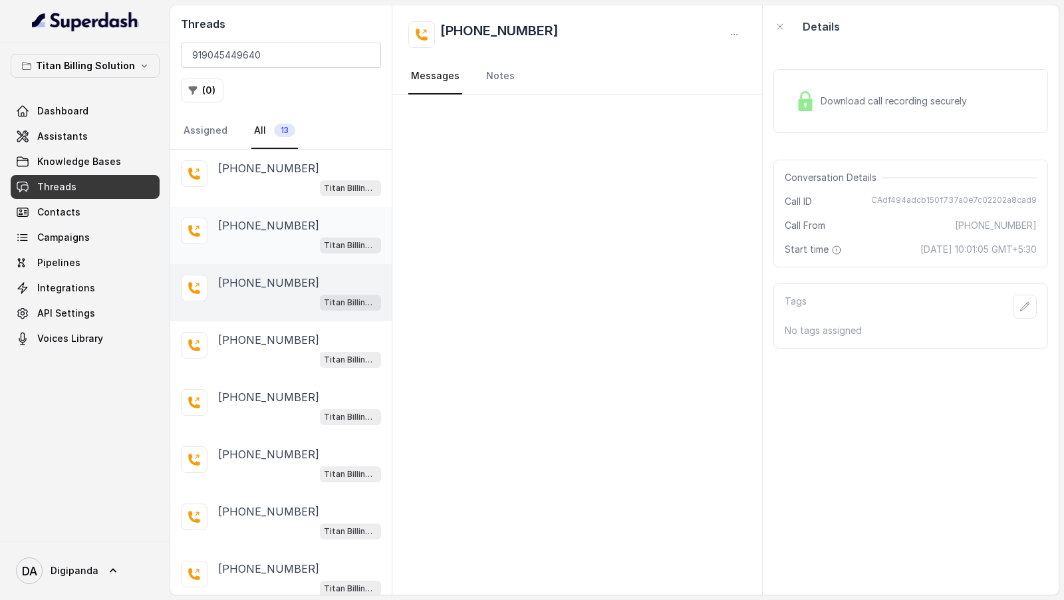
click at [330, 212] on div "+919045449640 Titan Billing (Mary)" at bounding box center [281, 235] width 222 height 57
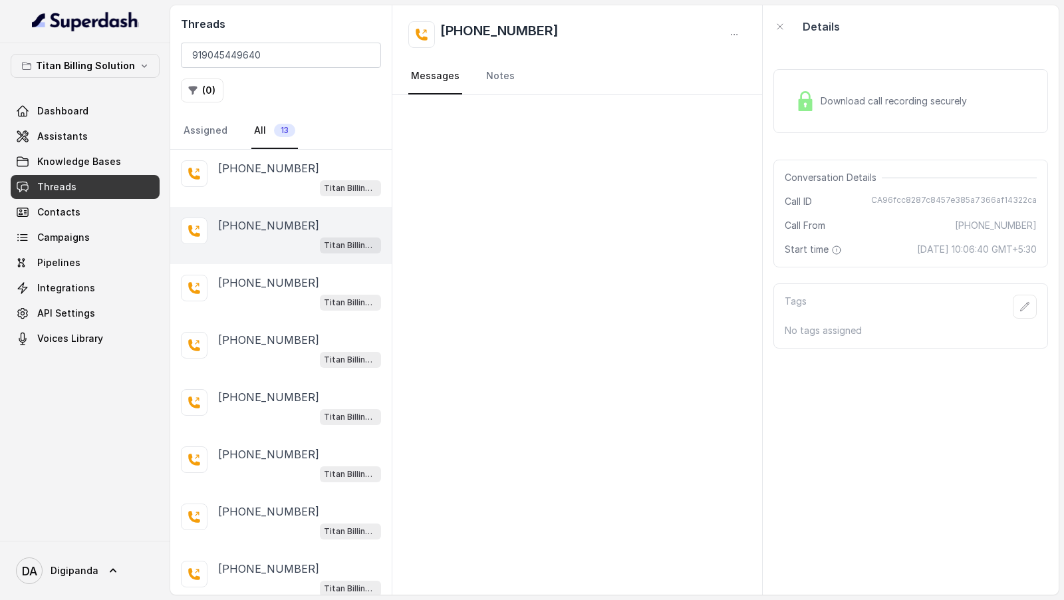
click at [327, 146] on nav "Assigned All 13" at bounding box center [281, 131] width 200 height 36
click at [327, 170] on div "+919045449640" at bounding box center [299, 168] width 163 height 16
click at [311, 237] on div "Titan Billing (Mary)" at bounding box center [299, 244] width 163 height 17
click at [295, 307] on div "Titan Billing (Mary)" at bounding box center [299, 301] width 163 height 17
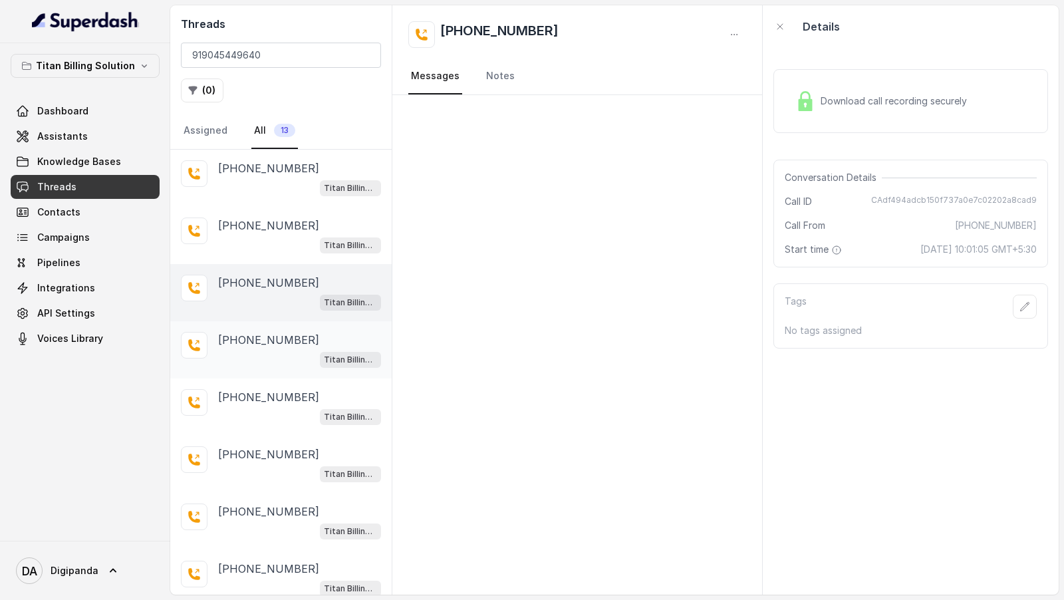
click at [295, 351] on div "Titan Billing (Mary)" at bounding box center [299, 359] width 163 height 17
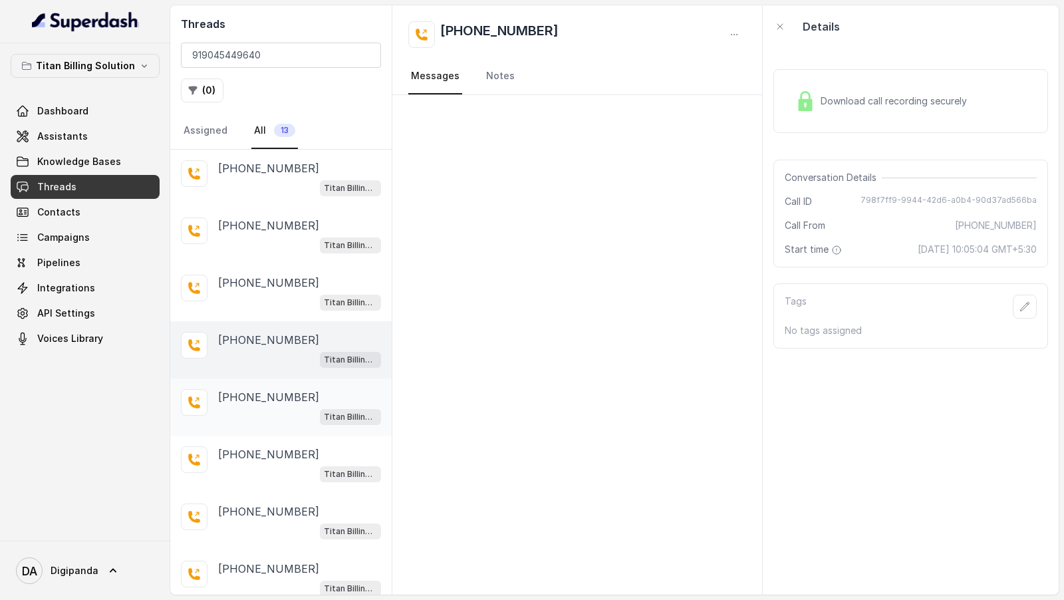
click at [293, 399] on p "+919045449640" at bounding box center [268, 397] width 101 height 16
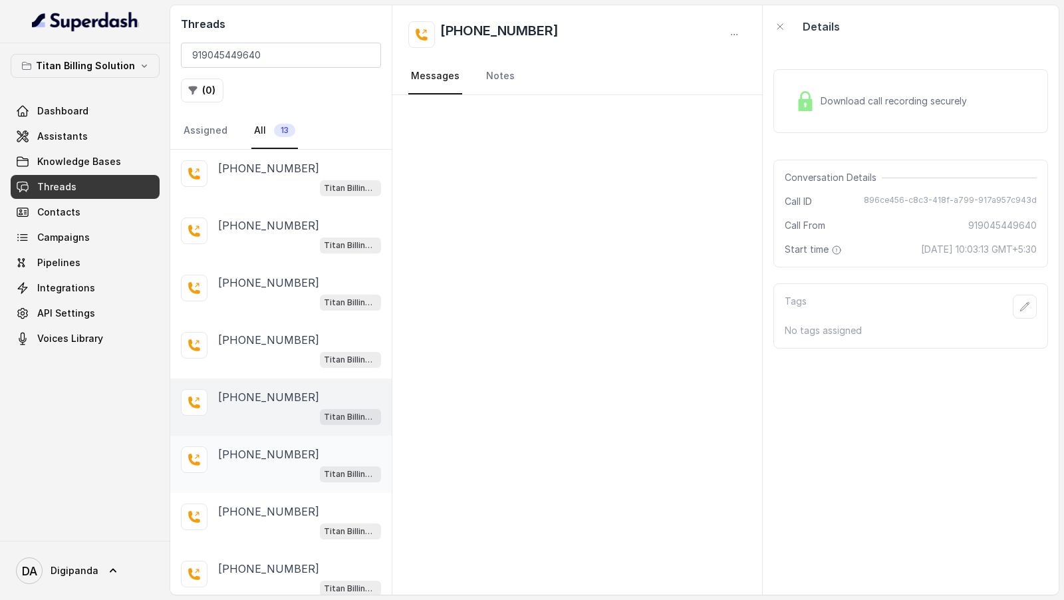
click at [291, 467] on div "Titan Billing (Mary)" at bounding box center [299, 473] width 163 height 17
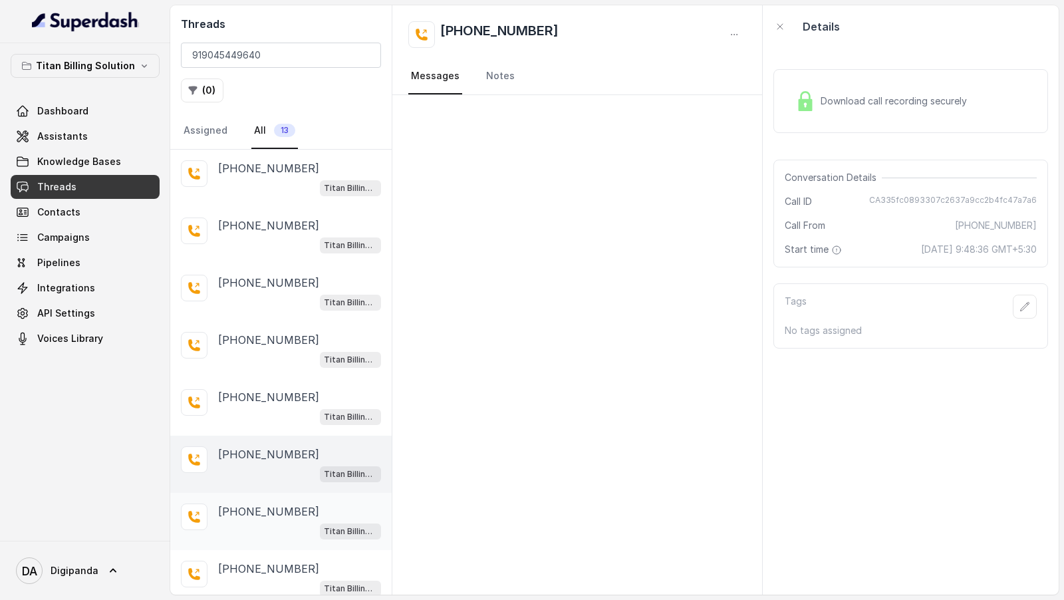
click at [291, 522] on div "Titan Billing (Mary)" at bounding box center [299, 530] width 163 height 17
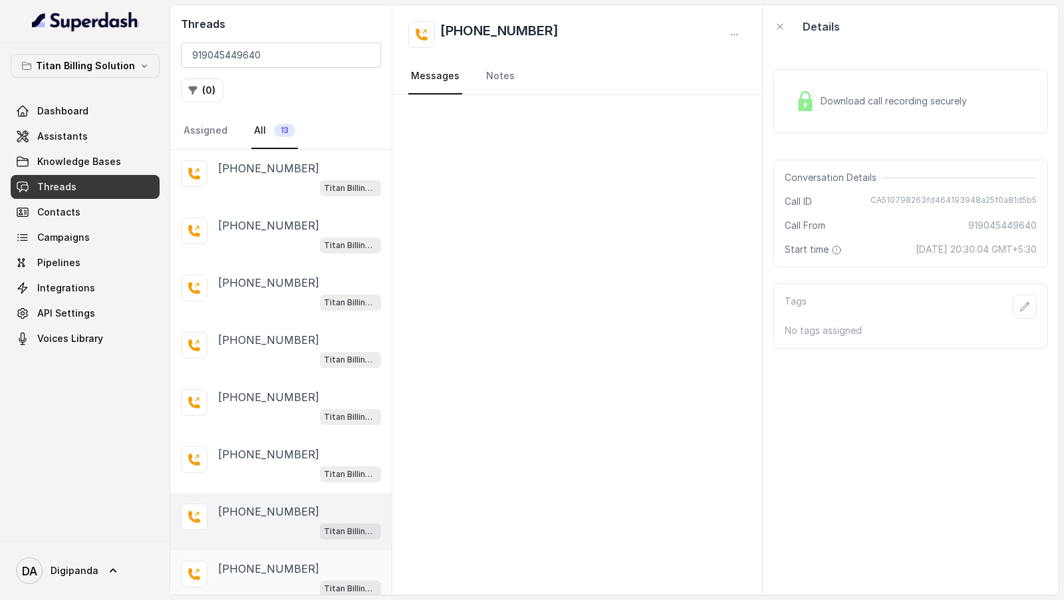
click at [288, 565] on p "+919045449640" at bounding box center [268, 569] width 101 height 16
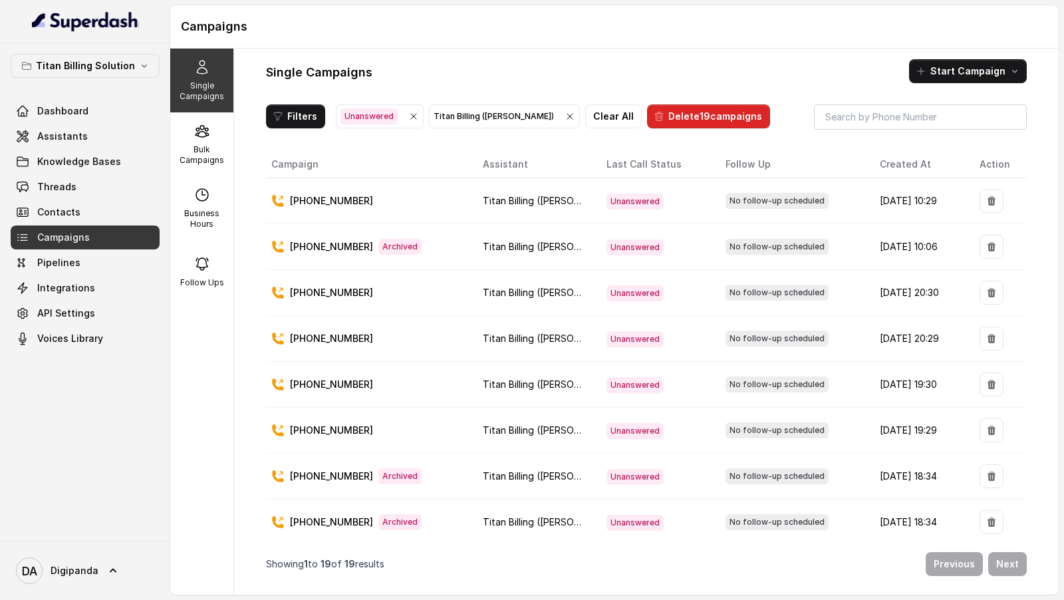
scroll to position [492, 0]
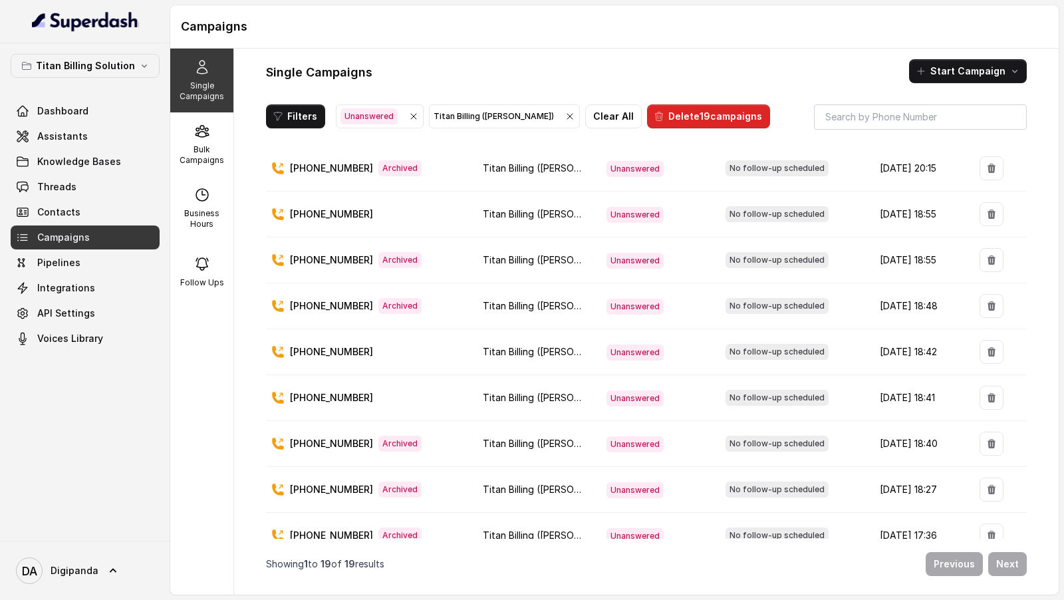
click at [331, 388] on td "[PHONE_NUMBER]" at bounding box center [369, 398] width 206 height 46
click at [335, 391] on p "[PHONE_NUMBER]" at bounding box center [331, 397] width 83 height 13
copy p "12812530298"
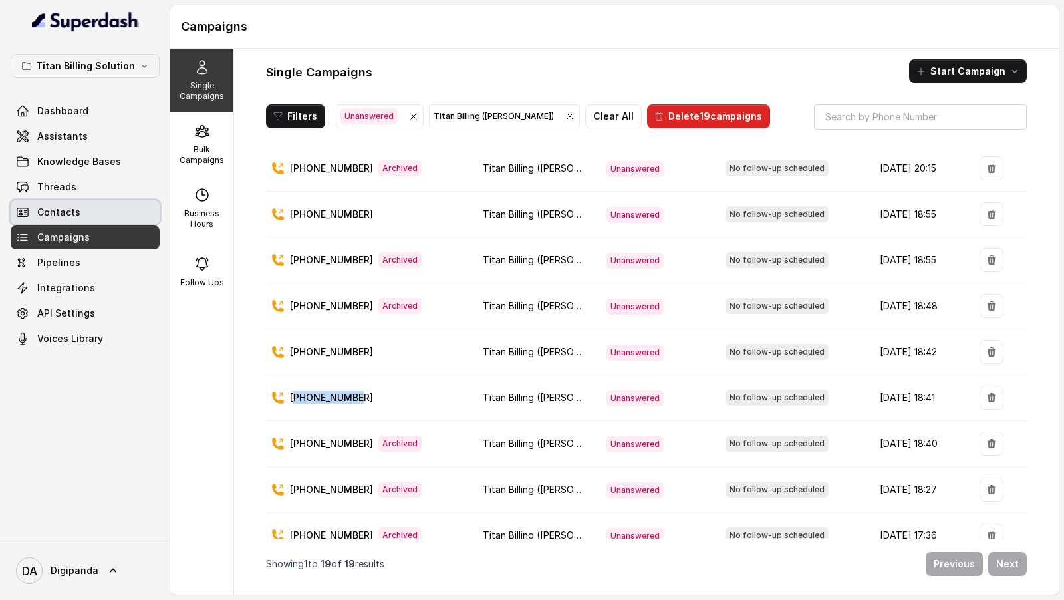
click at [59, 218] on link "Contacts" at bounding box center [85, 212] width 149 height 24
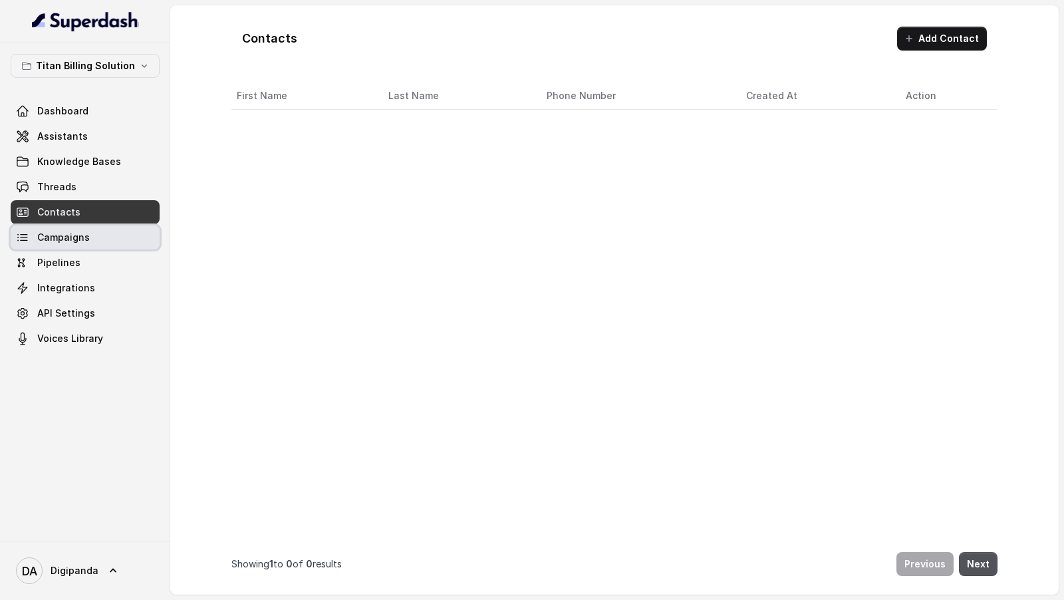
click at [103, 227] on link "Campaigns" at bounding box center [85, 238] width 149 height 24
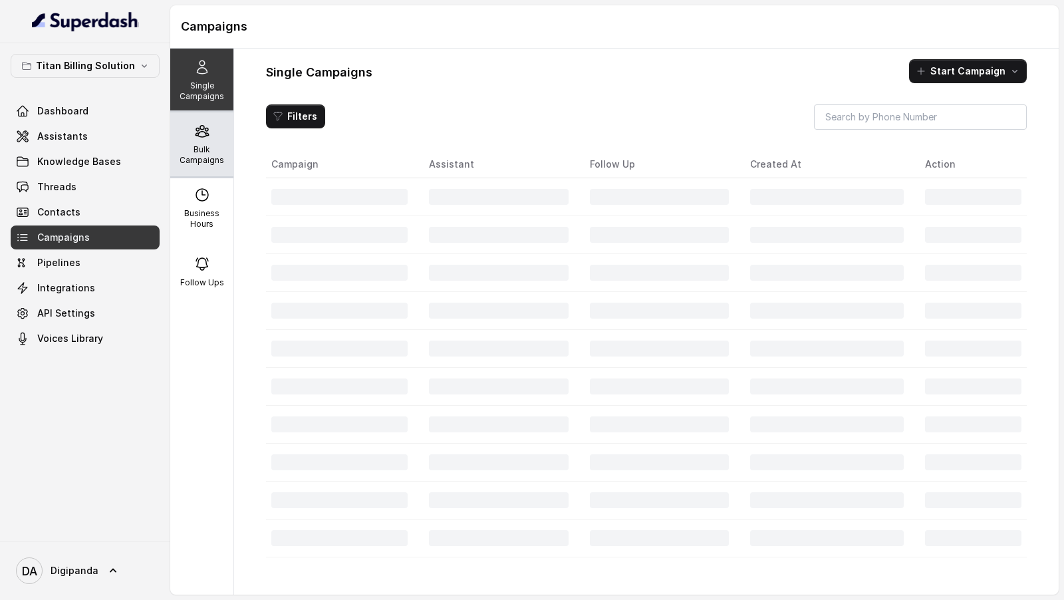
click at [203, 128] on icon at bounding box center [202, 131] width 16 height 16
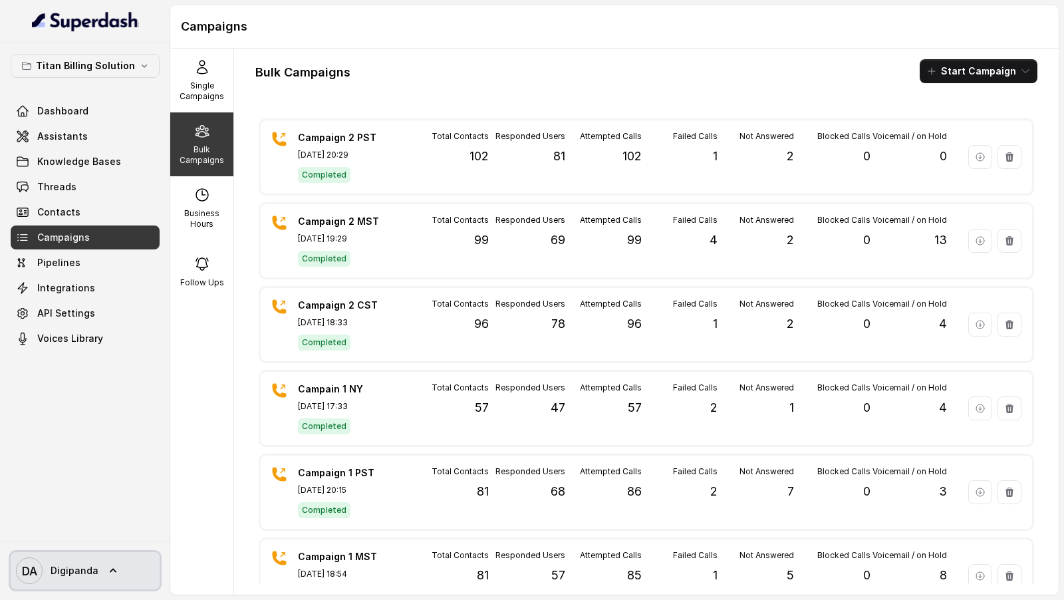
click at [99, 573] on link "DA Digipanda" at bounding box center [85, 570] width 149 height 37
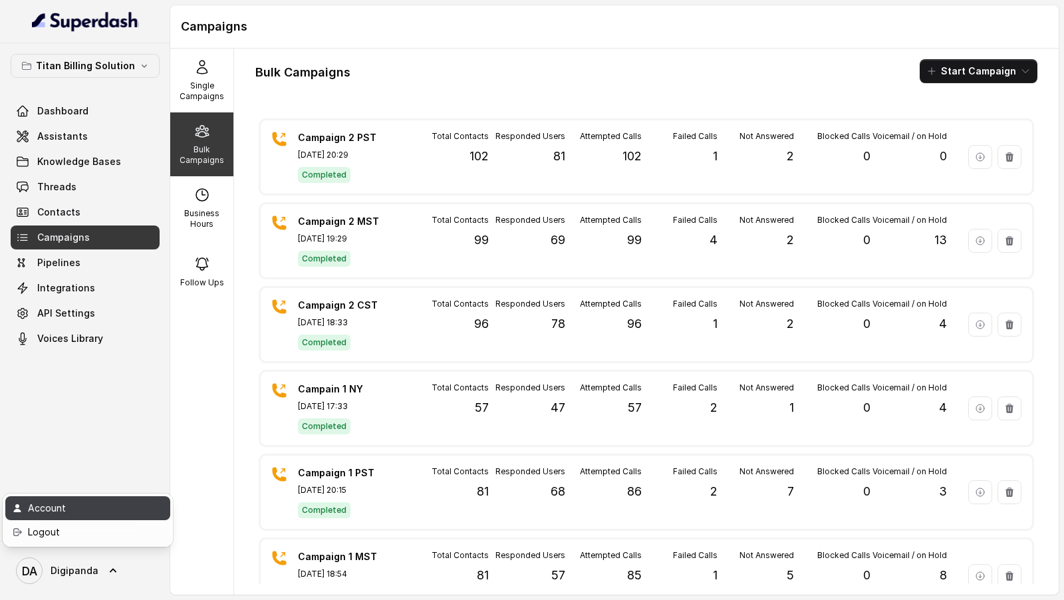
click at [144, 516] on link "Account" at bounding box center [87, 508] width 165 height 24
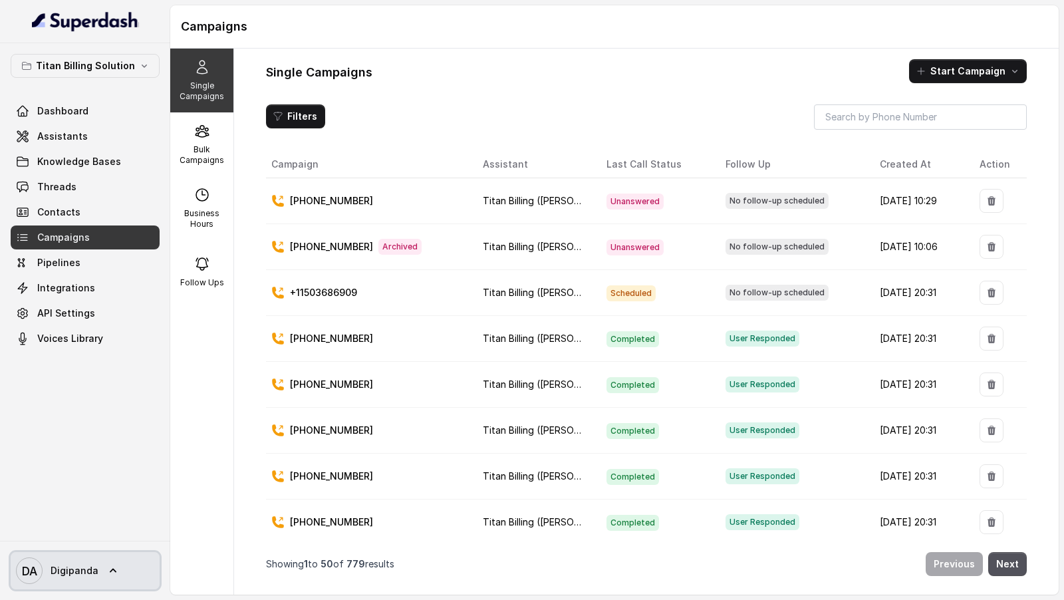
click at [70, 567] on span "Digipanda" at bounding box center [75, 570] width 48 height 13
click at [95, 416] on nav "Titan Billing Solution Dashboard Assistants Knowledge Bases Threads Contacts Ca…" at bounding box center [85, 300] width 170 height 600
click at [869, 202] on td "[DATE] 10:29" at bounding box center [919, 201] width 100 height 46
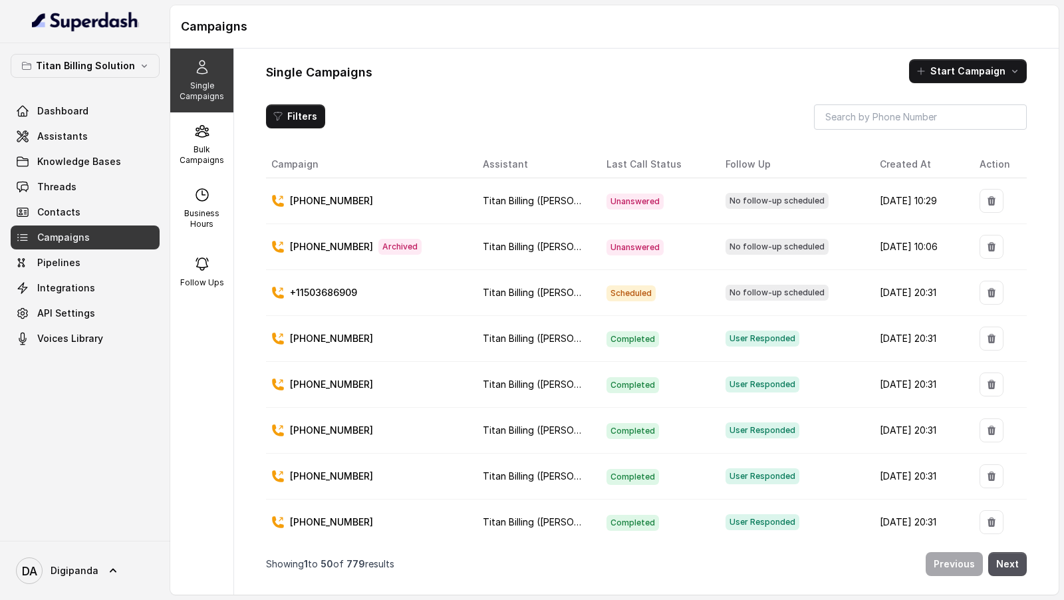
click at [869, 235] on td "[DATE] 10:06" at bounding box center [919, 247] width 100 height 46
click at [218, 224] on p "Business Hours" at bounding box center [202, 218] width 53 height 21
select select "[GEOGRAPHIC_DATA]/[GEOGRAPHIC_DATA]"
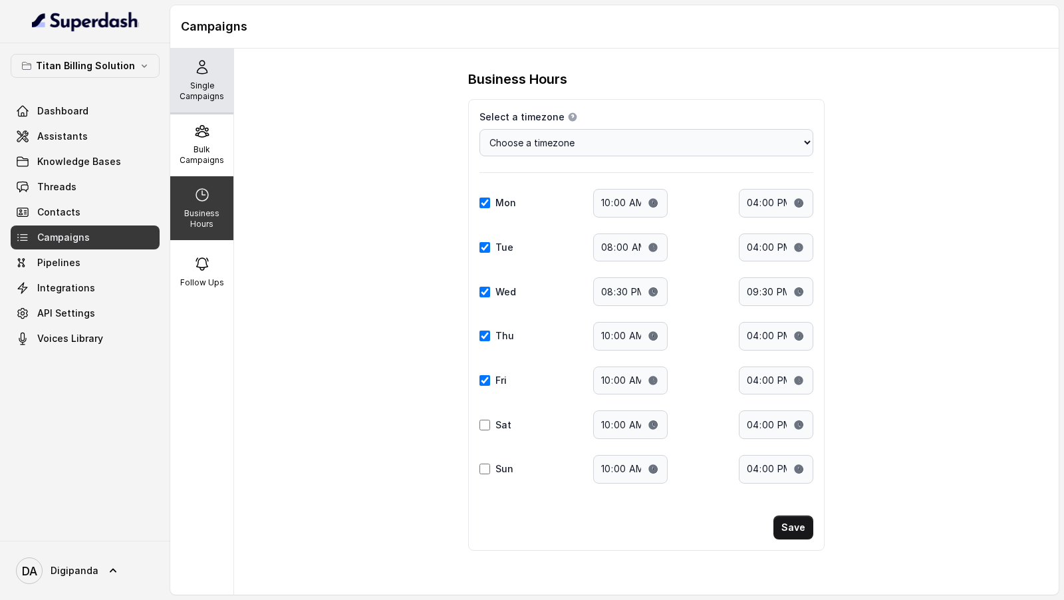
click at [212, 79] on div "Single Campaigns" at bounding box center [201, 81] width 63 height 64
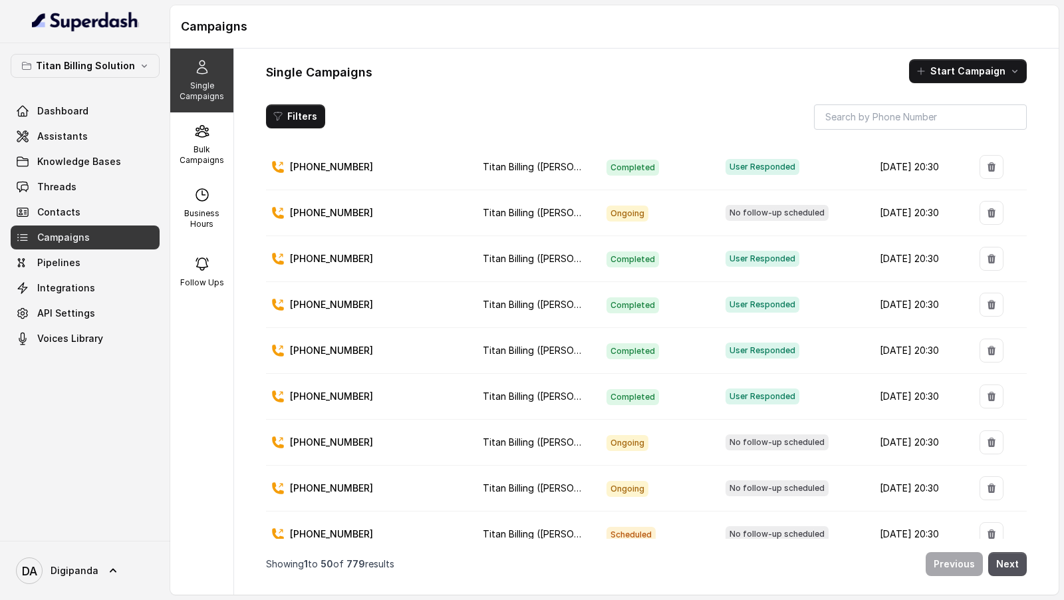
scroll to position [1868, 0]
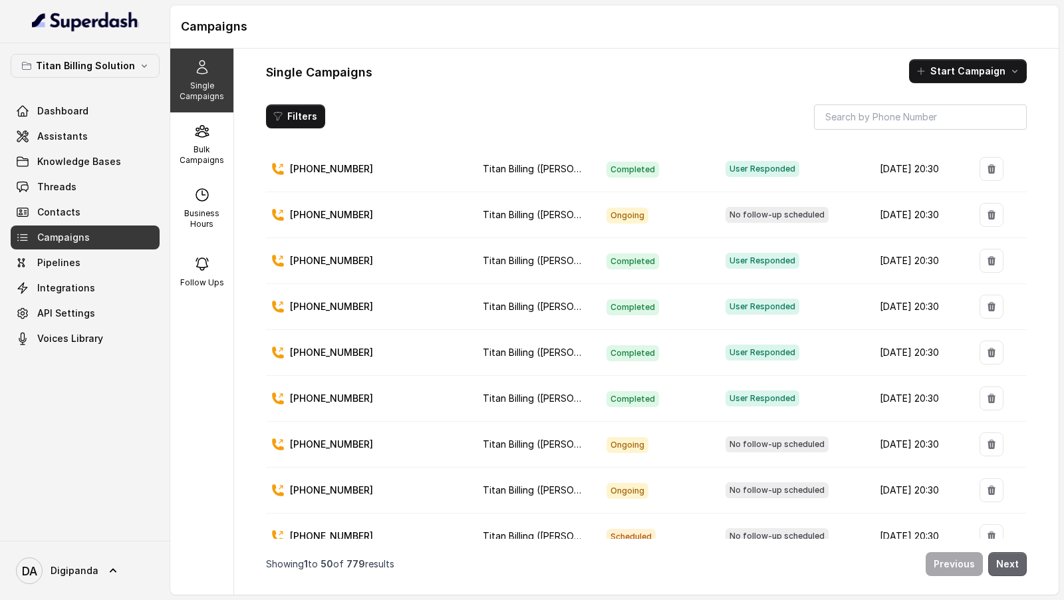
click at [1008, 563] on button "Next" at bounding box center [1008, 564] width 39 height 24
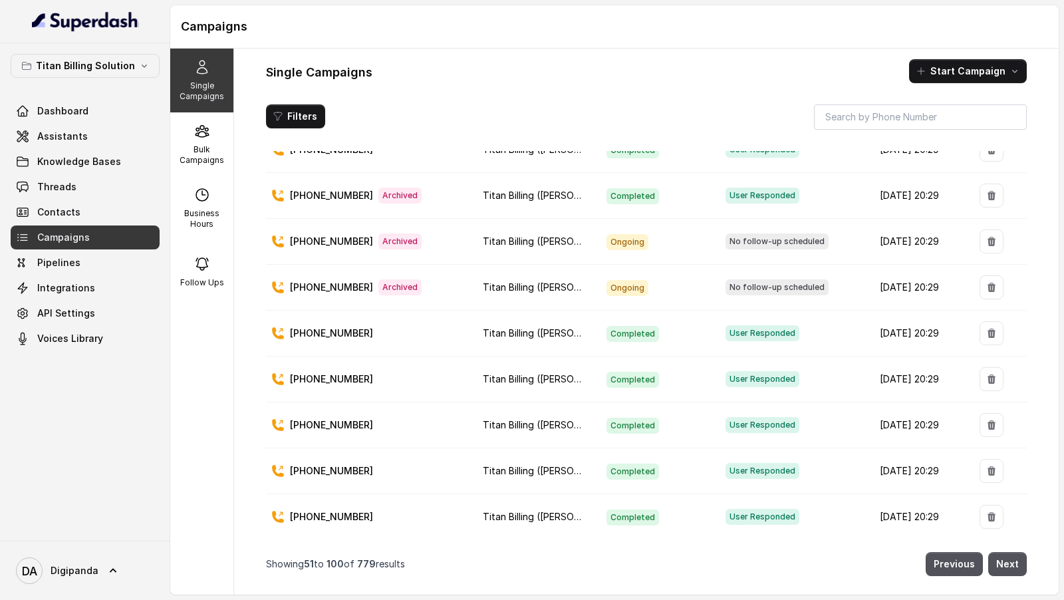
scroll to position [1750, 0]
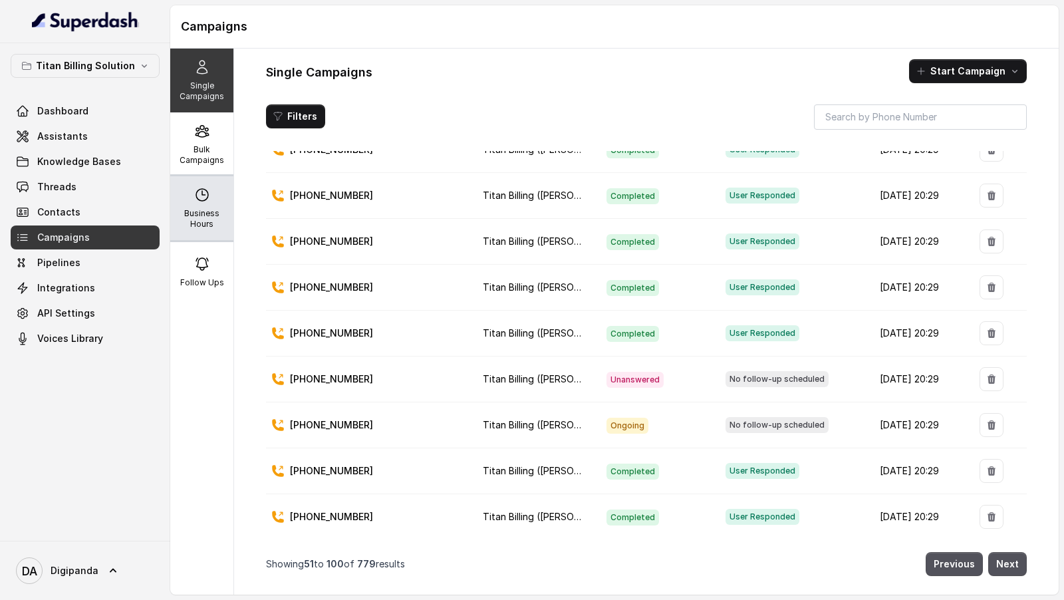
click at [212, 224] on p "Business Hours" at bounding box center [202, 218] width 53 height 21
select select "[GEOGRAPHIC_DATA]/[GEOGRAPHIC_DATA]"
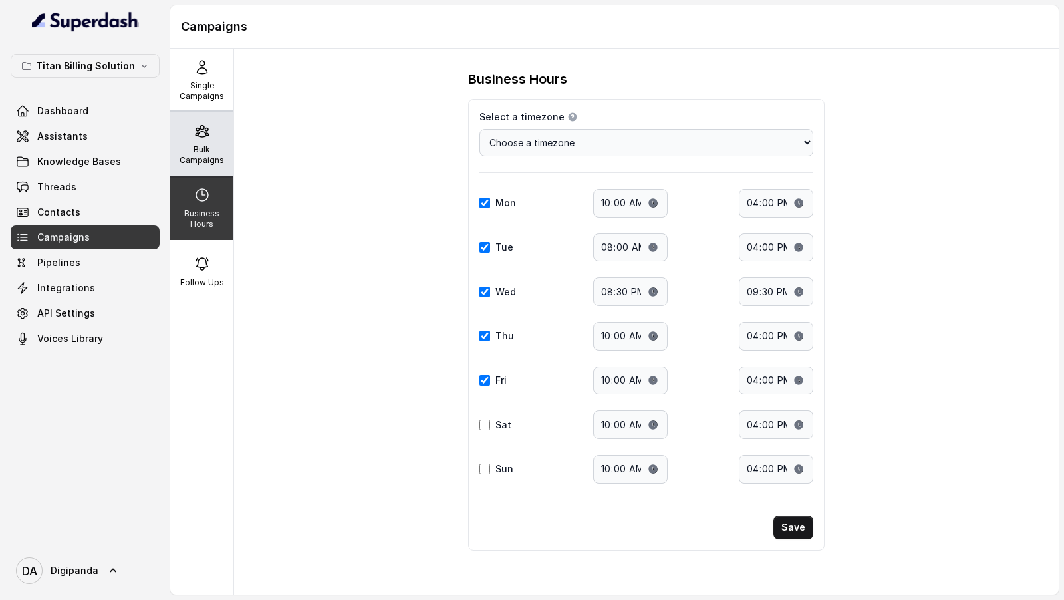
click at [213, 143] on div "Bulk Campaigns" at bounding box center [201, 144] width 63 height 64
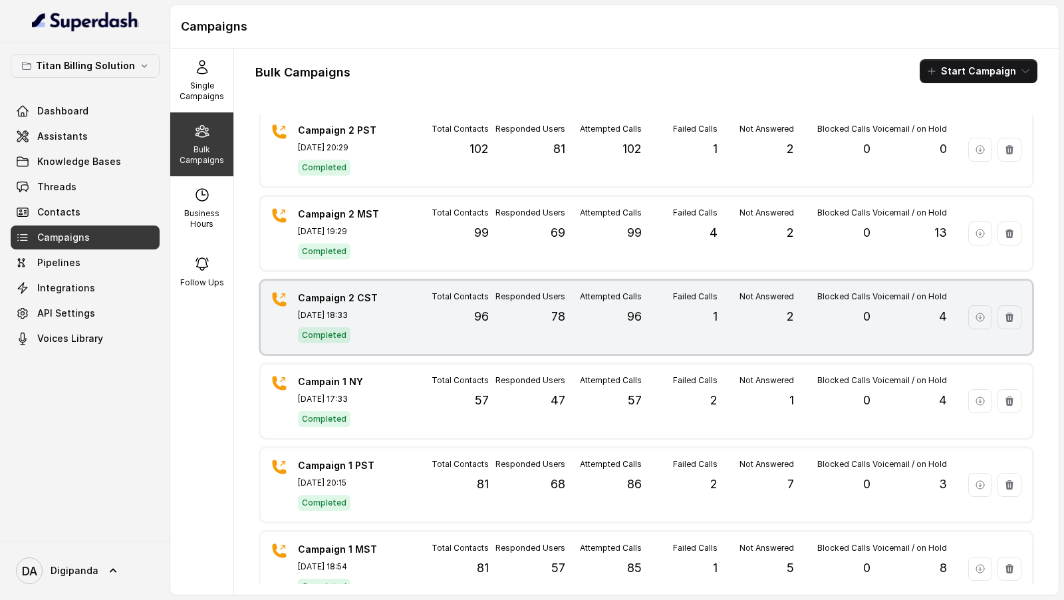
scroll to position [0, 0]
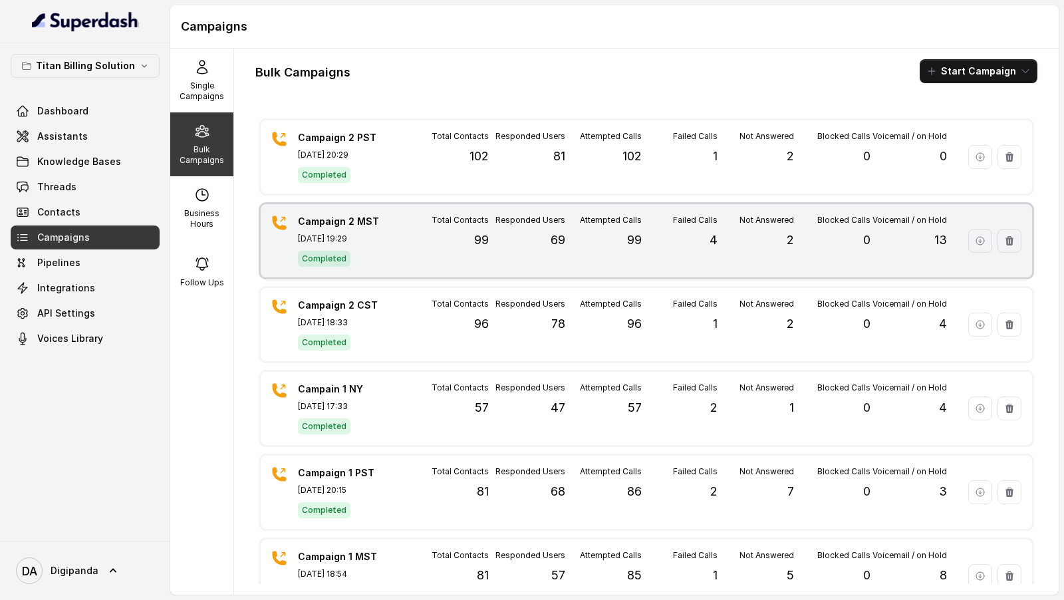
click at [392, 256] on div "Campaign 2 MST [DATE] 19:29 Completed Total Contacts 99 Responded Users 69 Atte…" at bounding box center [647, 240] width 772 height 73
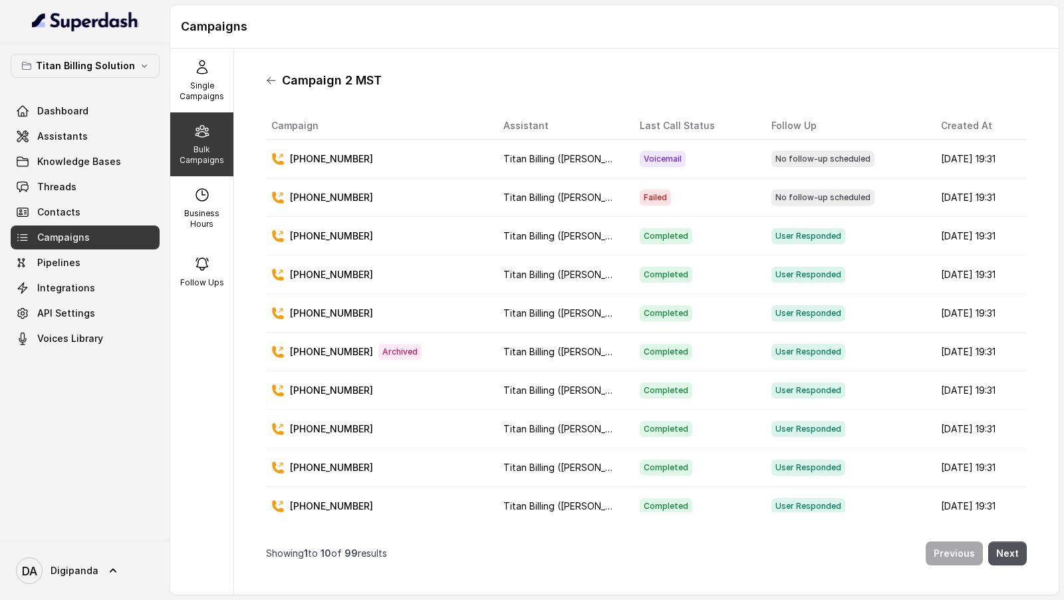
click at [268, 76] on icon at bounding box center [271, 80] width 11 height 11
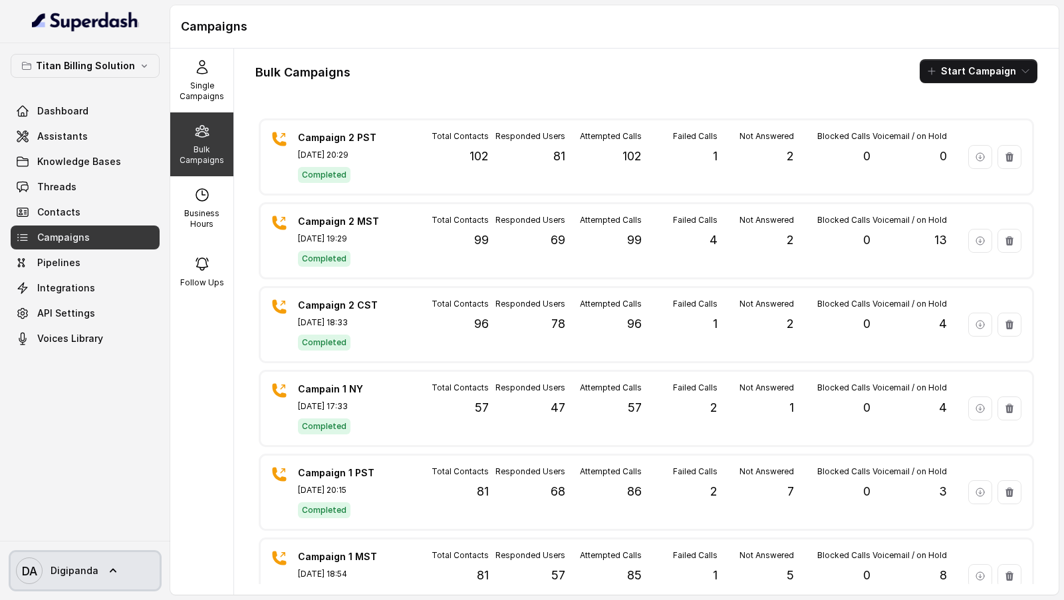
click at [68, 588] on link "DA Digipanda" at bounding box center [85, 570] width 149 height 37
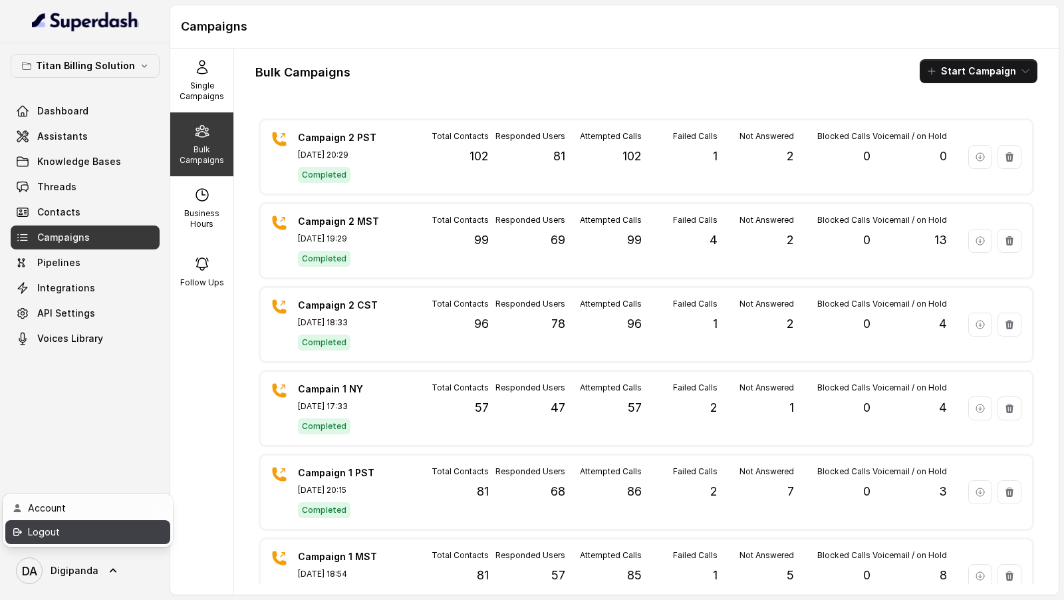
click at [126, 537] on div "Logout" at bounding box center [84, 532] width 113 height 16
